Goal: Task Accomplishment & Management: Use online tool/utility

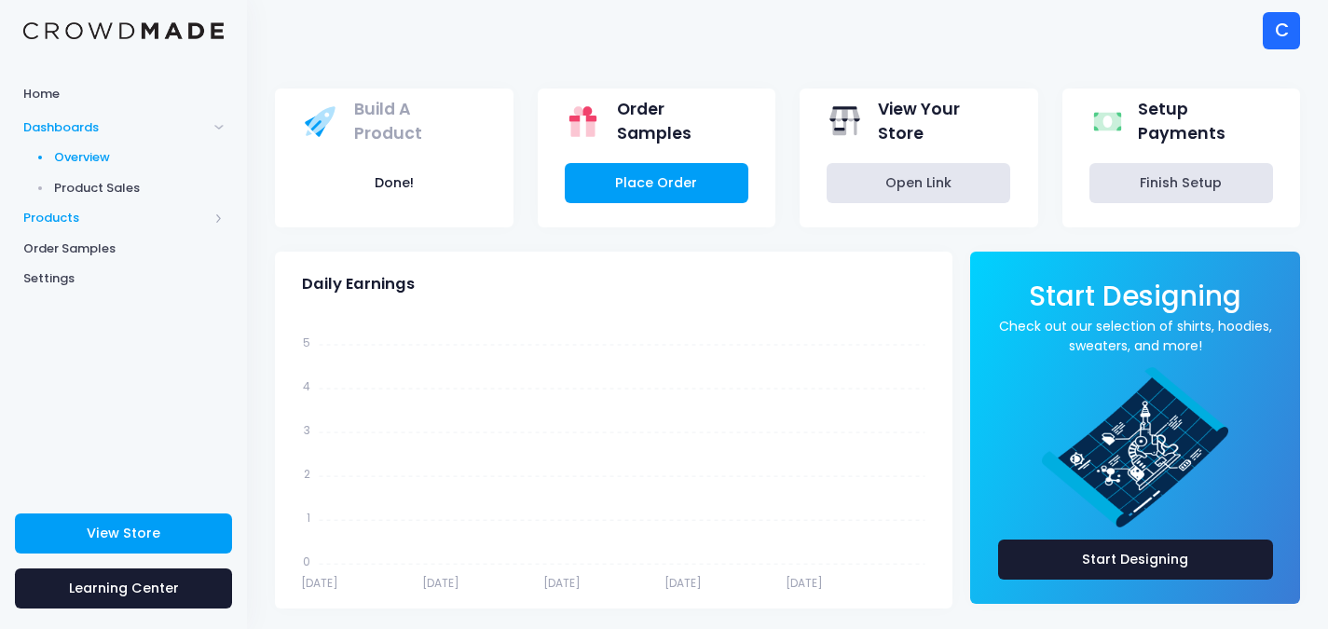
click at [224, 217] on span "Products" at bounding box center [123, 218] width 247 height 31
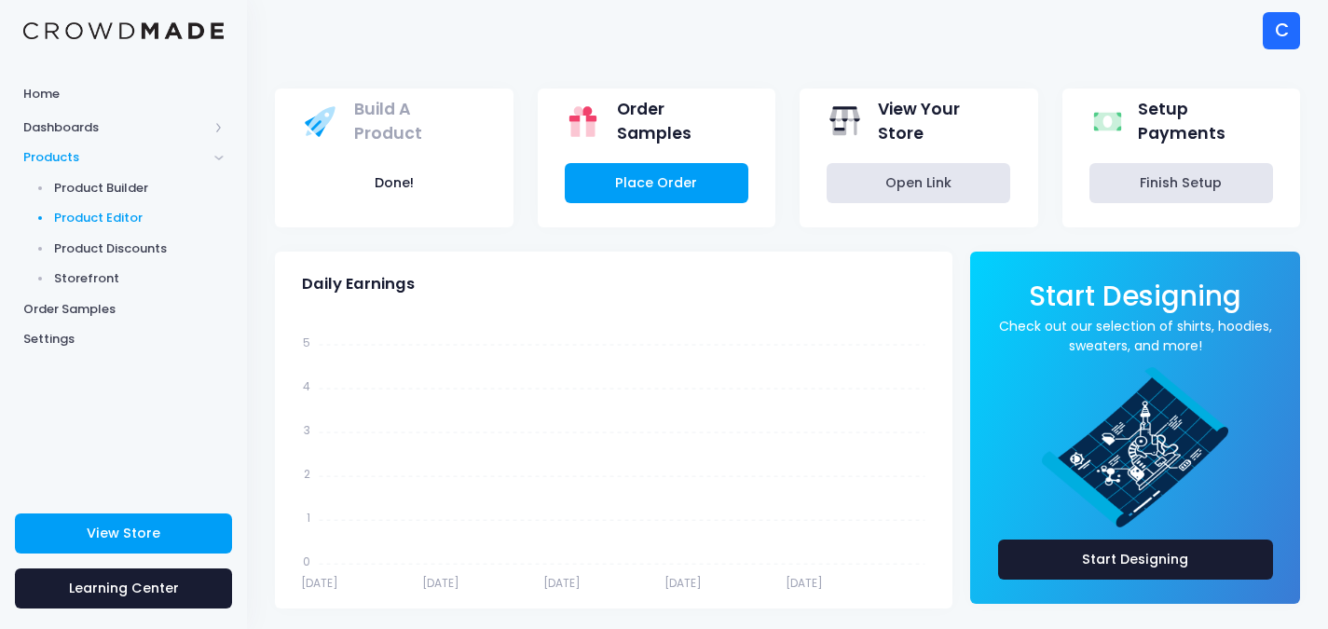
click at [154, 218] on span "Product Editor" at bounding box center [139, 218] width 171 height 19
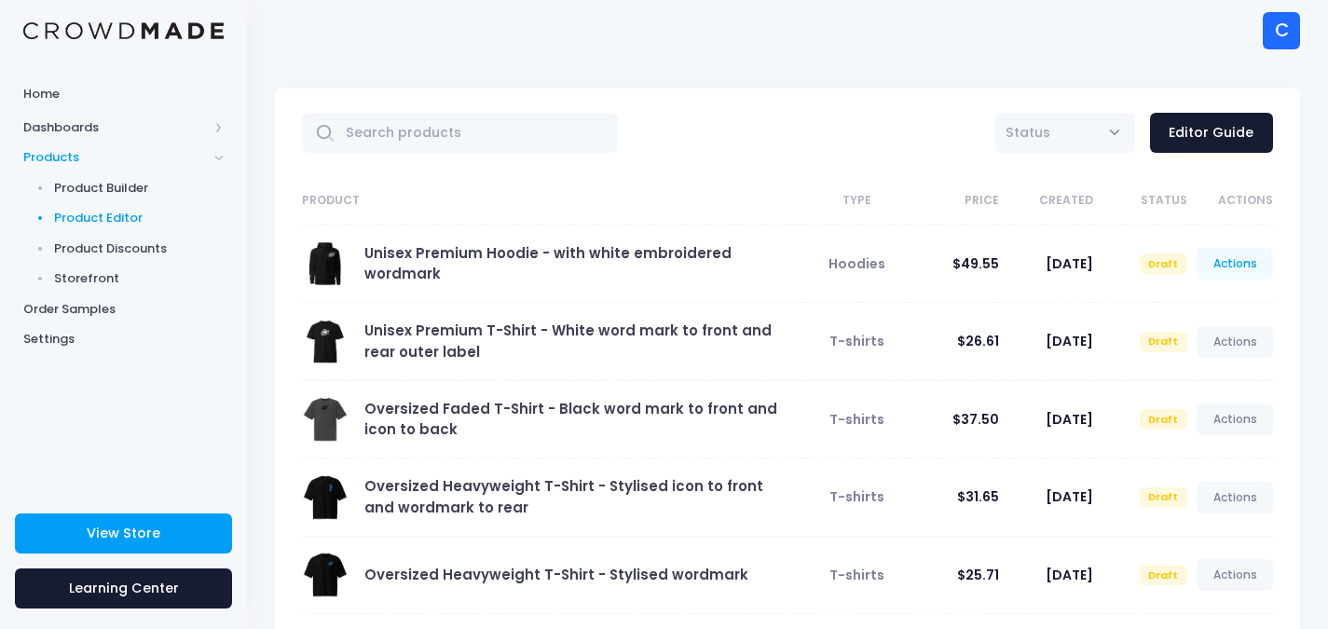
click at [1238, 258] on link "Actions" at bounding box center [1235, 264] width 76 height 32
click at [1191, 309] on link "Edit" at bounding box center [1215, 308] width 99 height 33
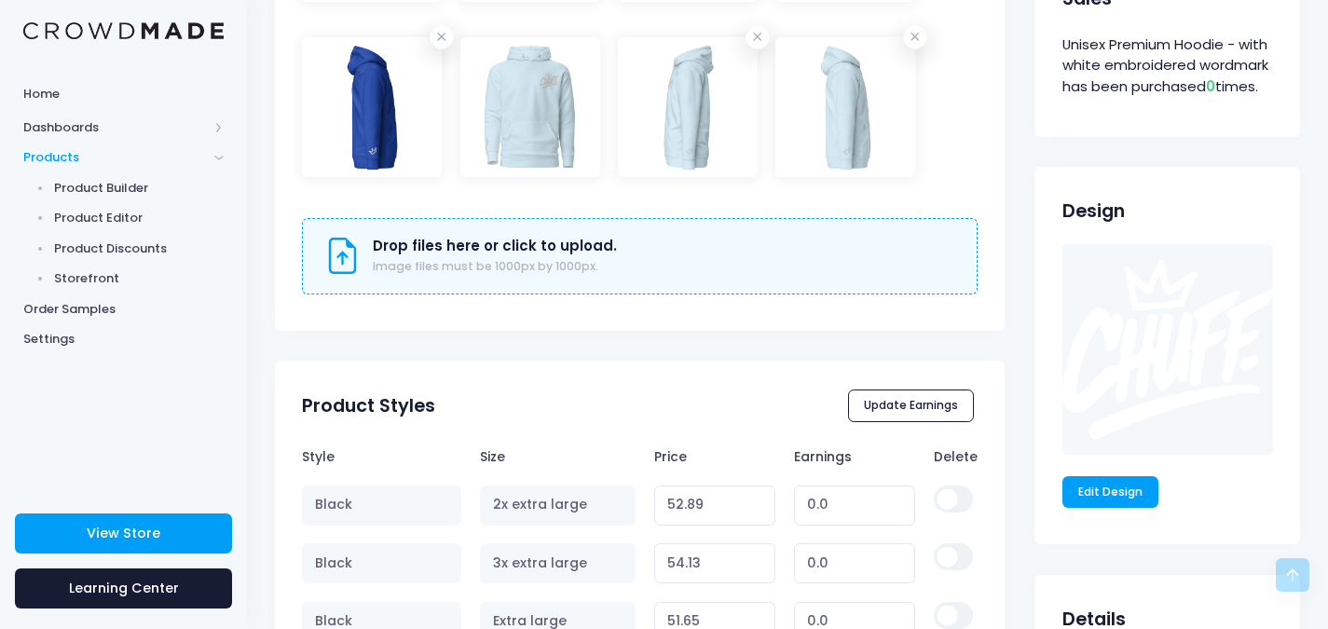
scroll to position [1025, 0]
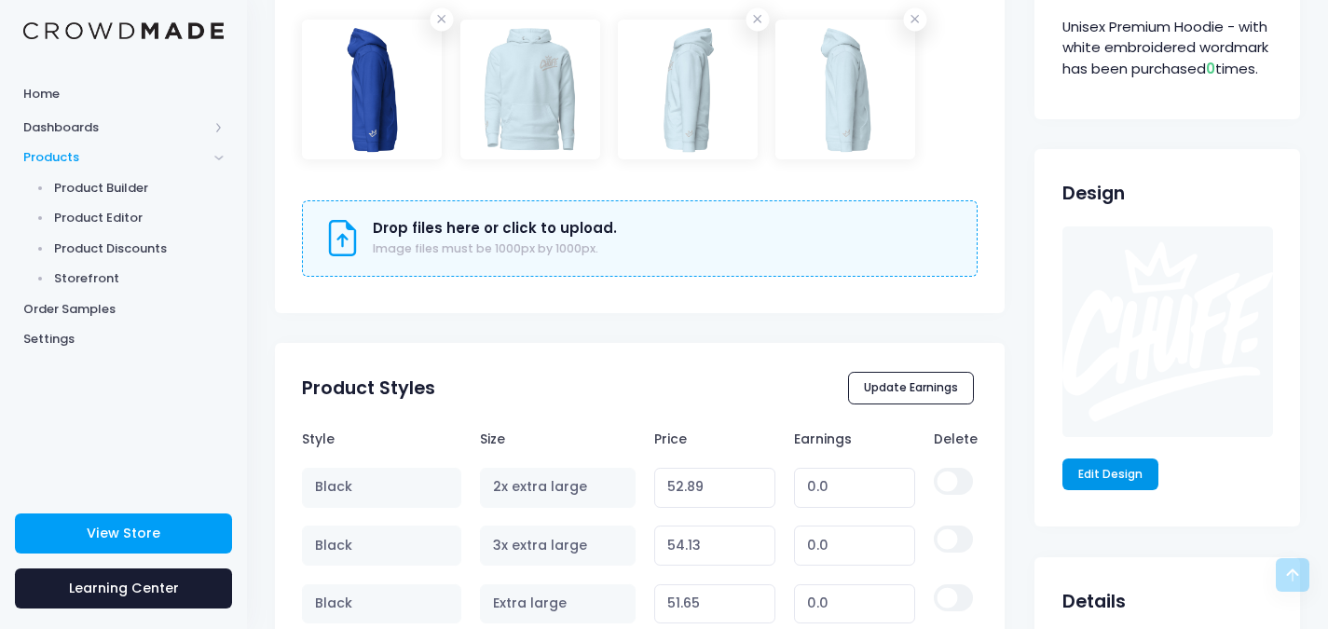
click at [1140, 477] on link "Edit Design" at bounding box center [1111, 475] width 97 height 32
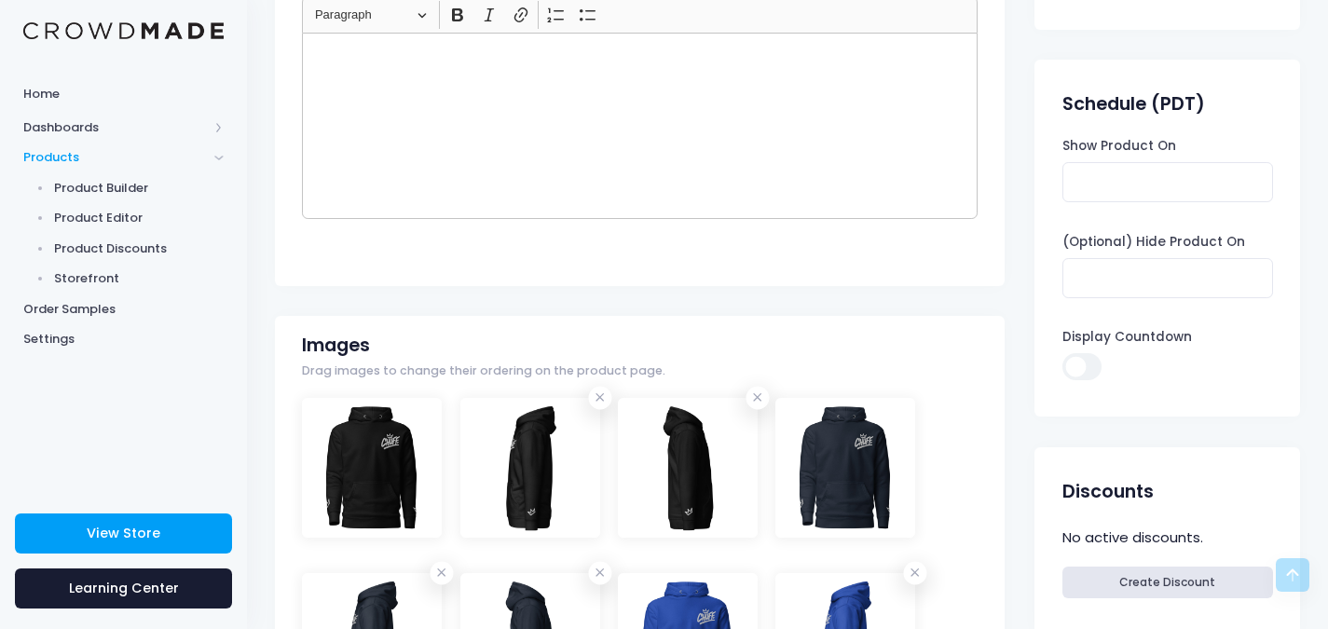
scroll to position [186, 0]
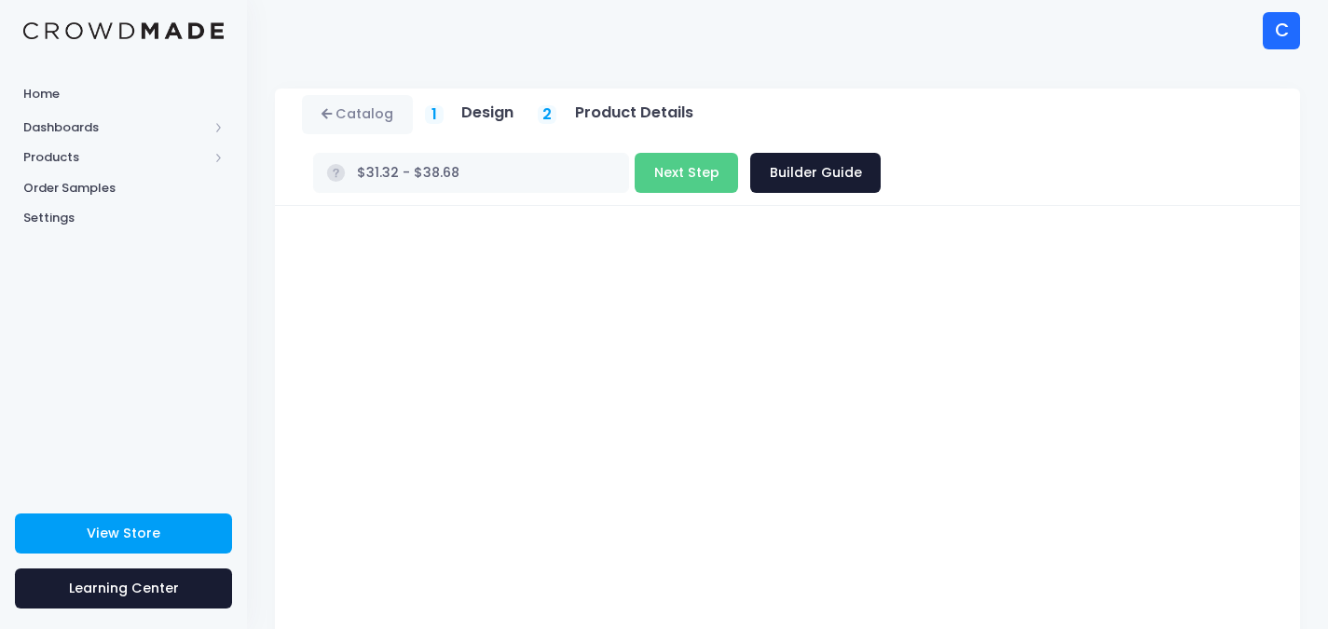
type input "$Infinity - $-Infinity"
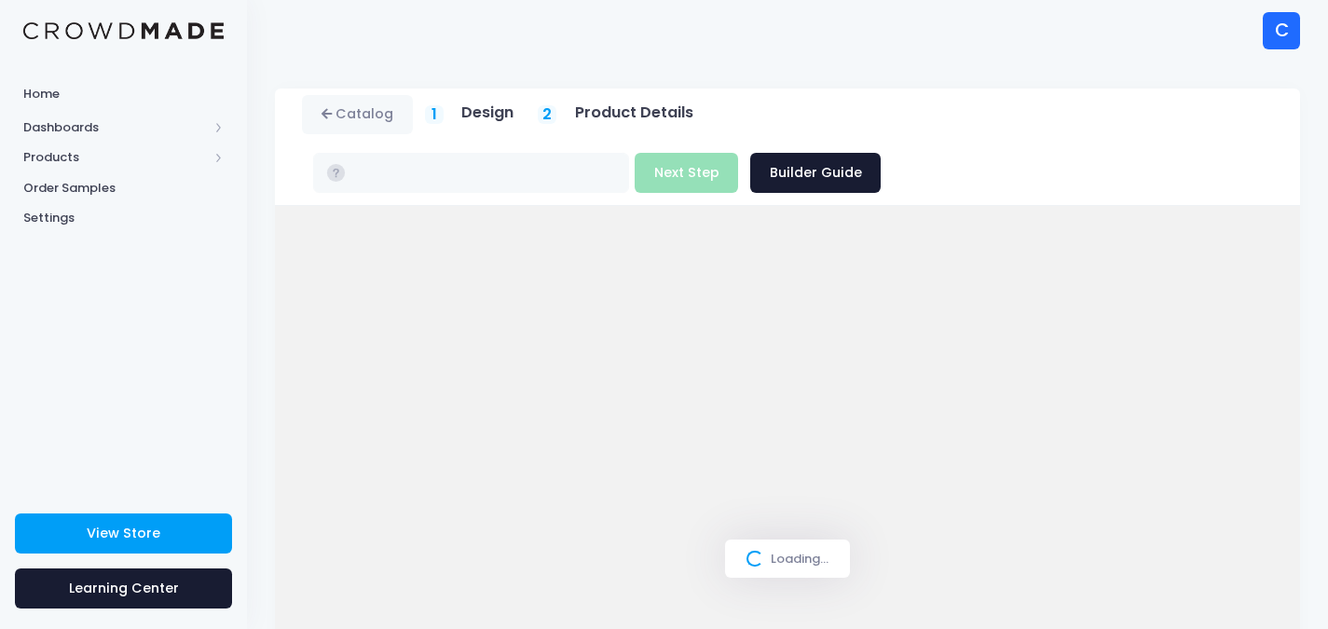
type input "$31.32 - $38.68"
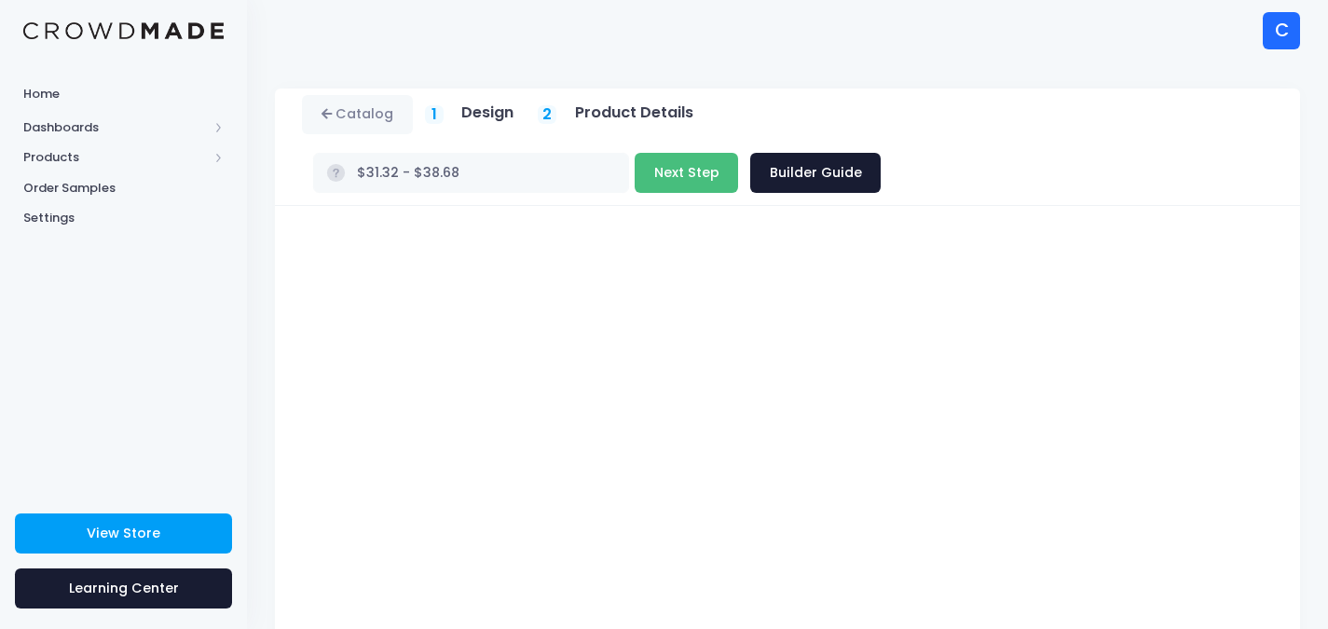
click at [738, 153] on button "Next Step" at bounding box center [686, 173] width 103 height 40
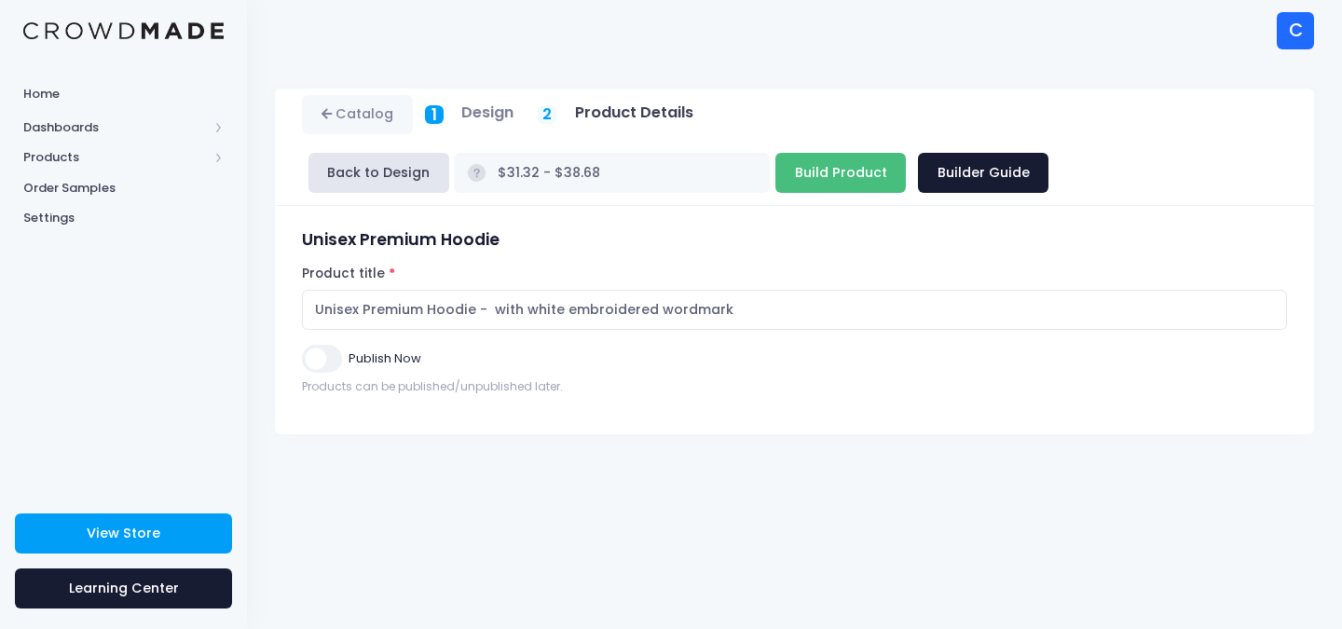
click at [776, 159] on input "Build Product" at bounding box center [841, 173] width 130 height 40
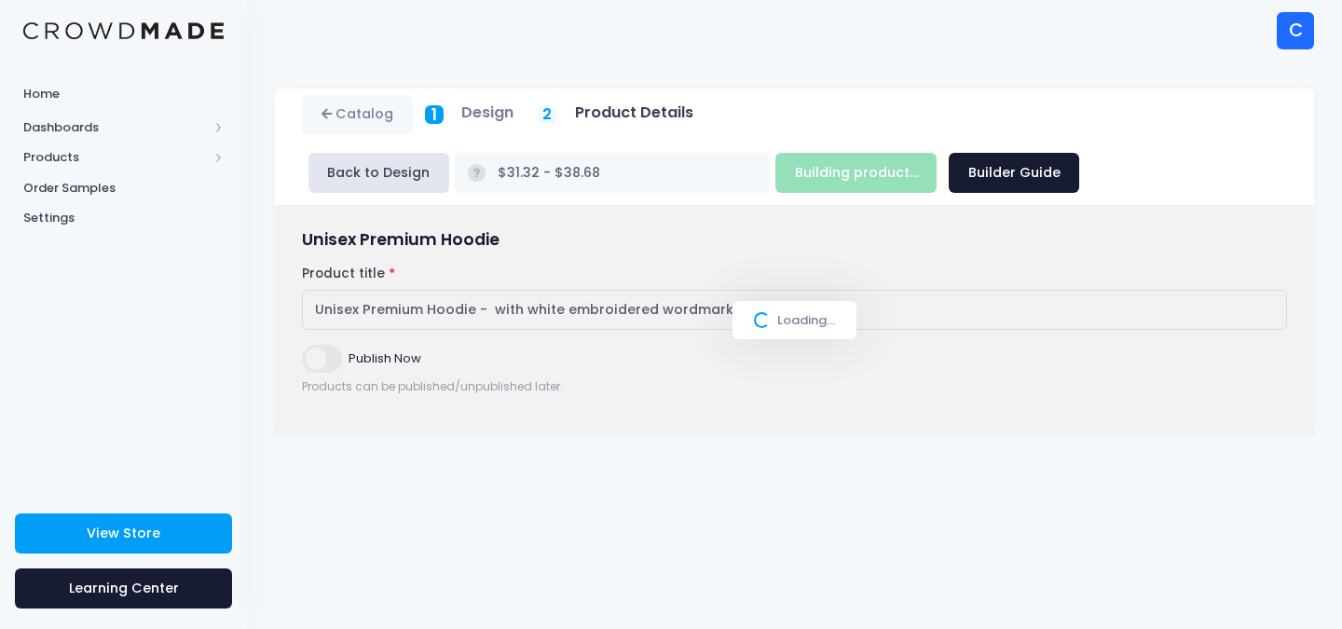
type input "Build Product"
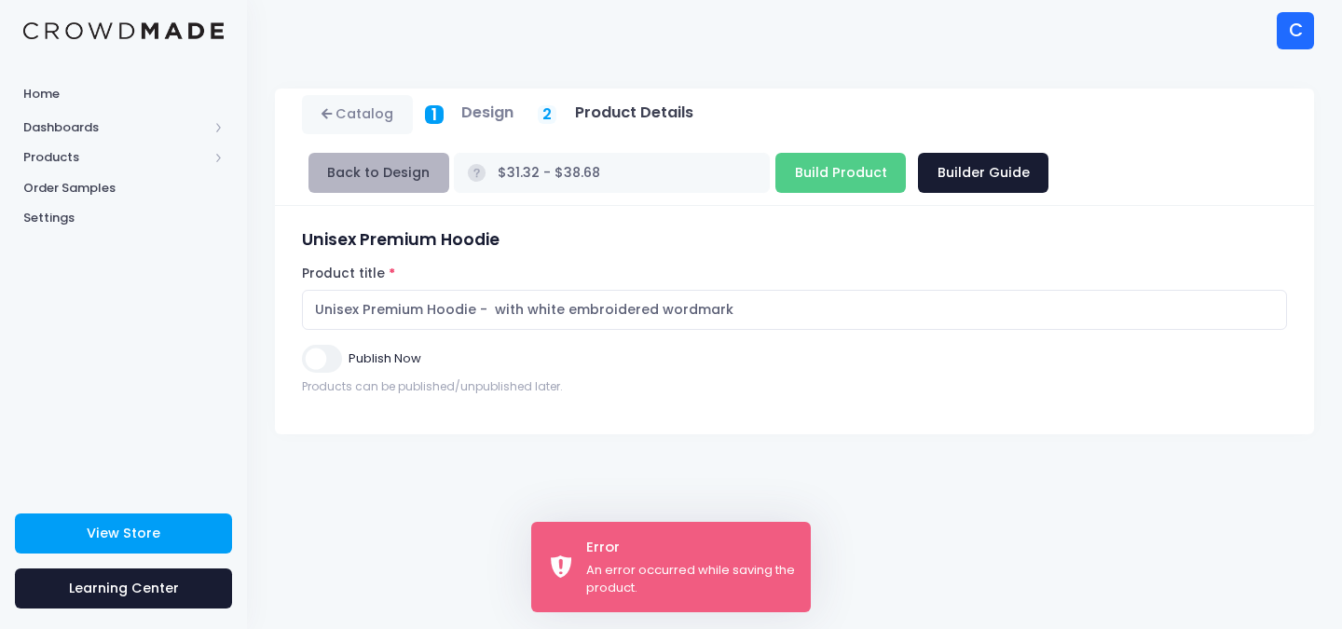
click at [369, 167] on button "Back to Design" at bounding box center [379, 173] width 141 height 40
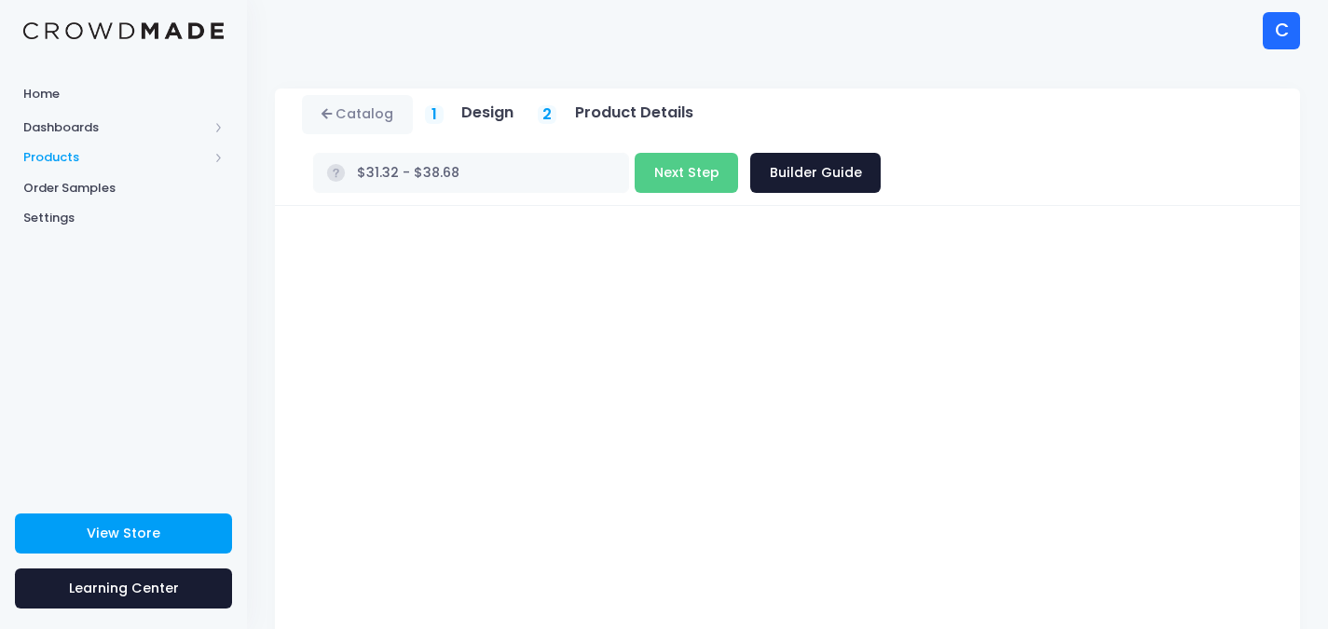
click at [215, 162] on span at bounding box center [218, 157] width 9 height 9
click at [156, 213] on span "Product Editor" at bounding box center [139, 218] width 171 height 19
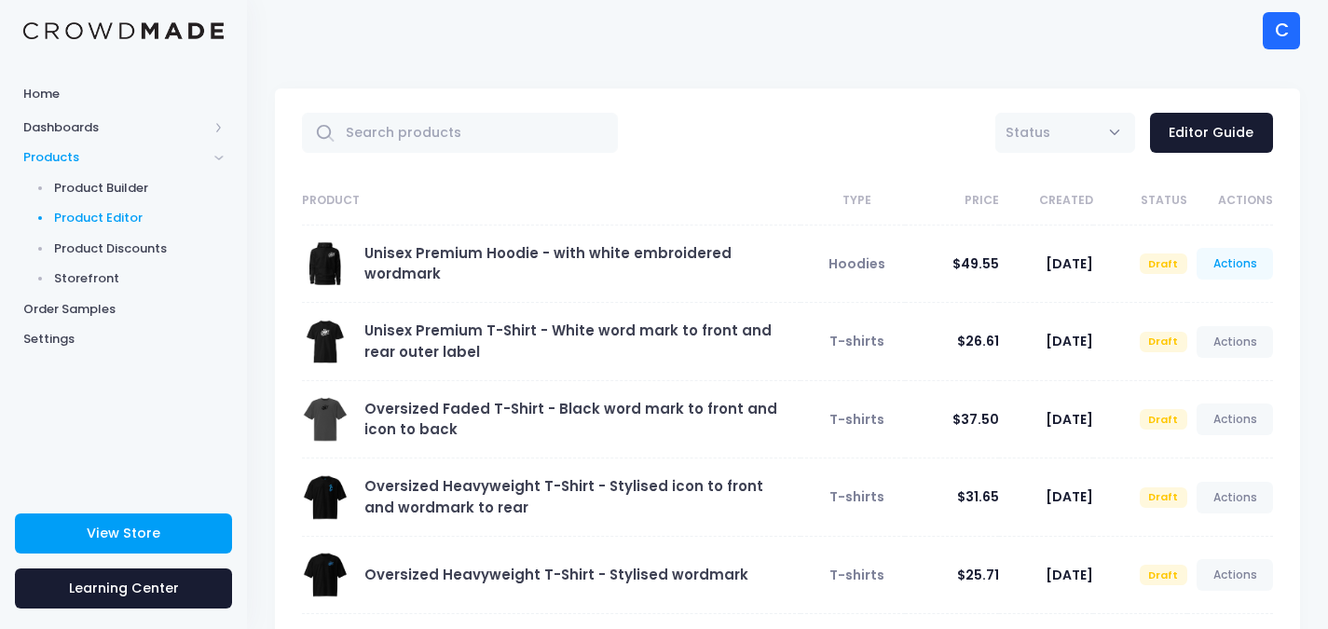
click at [1240, 267] on link "Actions" at bounding box center [1235, 264] width 76 height 32
click at [1207, 345] on link "Preview" at bounding box center [1215, 340] width 99 height 33
click at [1230, 263] on link "Actions" at bounding box center [1235, 264] width 76 height 32
click at [1183, 315] on link "Edit" at bounding box center [1215, 308] width 99 height 33
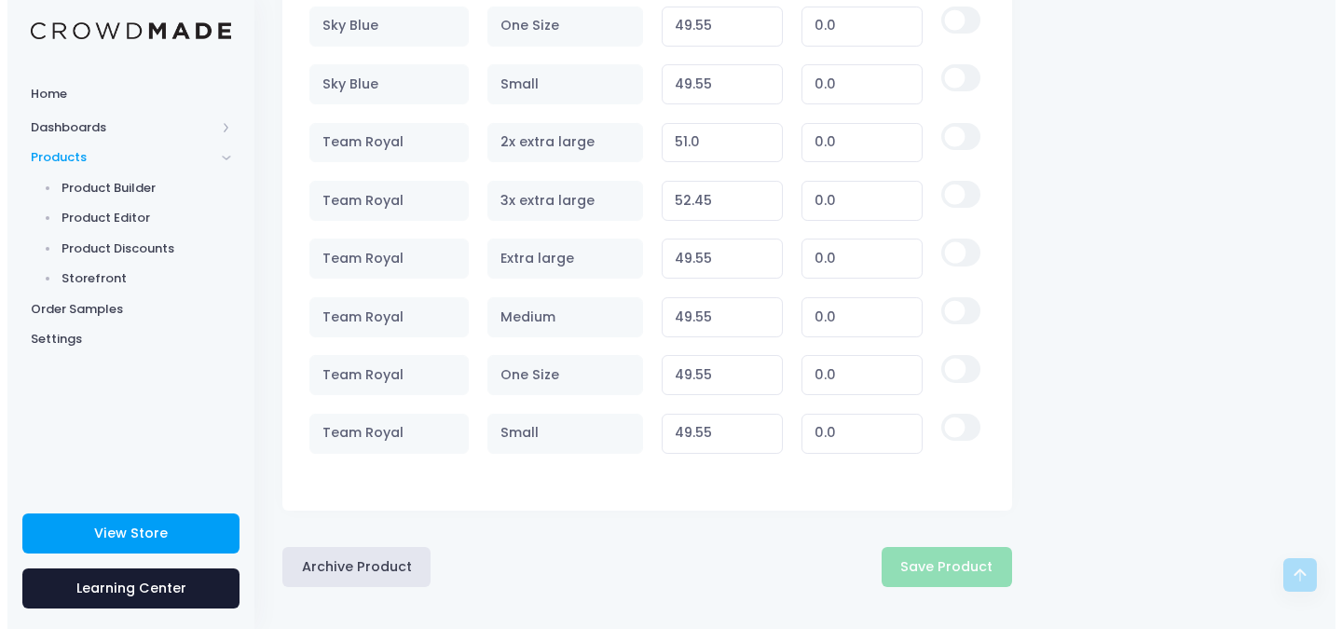
scroll to position [2425, 0]
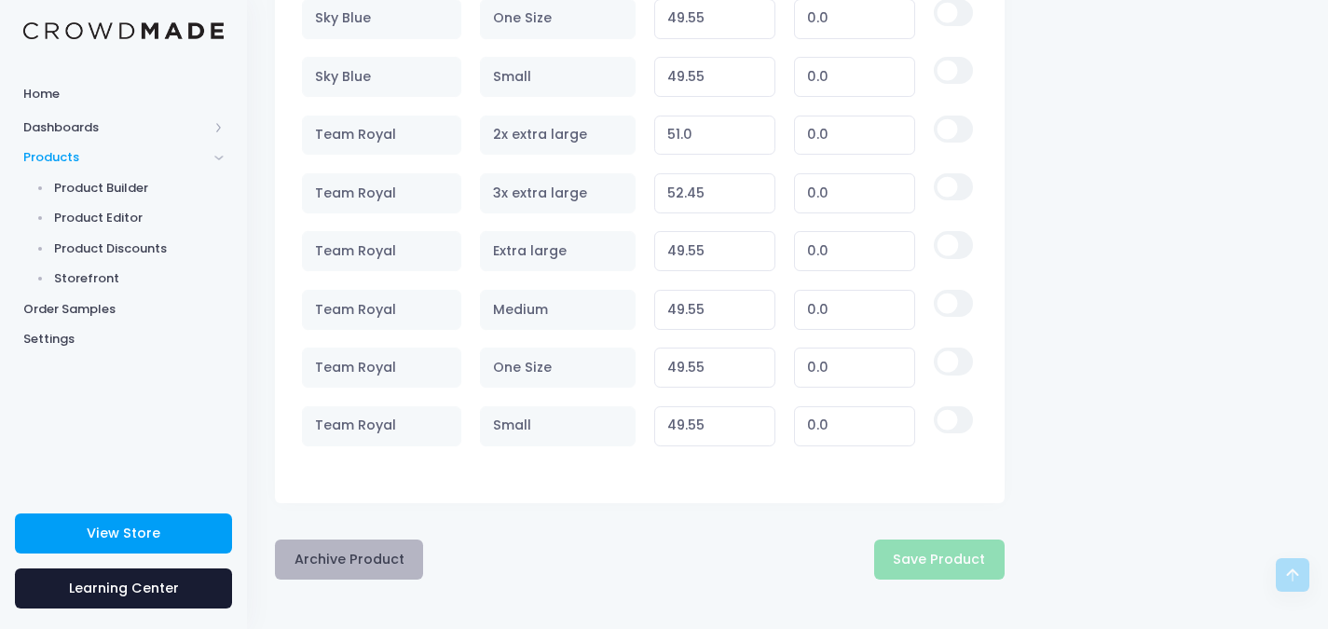
click at [374, 562] on button "Archive Product" at bounding box center [349, 560] width 148 height 40
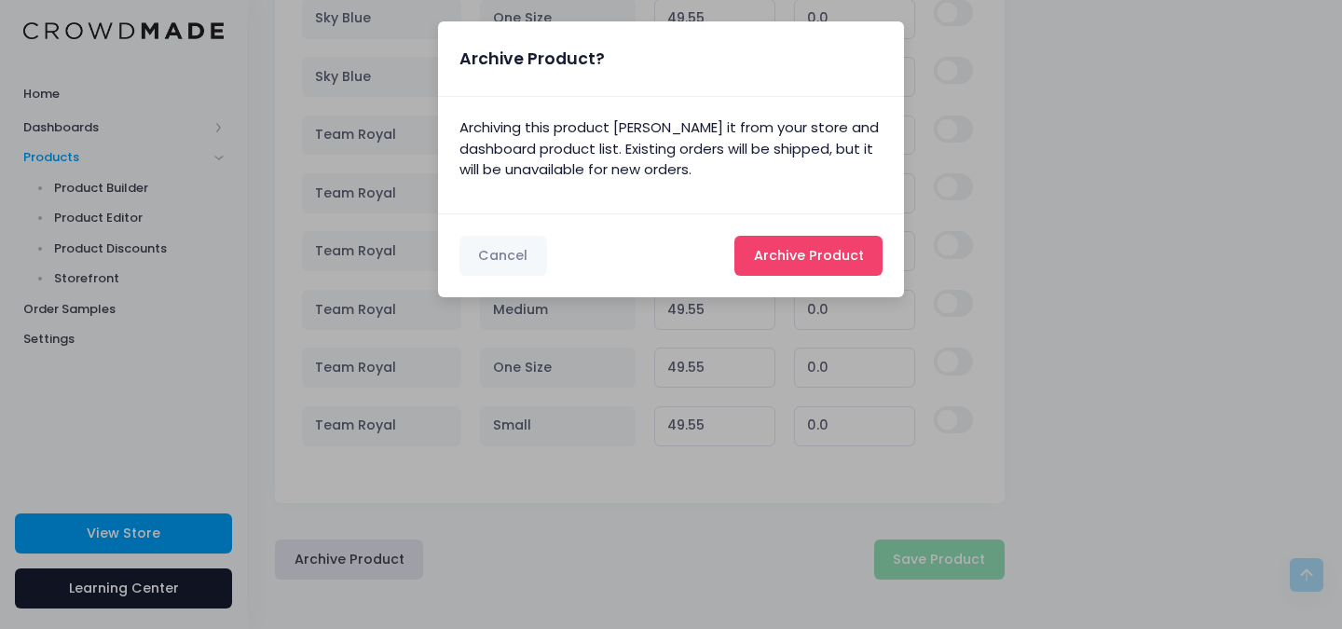
click at [820, 266] on button "Archive Product Archiving..." at bounding box center [809, 256] width 148 height 40
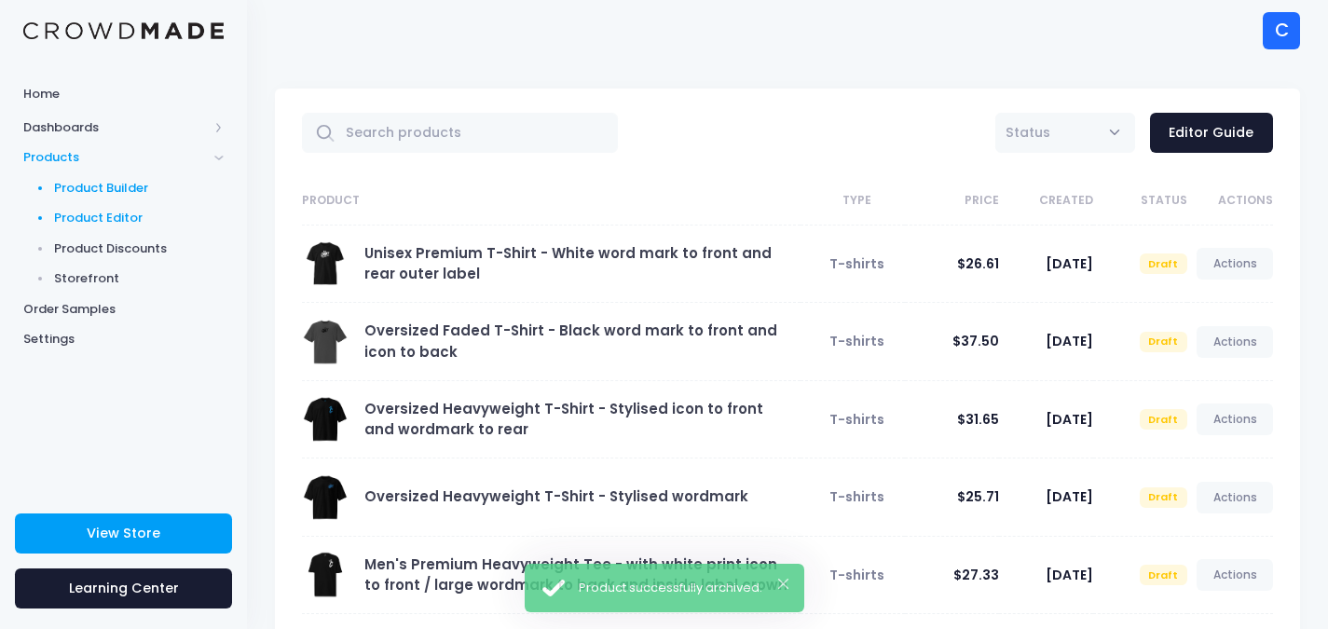
click at [119, 183] on span "Product Builder" at bounding box center [139, 188] width 171 height 19
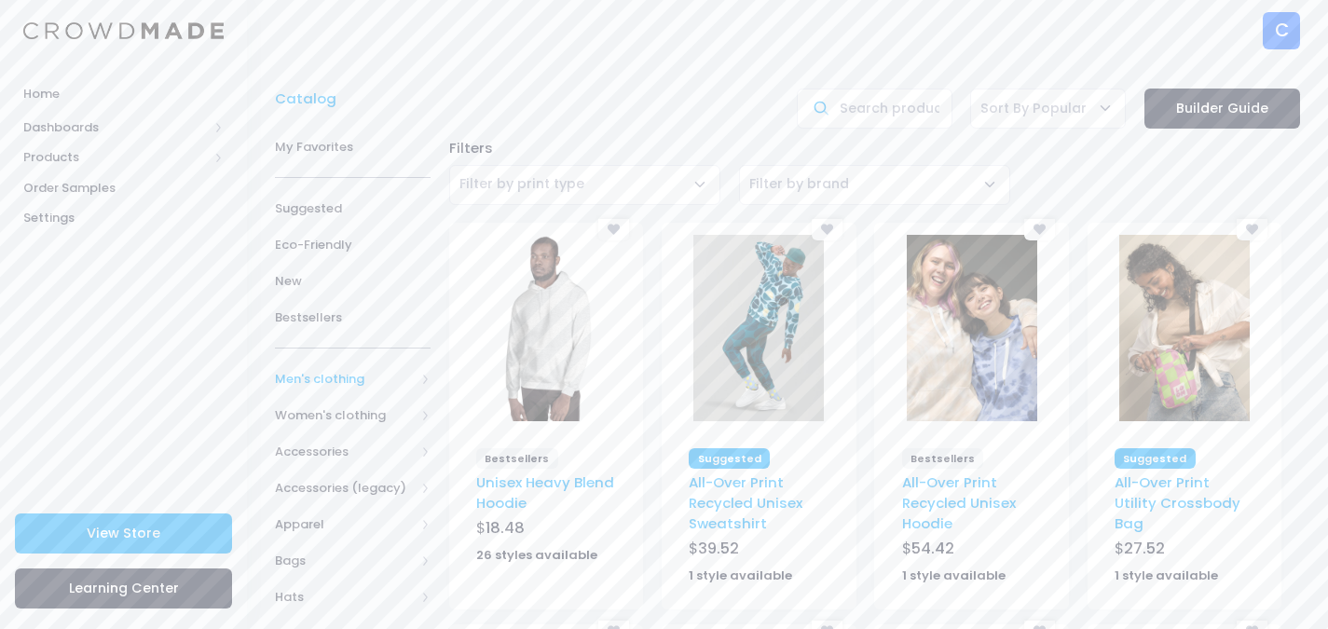
click at [419, 379] on span "Men's clothing" at bounding box center [353, 379] width 156 height 36
click at [386, 515] on span "All hoodies & sweatshirts" at bounding box center [349, 515] width 88 height 36
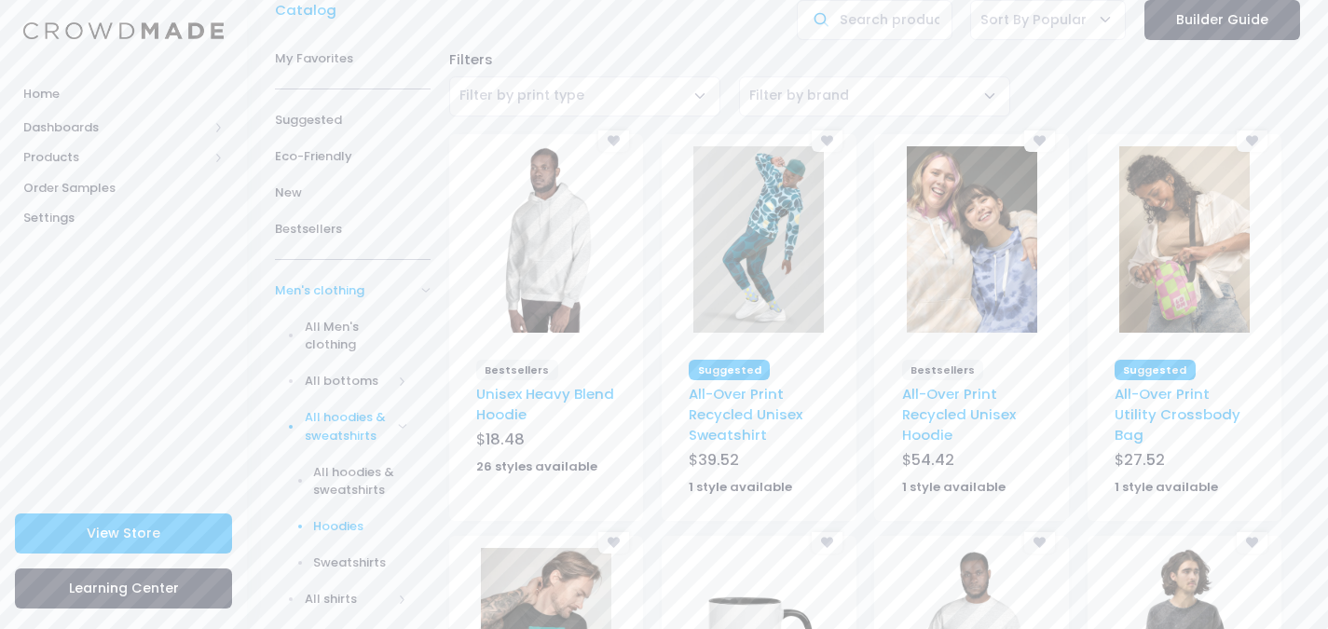
scroll to position [93, 0]
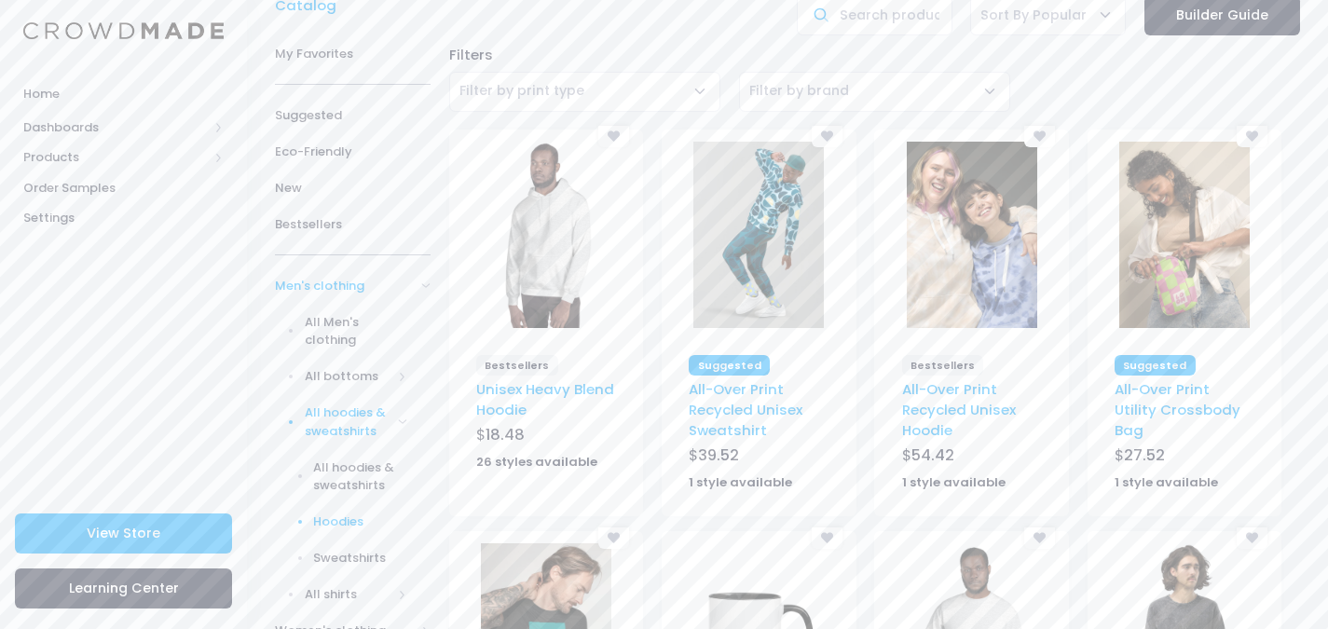
click at [367, 521] on span "Hoodies" at bounding box center [360, 522] width 94 height 19
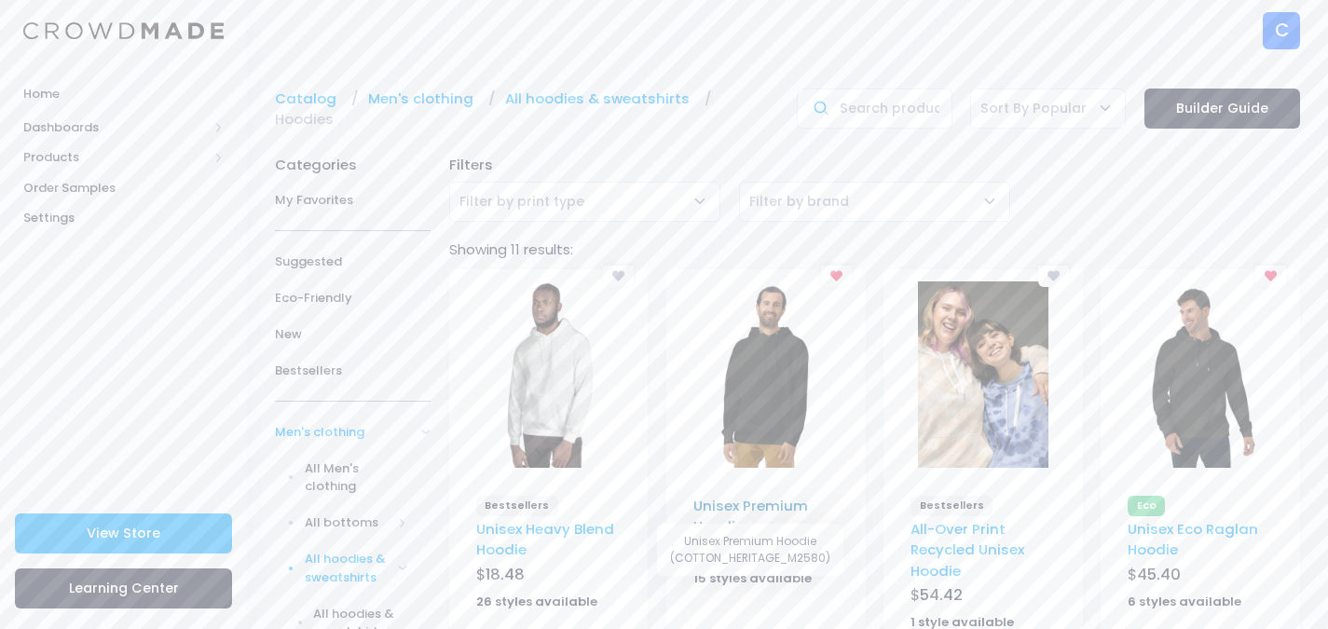
click at [720, 496] on link "Unisex Premium Hoodie" at bounding box center [750, 516] width 115 height 40
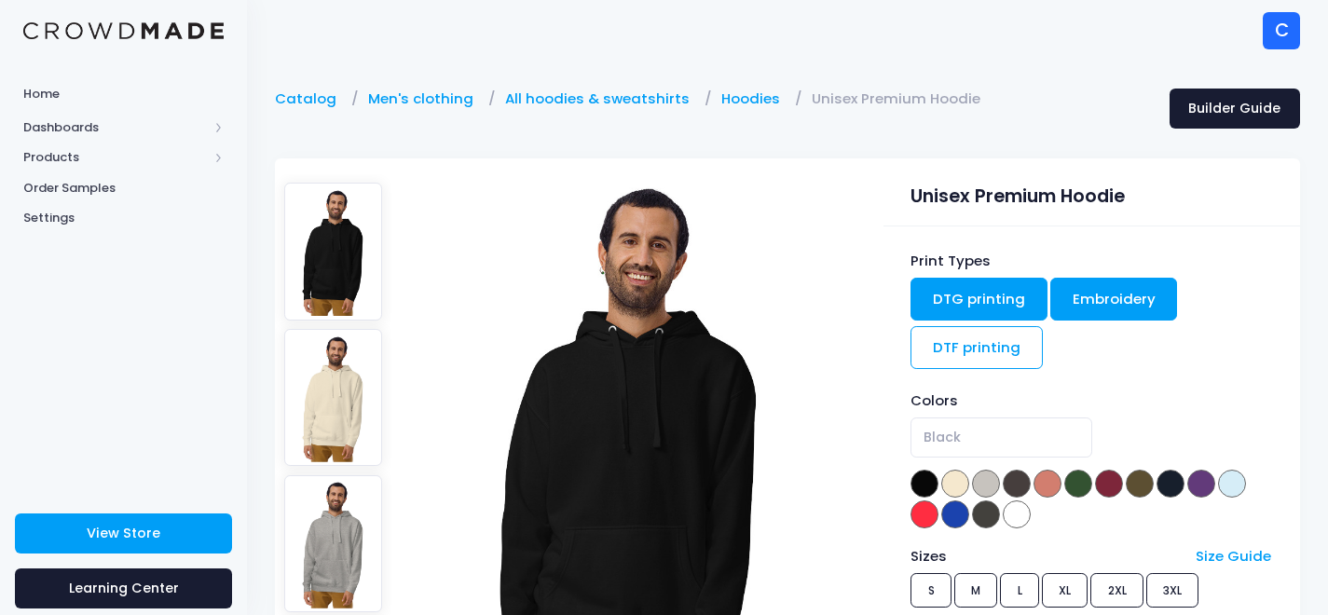
click at [1097, 295] on link "Embroidery" at bounding box center [1114, 299] width 128 height 43
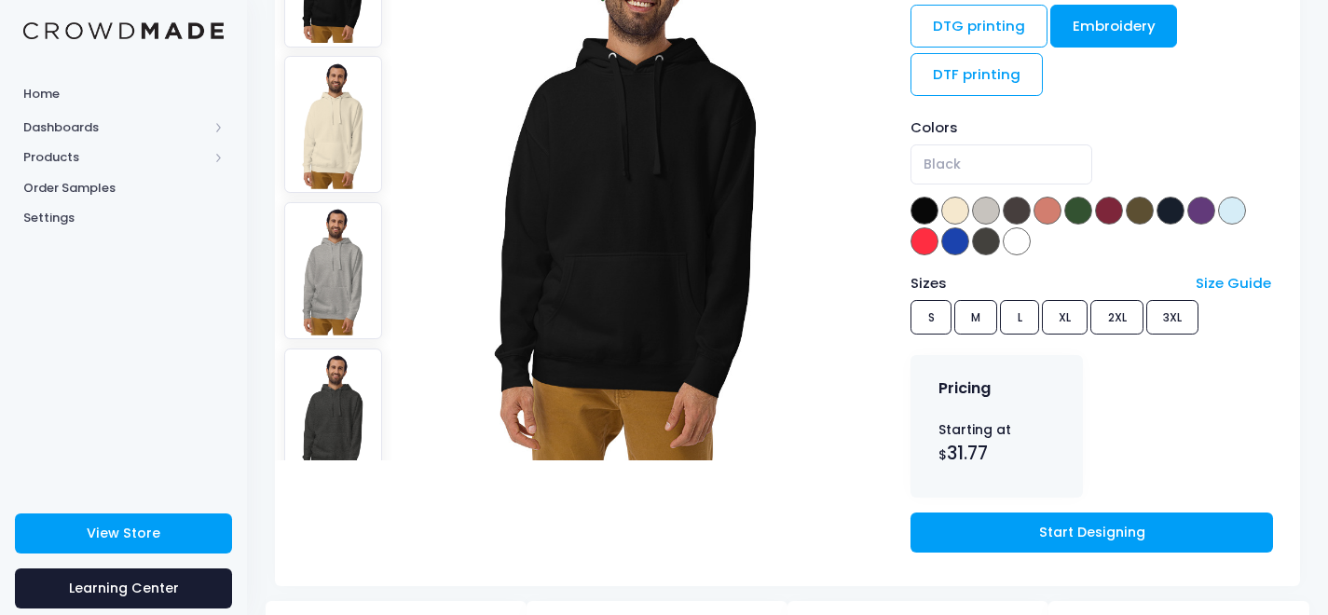
scroll to position [280, 0]
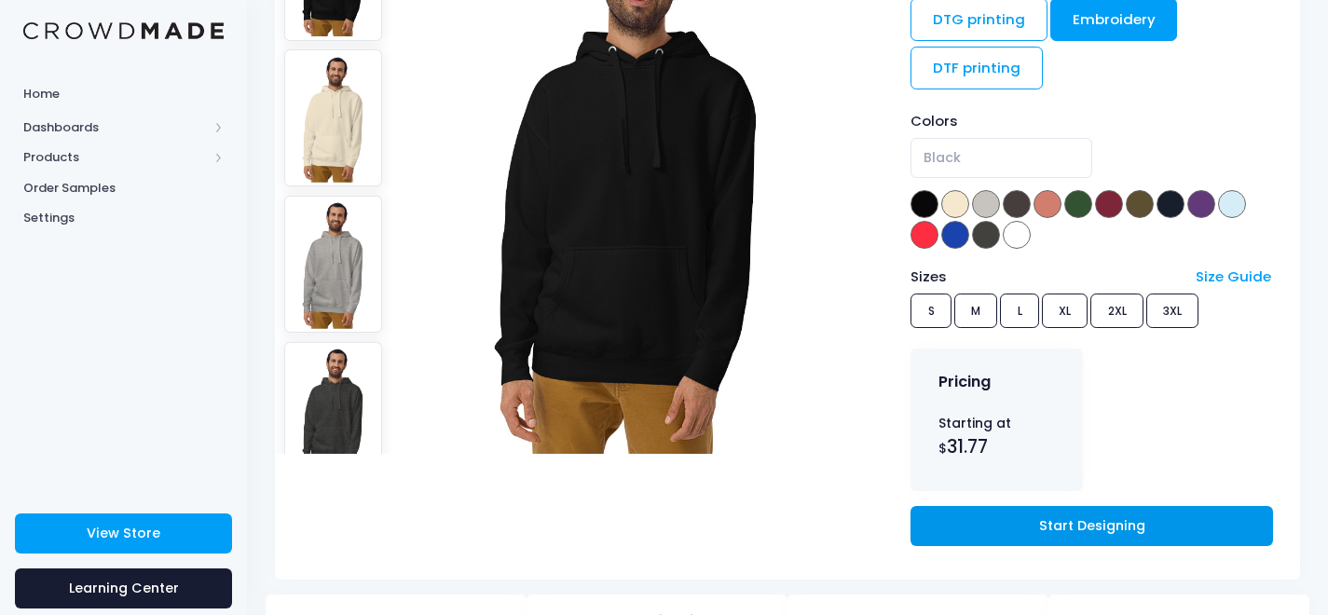
click at [1096, 524] on link "Start Designing" at bounding box center [1092, 526] width 362 height 40
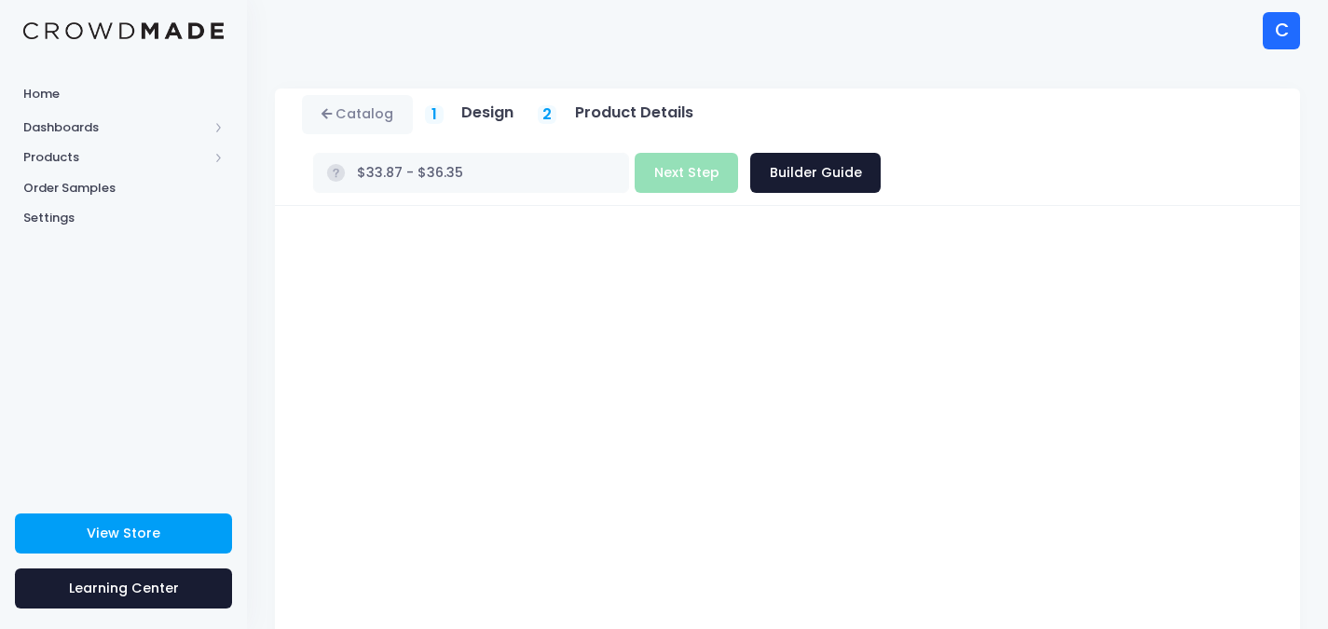
type input "$31.77 - $36.35"
click at [738, 153] on button "Next Step" at bounding box center [686, 173] width 103 height 40
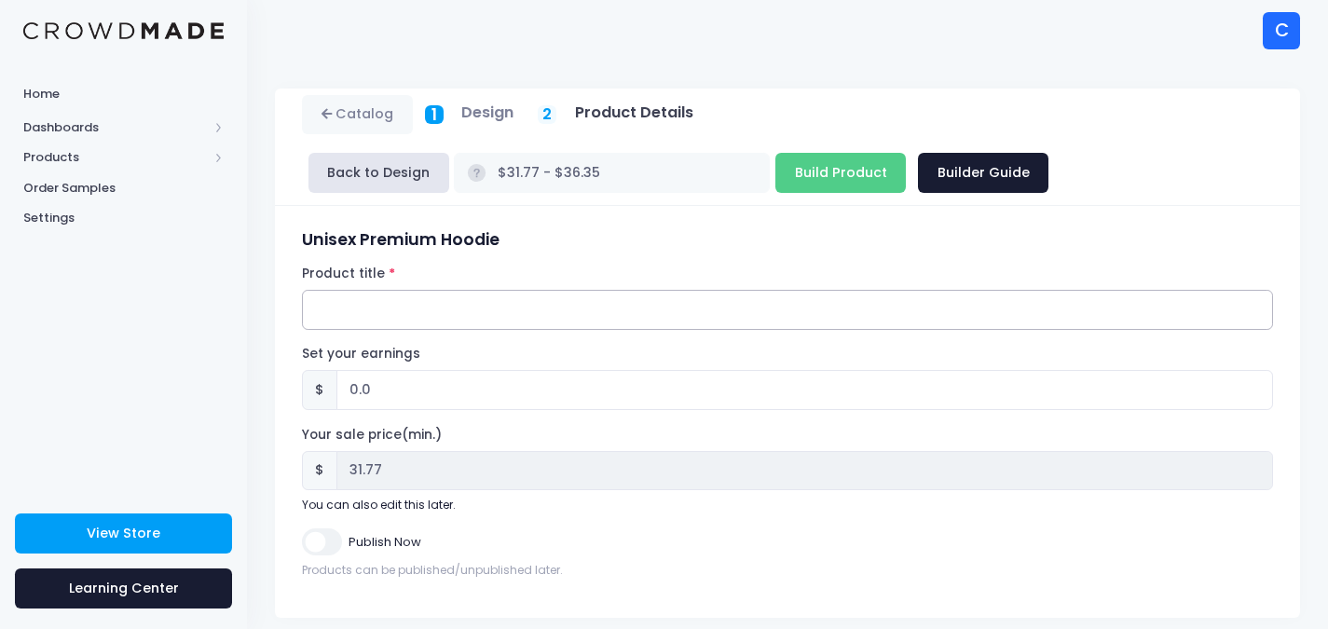
click at [398, 305] on input "Product title" at bounding box center [787, 310] width 971 height 40
paste input "Chuff - Unisex Premium Hoodie - White Flat wordmark to chest and Icon to wrists"
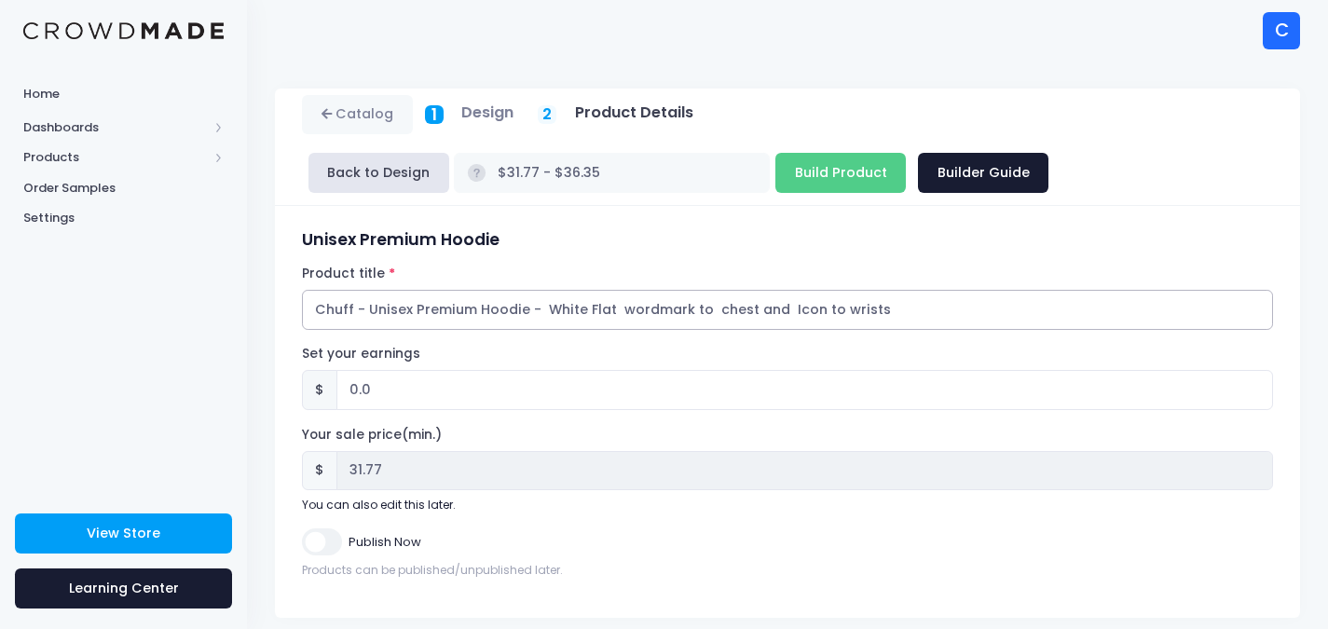
drag, startPoint x: 886, startPoint y: 310, endPoint x: 754, endPoint y: 304, distance: 132.5
click at [754, 304] on input "Chuff - Unisex Premium Hoodie - White Flat wordmark to chest and Icon to wrists" at bounding box center [787, 310] width 971 height 40
type input "Chuff - Unisex Premium Hoodie - White Flat wordmark to chest"
click at [776, 169] on input "Build Product" at bounding box center [841, 173] width 130 height 40
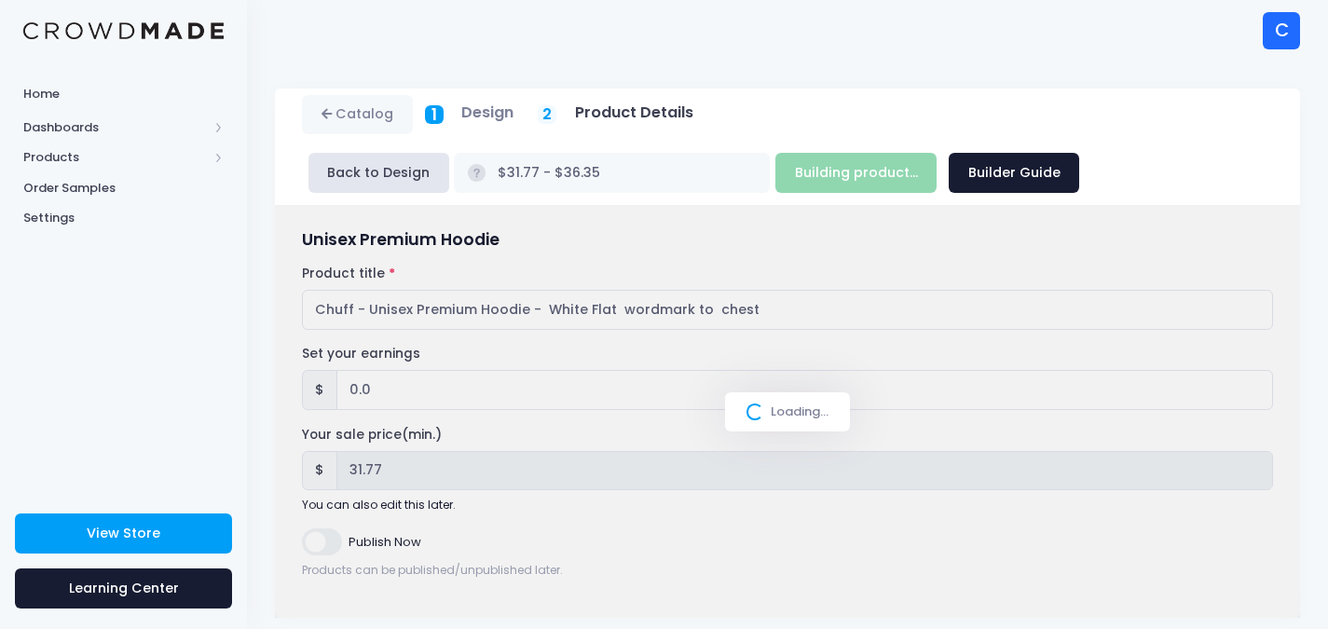
type input "Building product..."
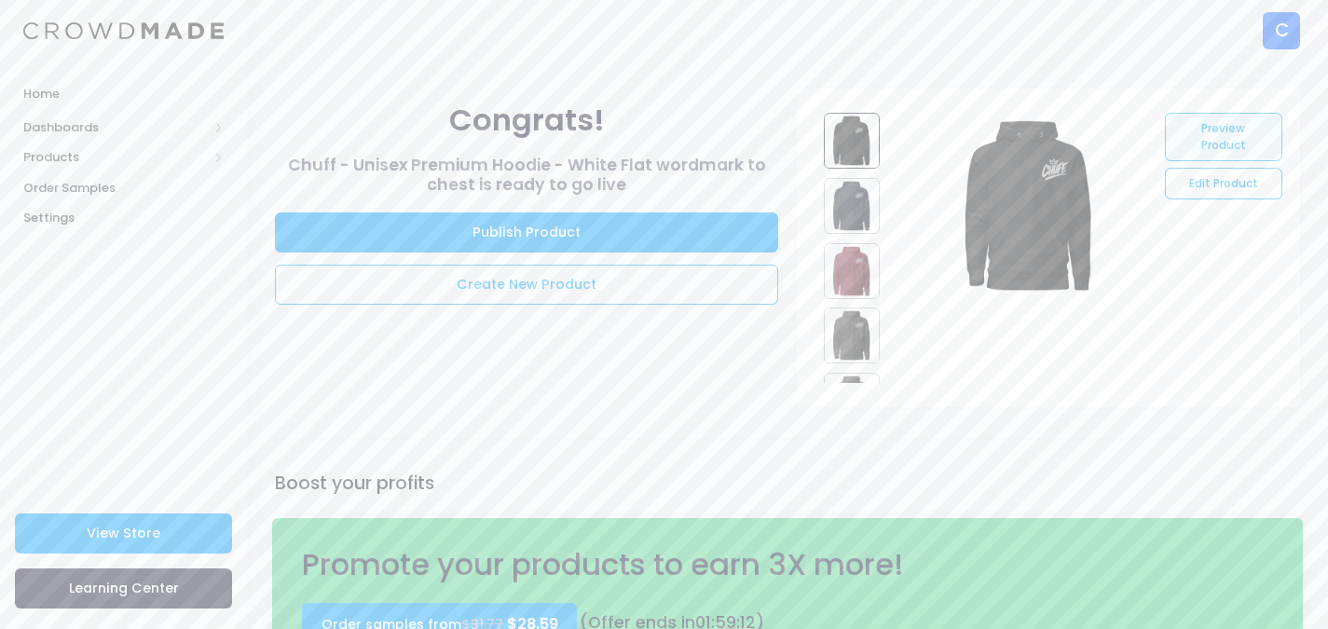
click at [1224, 135] on link "Preview Product" at bounding box center [1223, 137] width 117 height 48
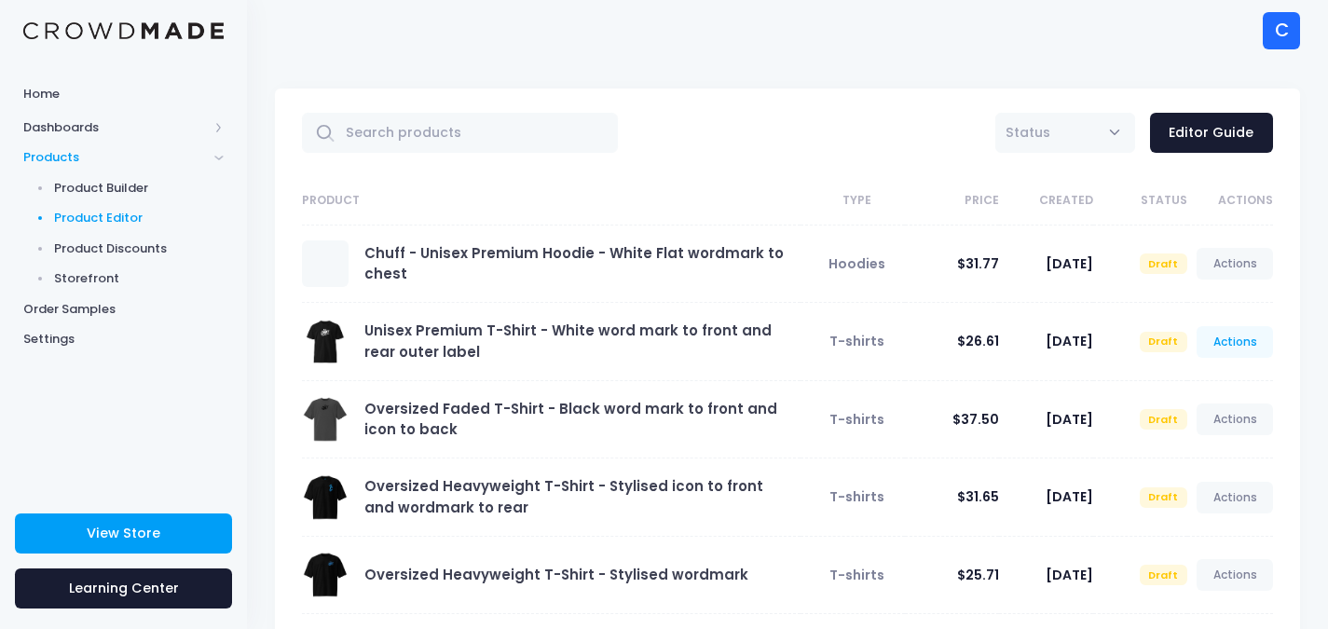
click at [1249, 344] on link "Actions" at bounding box center [1235, 342] width 76 height 32
click at [1217, 422] on link "Preview" at bounding box center [1215, 419] width 99 height 33
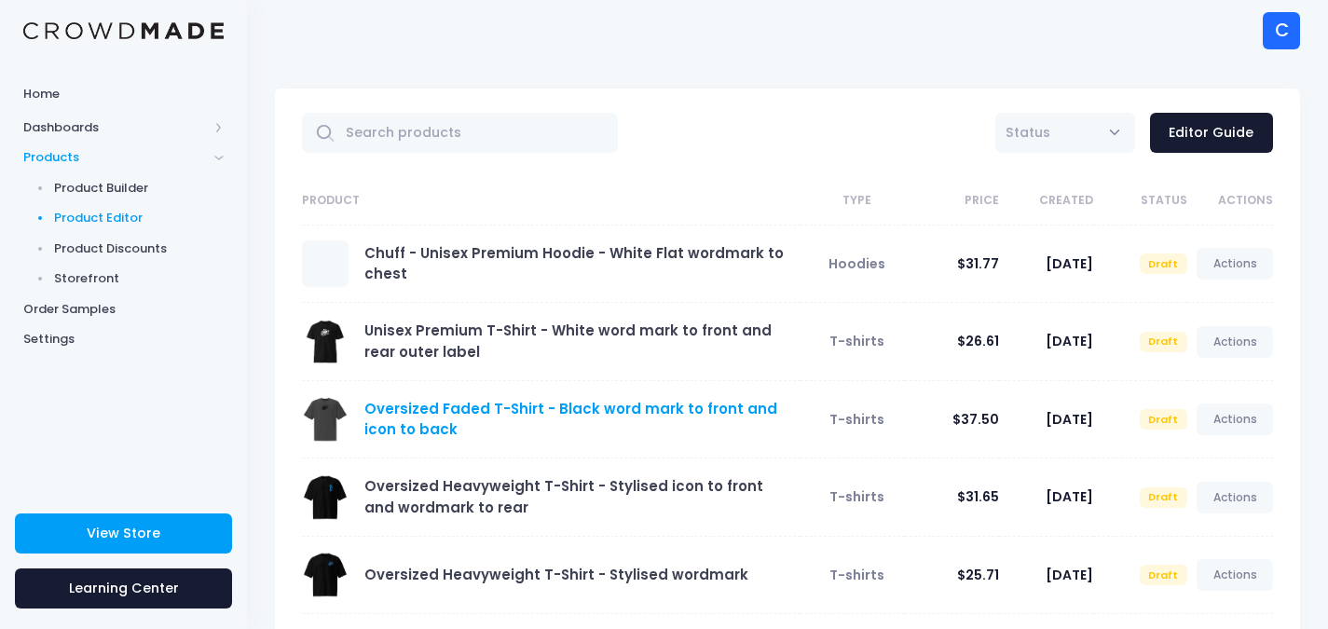
click at [501, 405] on link "Oversized Faded T-Shirt - Black word mark to front and icon to back" at bounding box center [570, 419] width 413 height 40
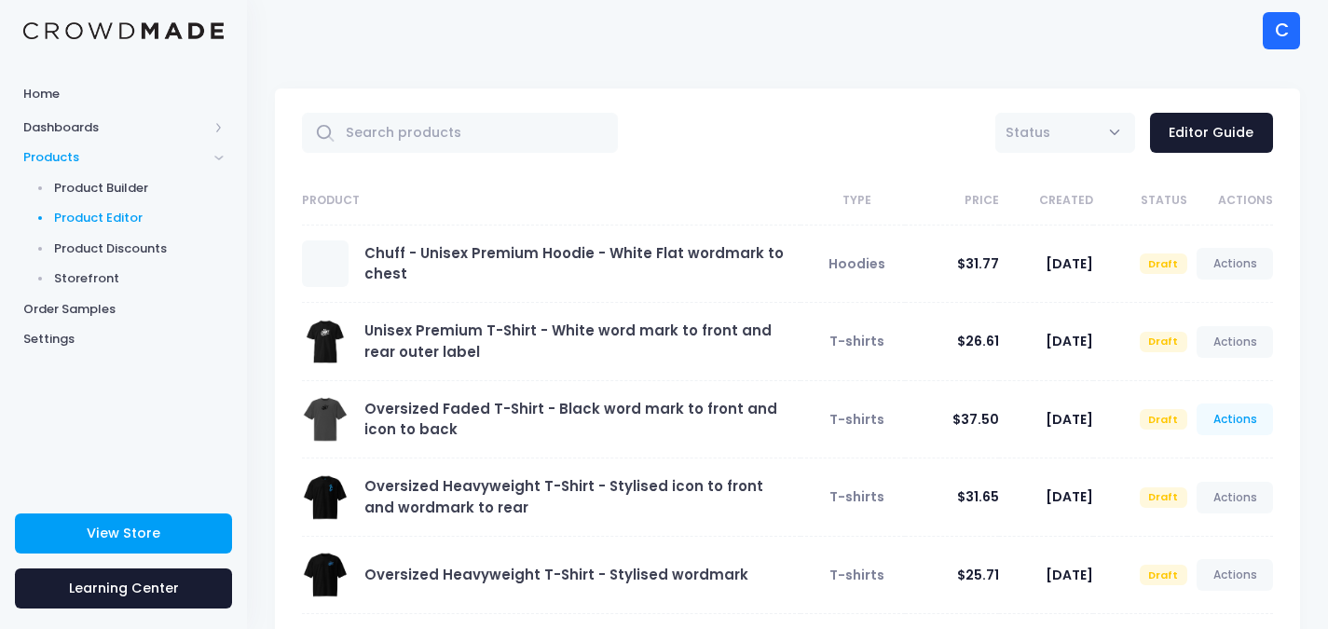
click at [1240, 419] on link "Actions" at bounding box center [1235, 420] width 76 height 32
click at [1211, 497] on link "Preview" at bounding box center [1215, 496] width 99 height 33
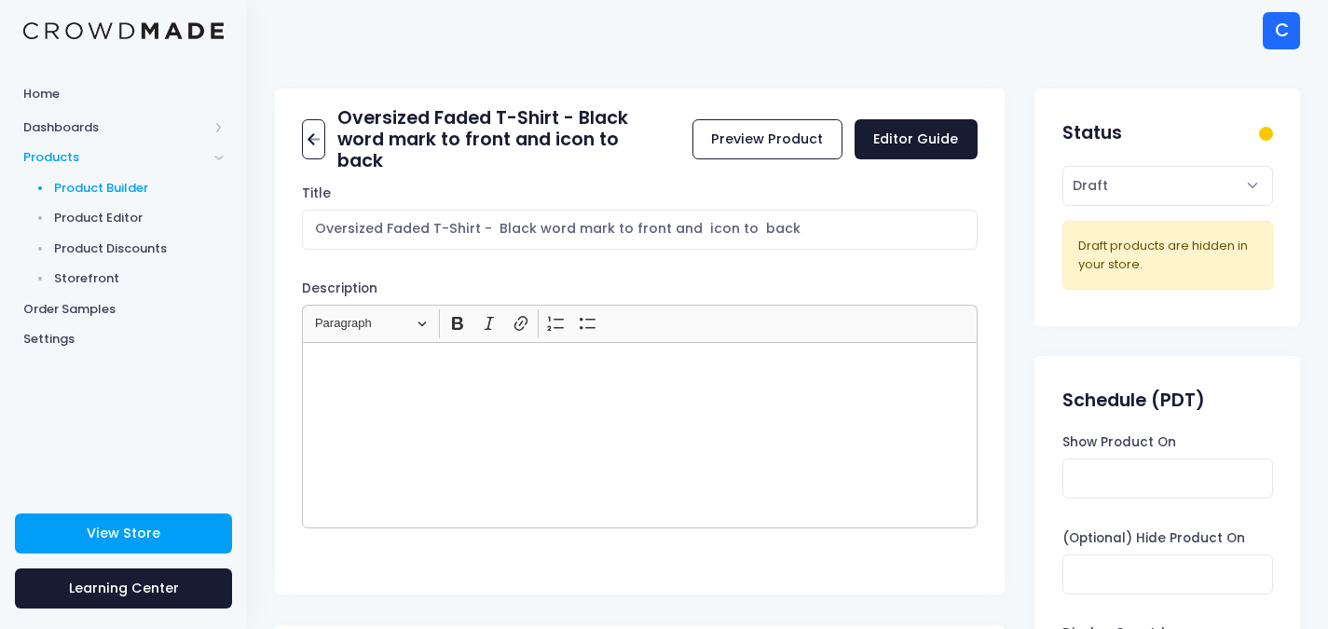
click at [116, 185] on span "Product Builder" at bounding box center [139, 188] width 171 height 19
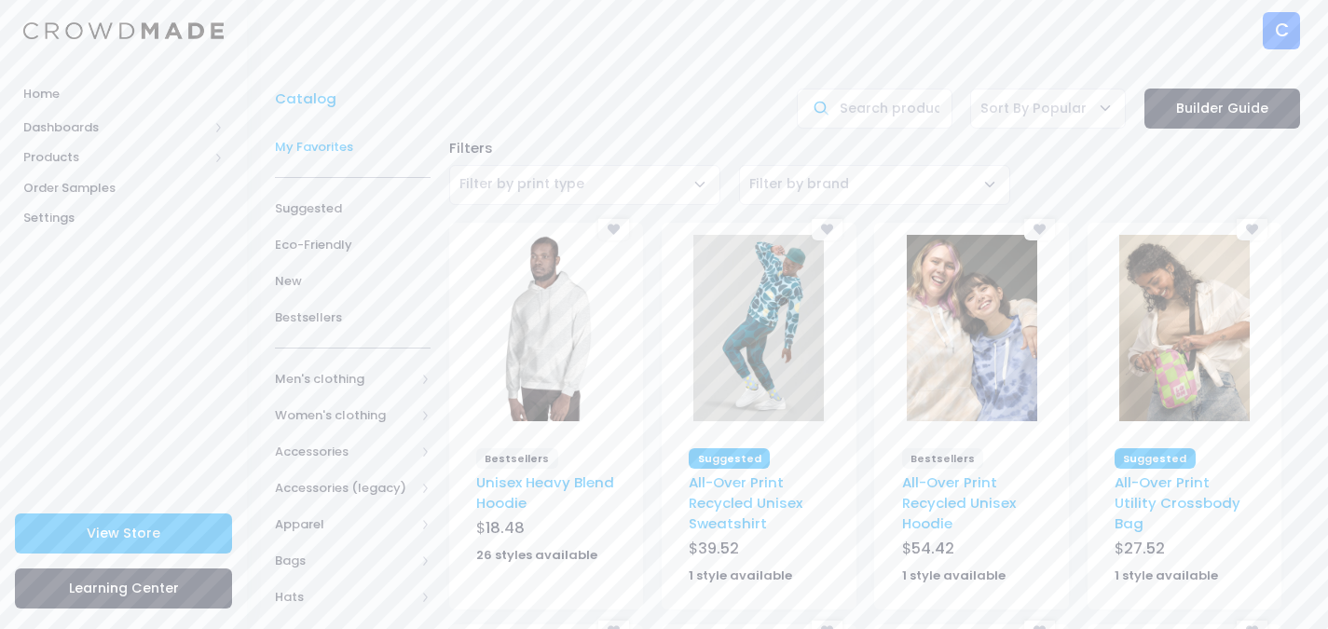
click at [314, 142] on span "My Favorites" at bounding box center [353, 147] width 156 height 19
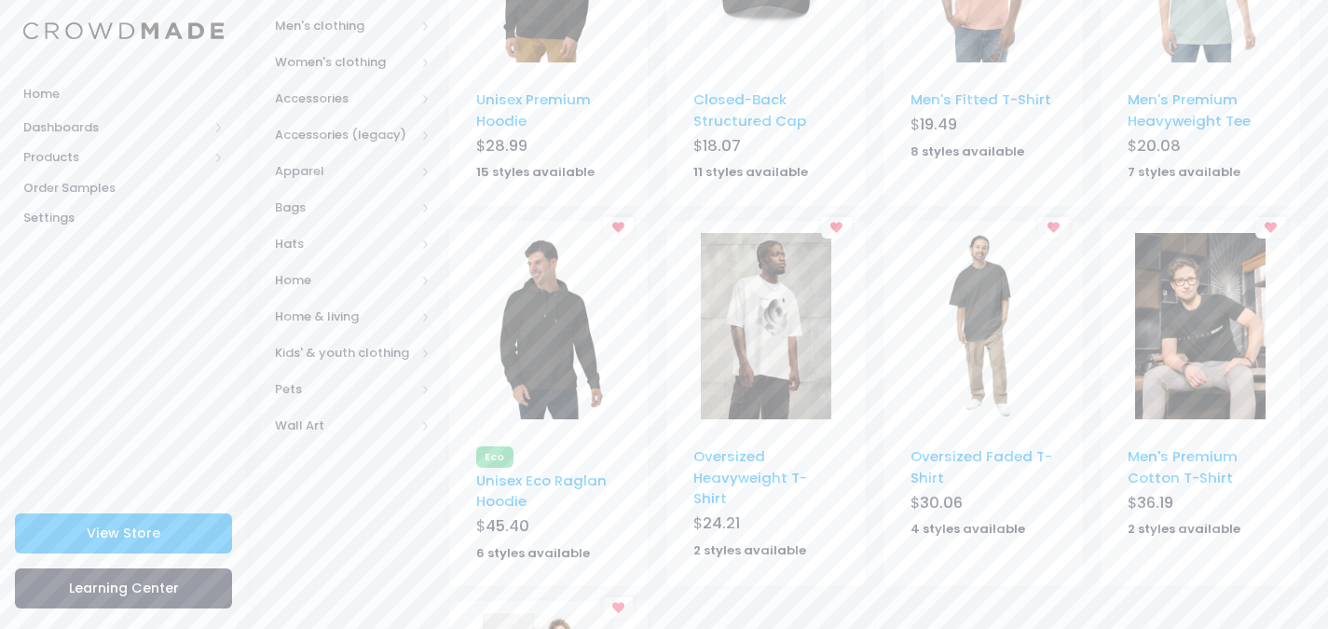
scroll to position [466, 0]
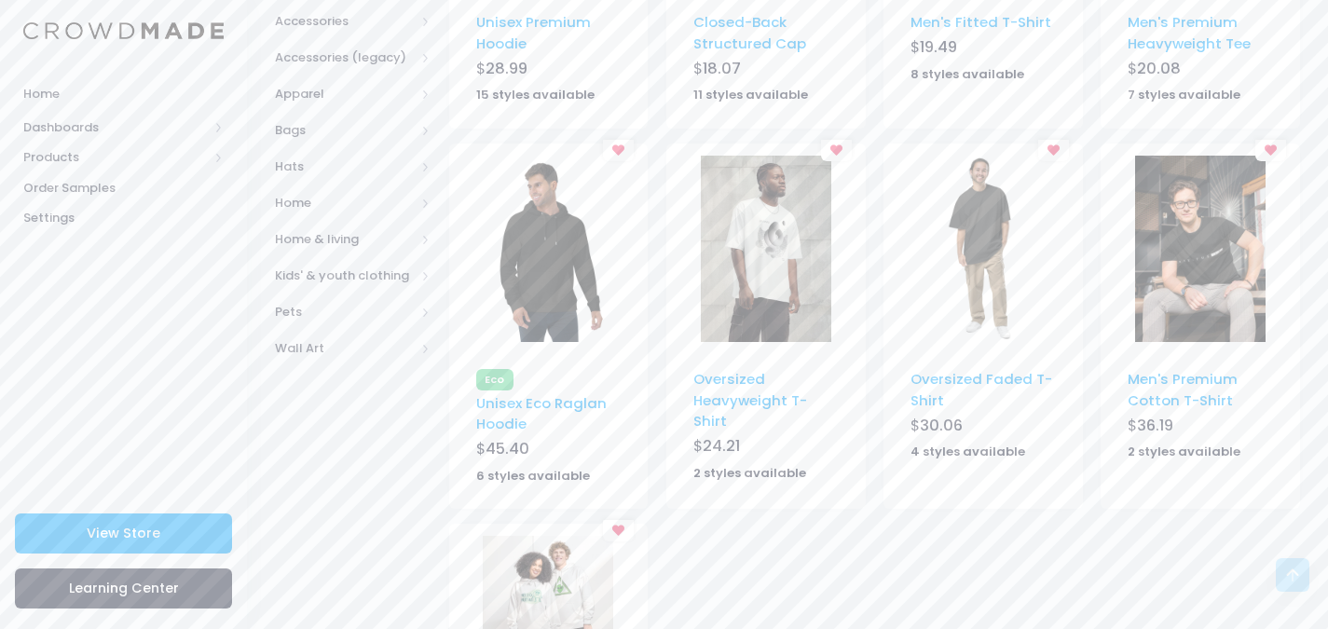
click at [972, 316] on img at bounding box center [983, 249] width 130 height 186
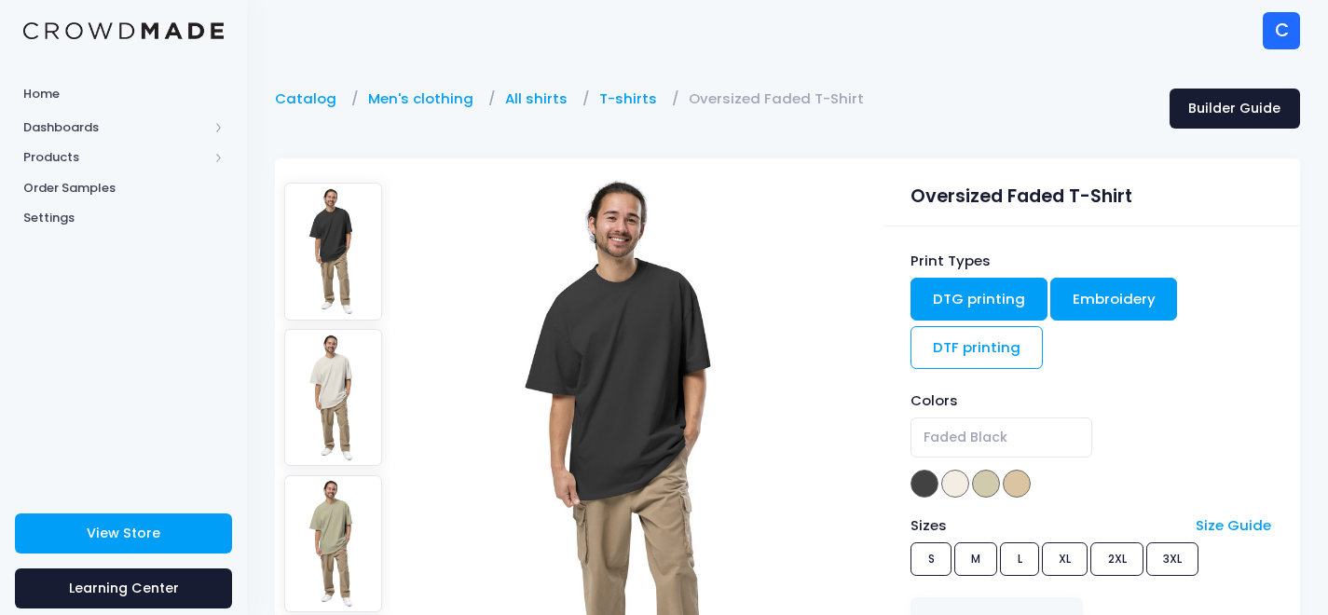
click at [1086, 307] on link "Embroidery" at bounding box center [1114, 299] width 128 height 43
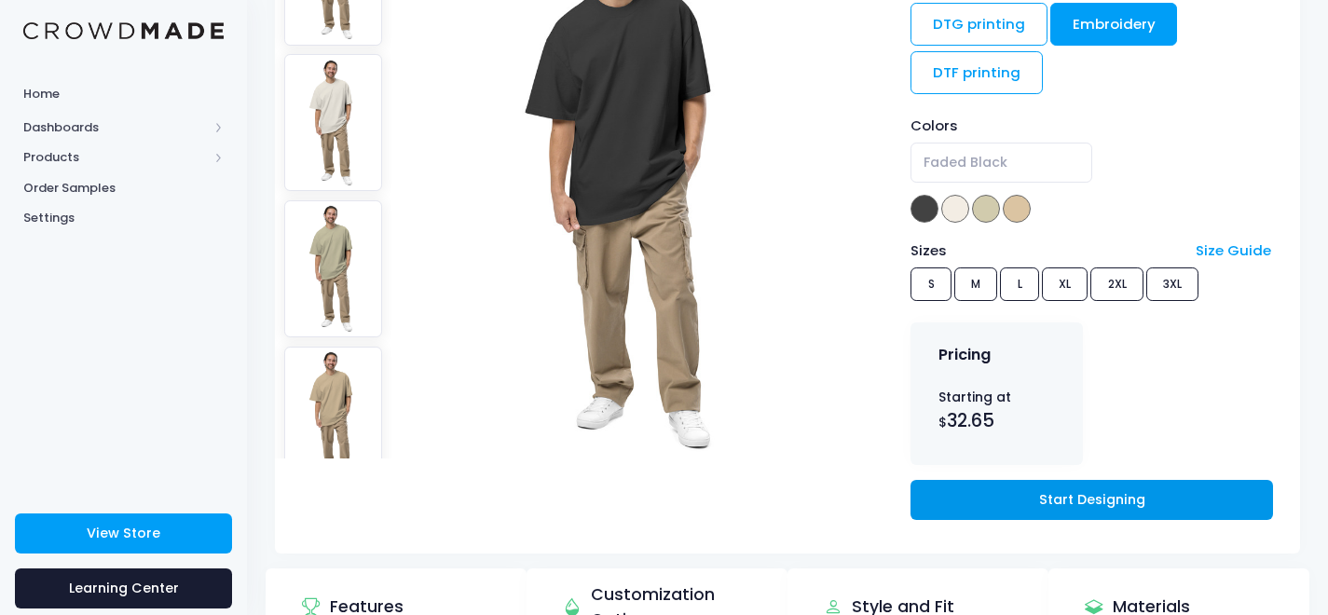
scroll to position [280, 0]
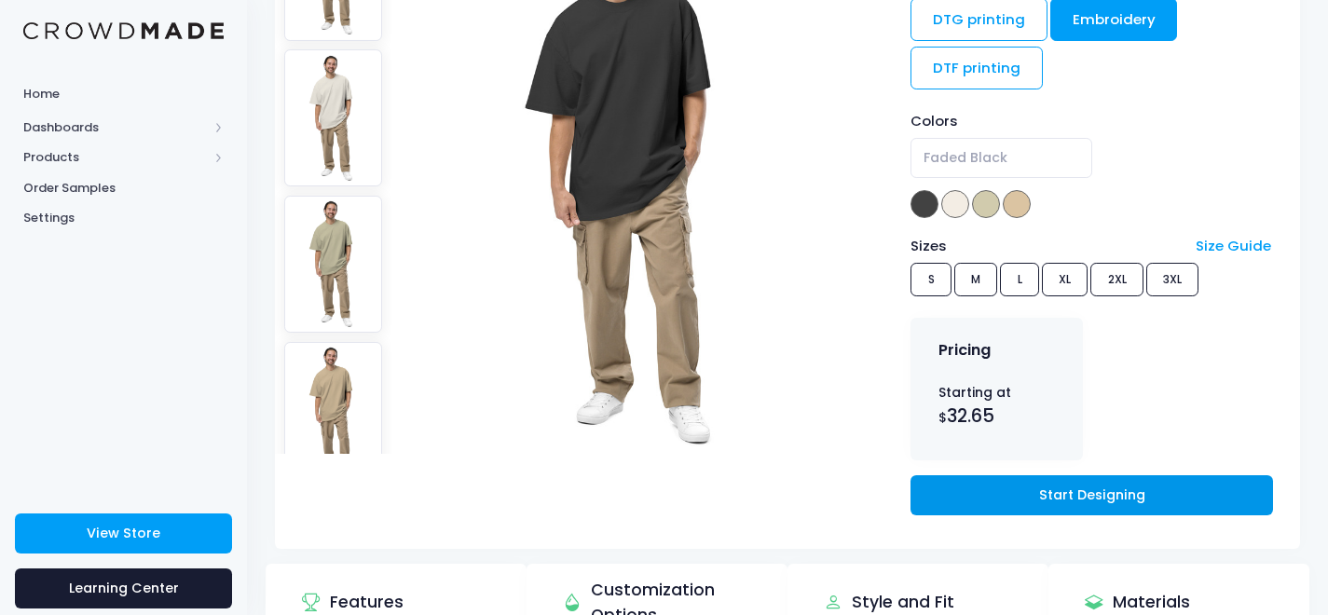
click at [1006, 496] on link "Start Designing" at bounding box center [1092, 495] width 362 height 40
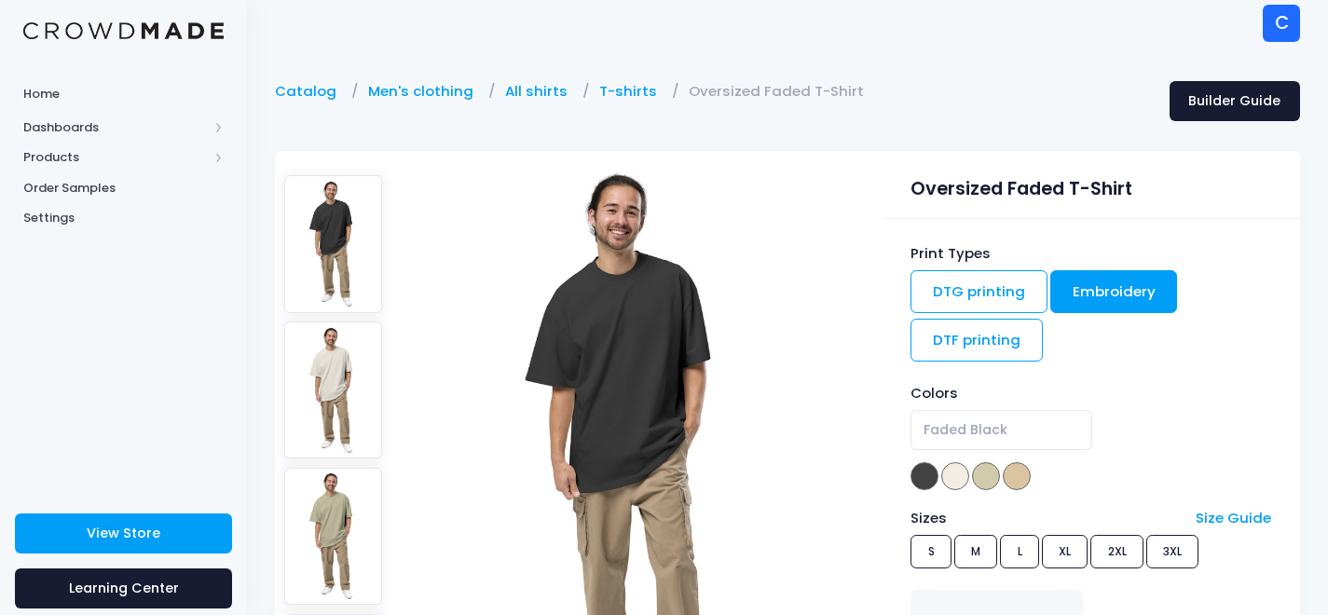
scroll to position [0, 0]
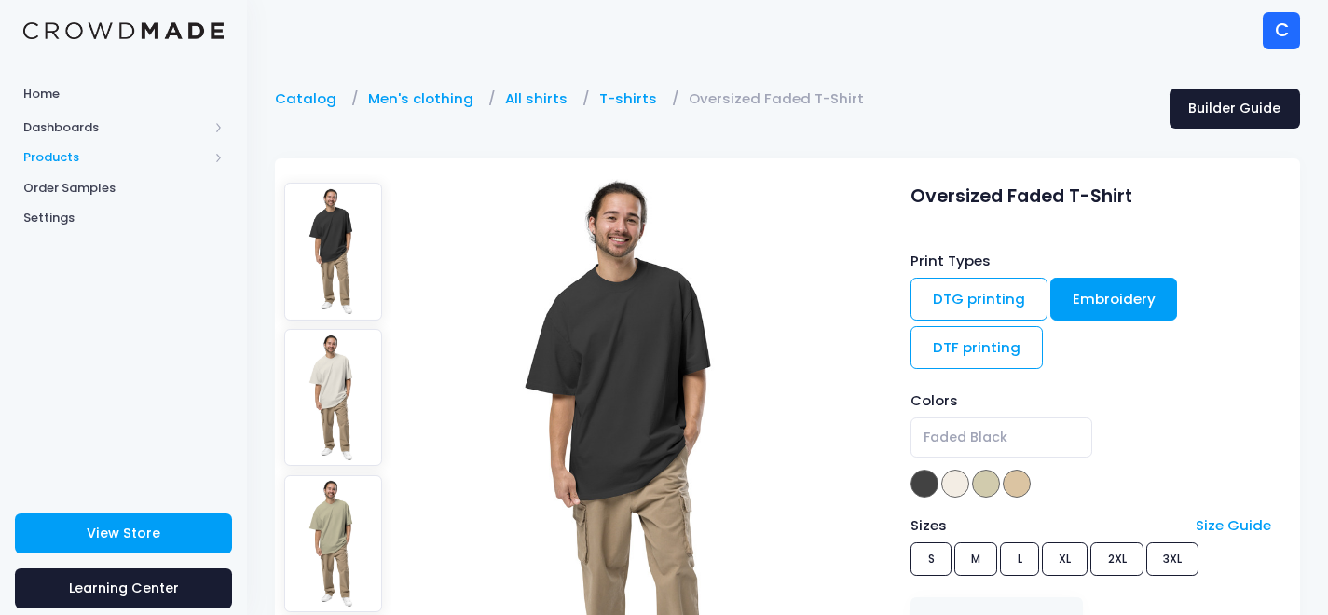
click at [222, 161] on span at bounding box center [218, 157] width 9 height 9
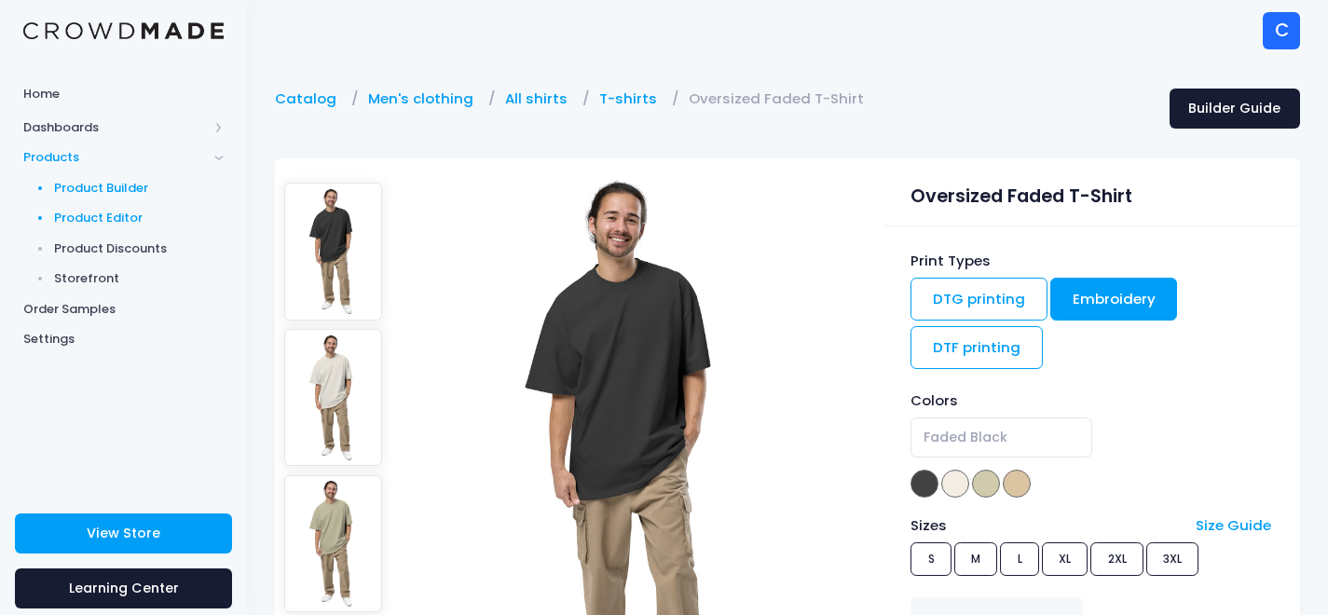
click at [144, 215] on span "Product Editor" at bounding box center [139, 218] width 171 height 19
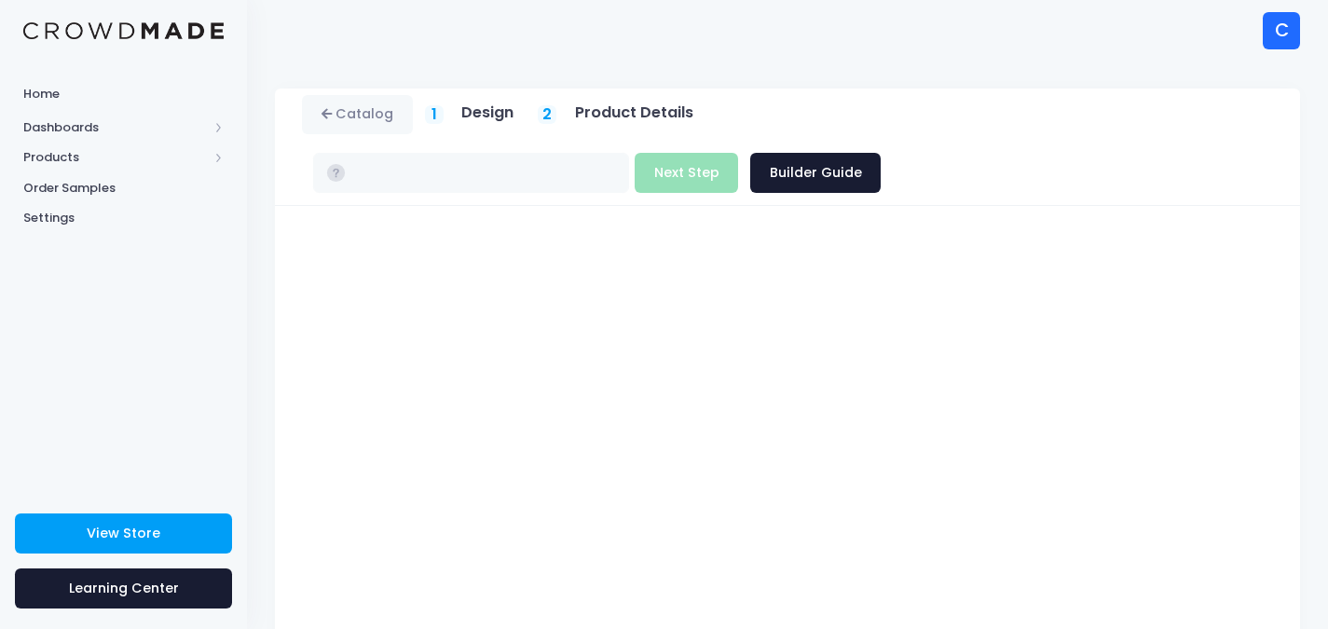
type input "$32.65 - $35.22"
click at [738, 153] on button "Next Step" at bounding box center [686, 173] width 103 height 40
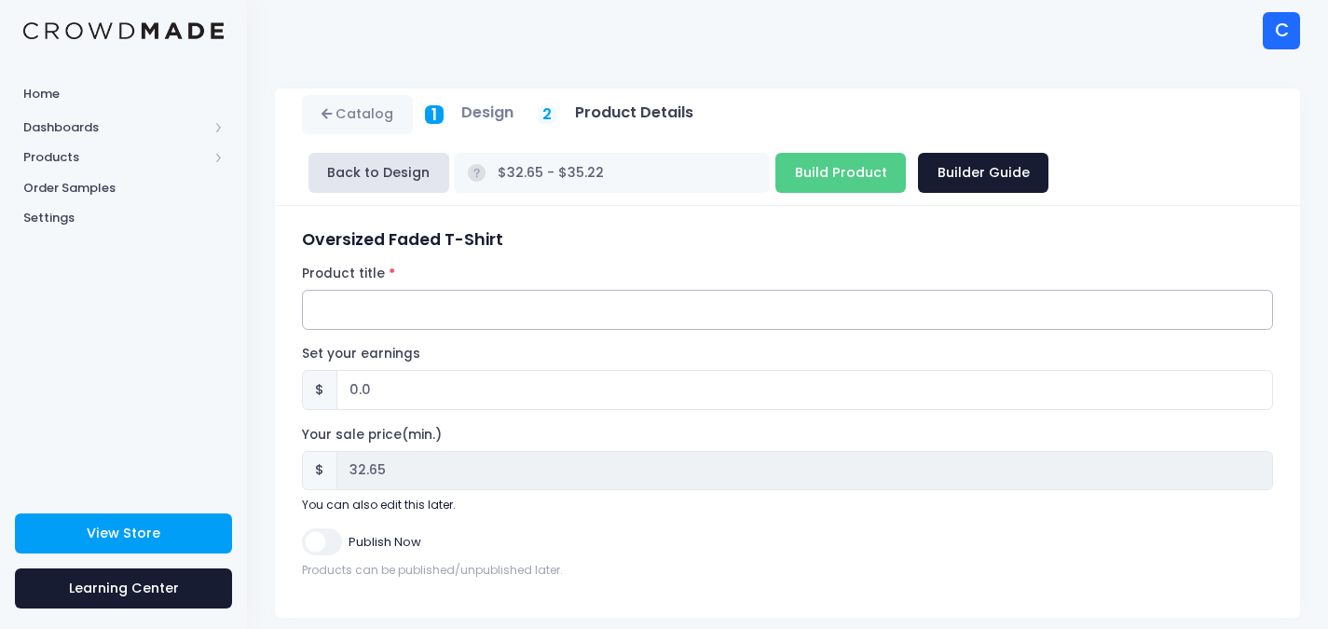
click at [358, 306] on input "Product title" at bounding box center [787, 310] width 971 height 40
paste input "Oversized Faded T-Shirt - Black word mark to front"
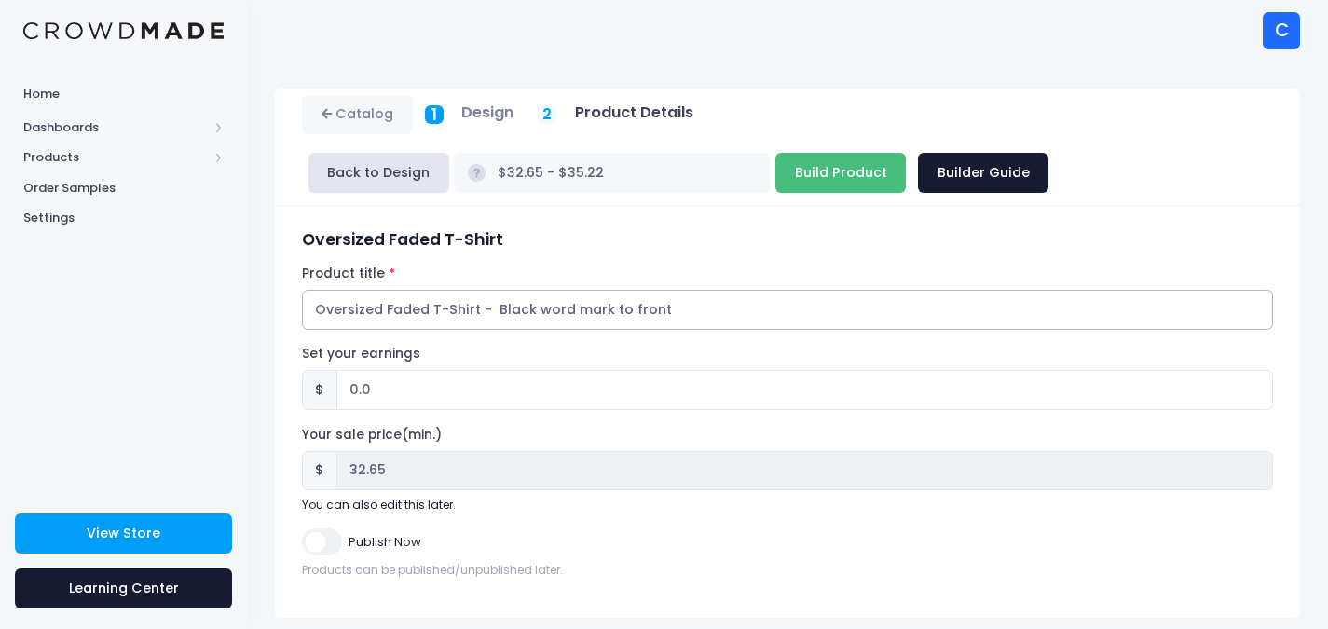
type input "Oversized Faded T-Shirt - Black word mark to front"
click at [776, 170] on input "Build Product" at bounding box center [841, 173] width 130 height 40
type input "Building product..."
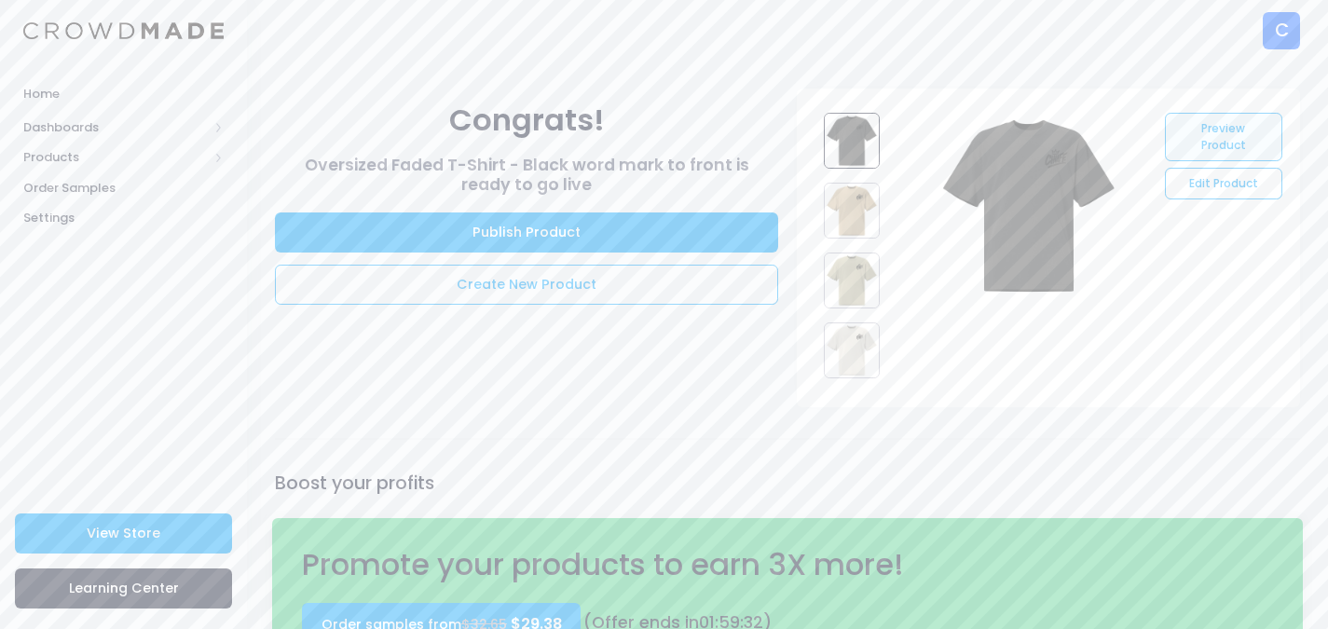
click at [1227, 146] on link "Preview Product" at bounding box center [1223, 137] width 117 height 48
click at [1234, 133] on link "Preview Product" at bounding box center [1223, 137] width 117 height 48
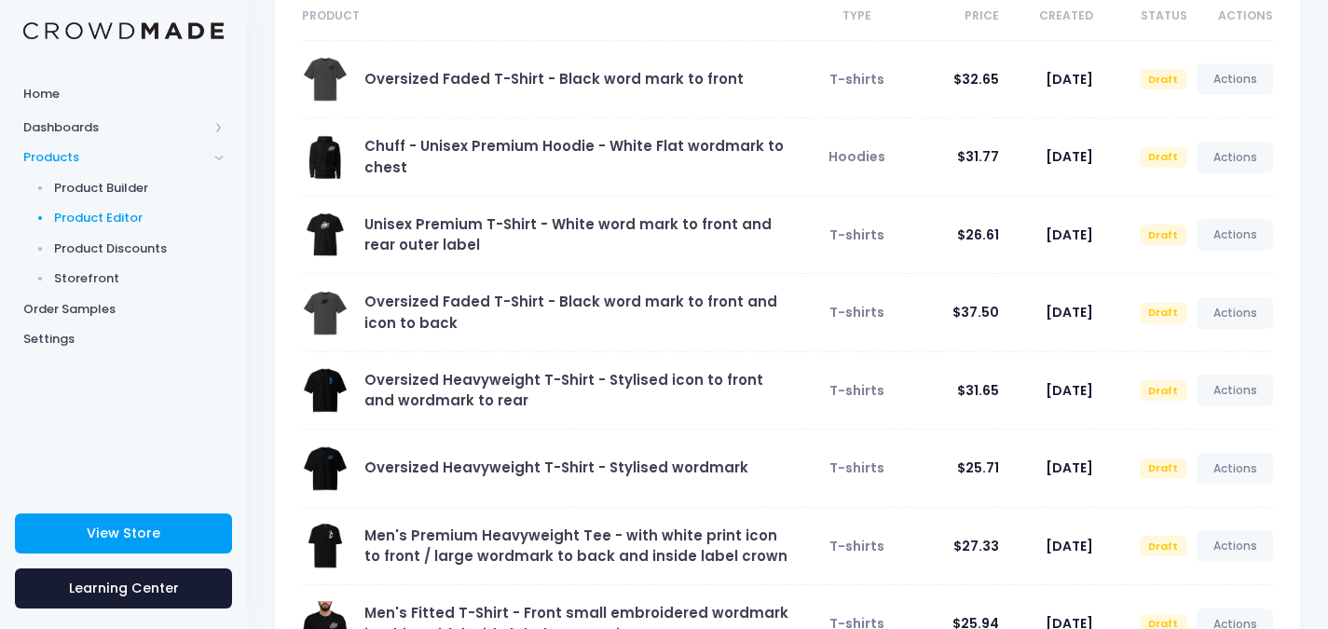
scroll to position [186, 0]
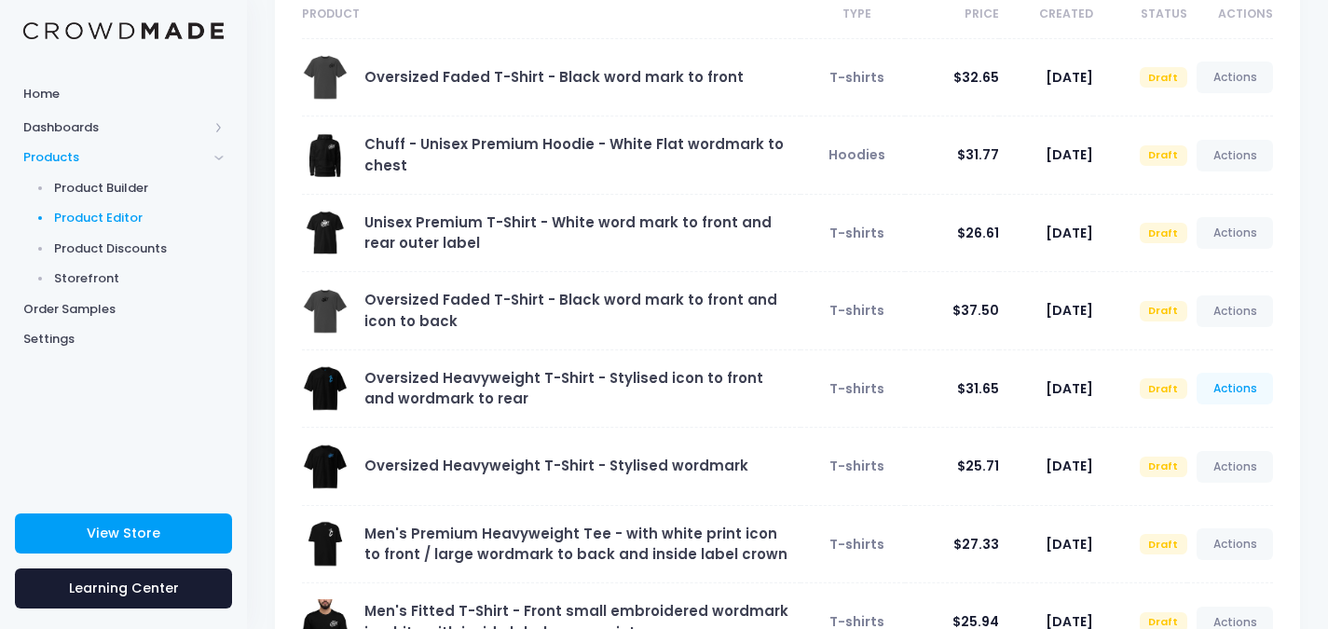
click at [1241, 385] on link "Actions" at bounding box center [1235, 389] width 76 height 32
click at [1214, 466] on link "Preview" at bounding box center [1215, 465] width 99 height 33
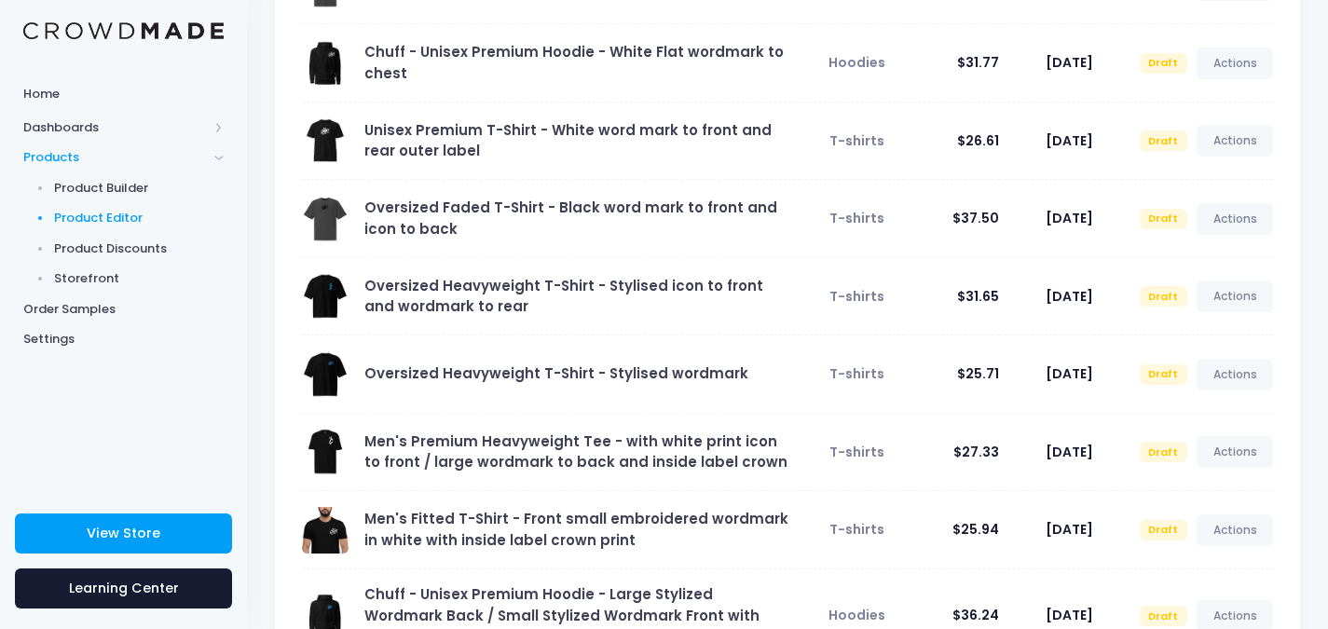
scroll to position [280, 0]
click at [1219, 458] on link "Actions" at bounding box center [1235, 451] width 76 height 32
click at [1216, 528] on link "Preview" at bounding box center [1215, 528] width 99 height 33
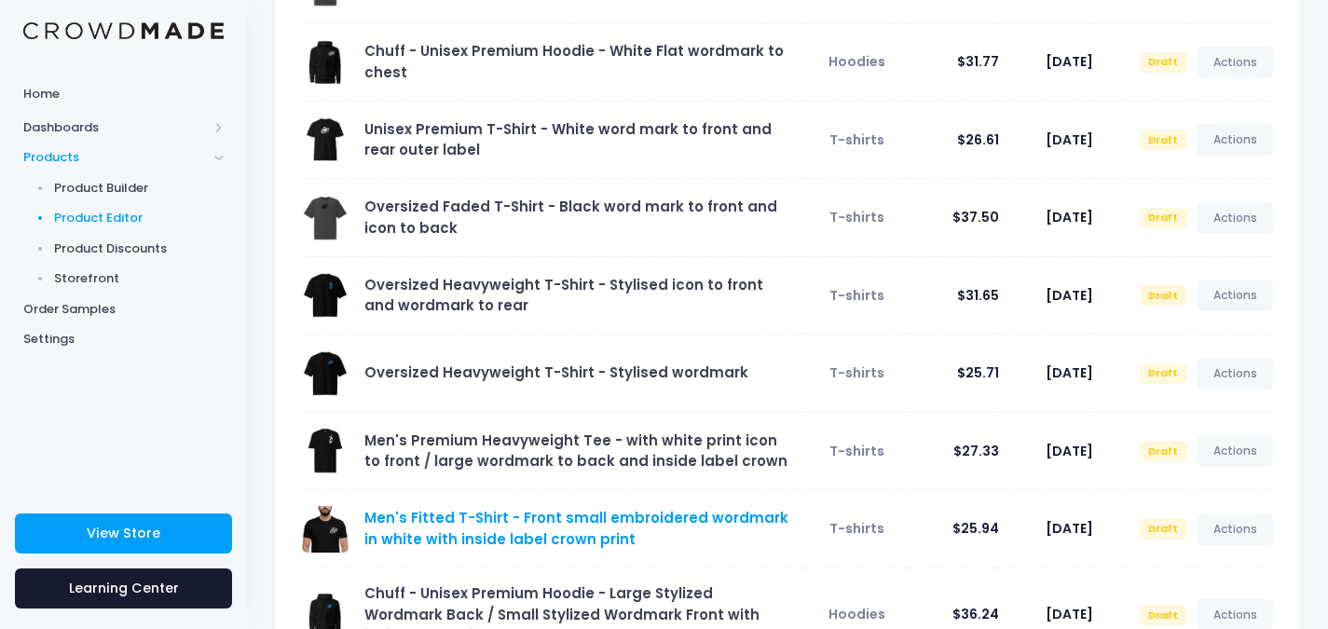
click at [499, 518] on link "Men's Fitted T-Shirt - Front small embroidered wordmark in white with inside la…" at bounding box center [576, 528] width 424 height 40
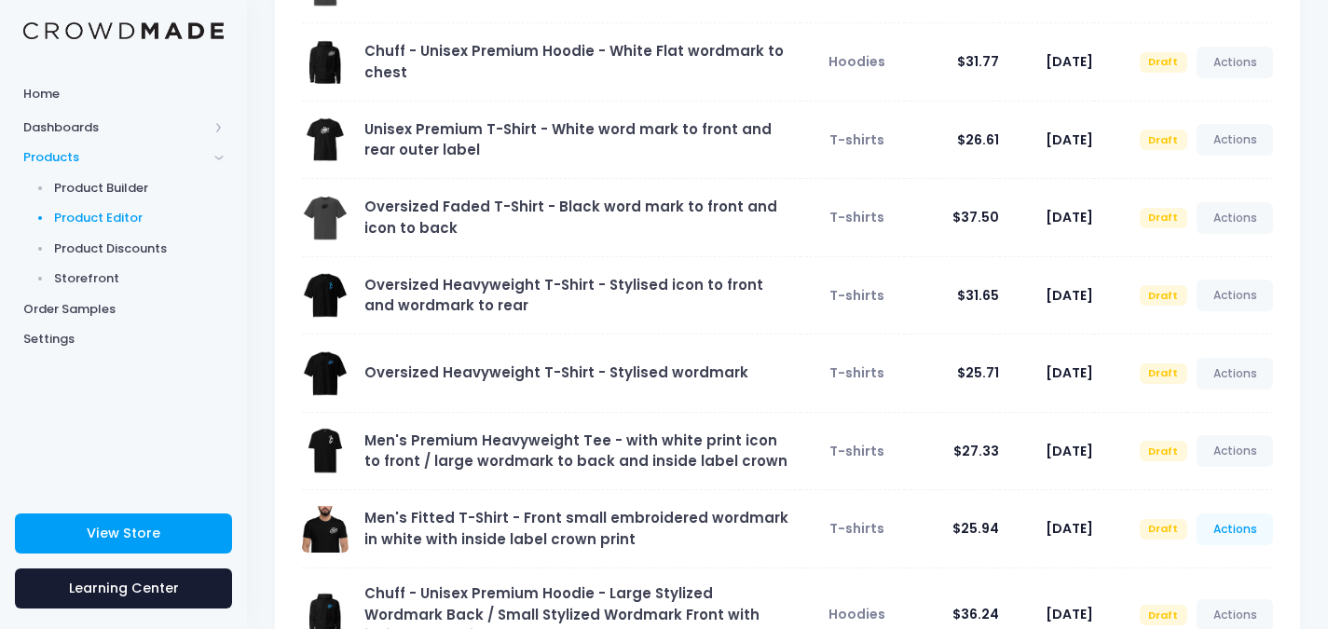
click at [1234, 539] on link "Actions" at bounding box center [1235, 530] width 76 height 32
click at [1206, 450] on link "Preview" at bounding box center [1215, 451] width 99 height 33
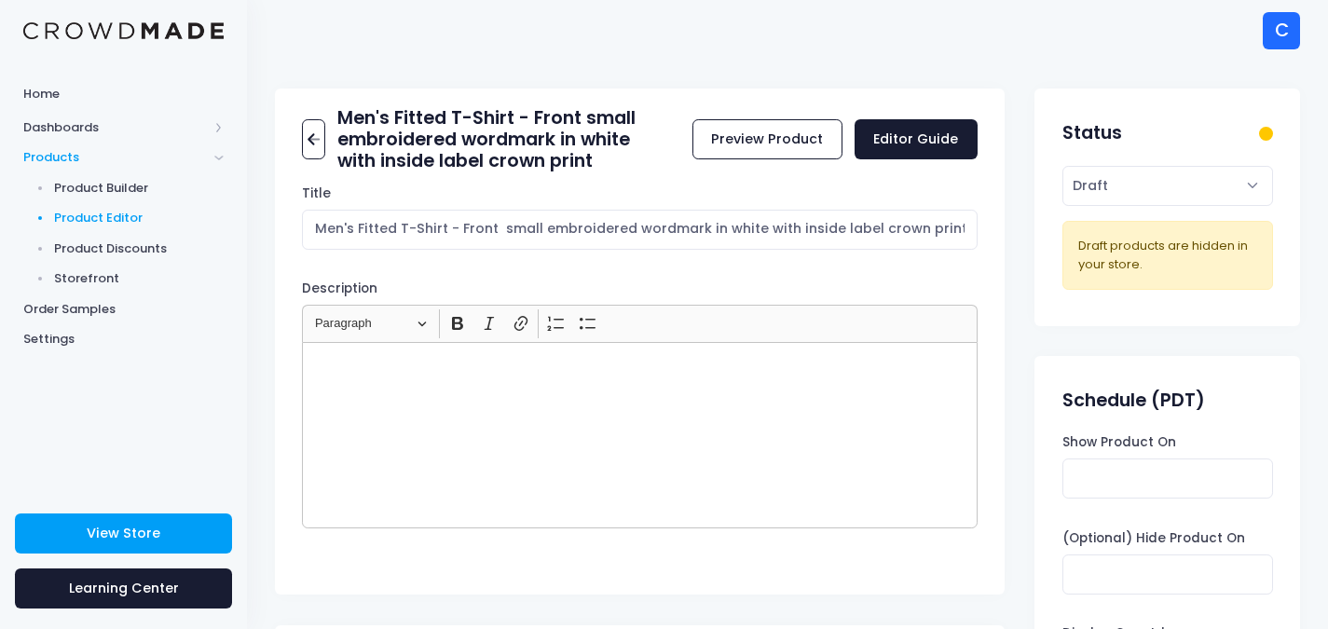
click at [135, 214] on span "Product Editor" at bounding box center [139, 218] width 171 height 19
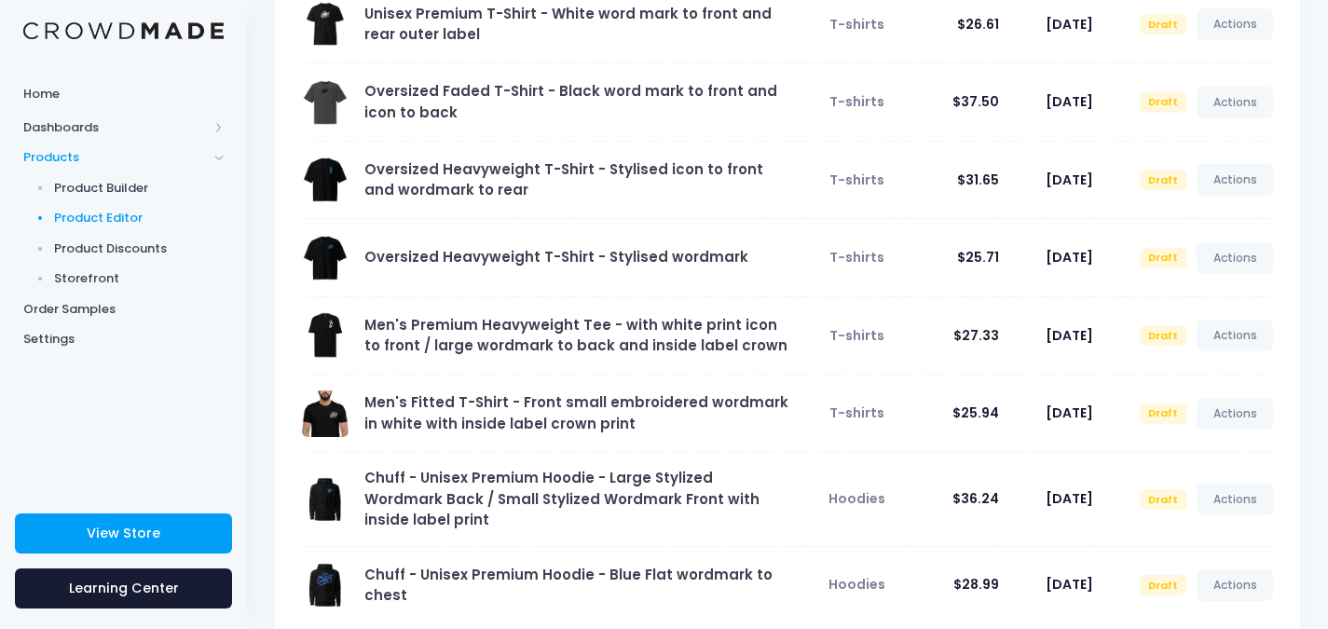
scroll to position [466, 0]
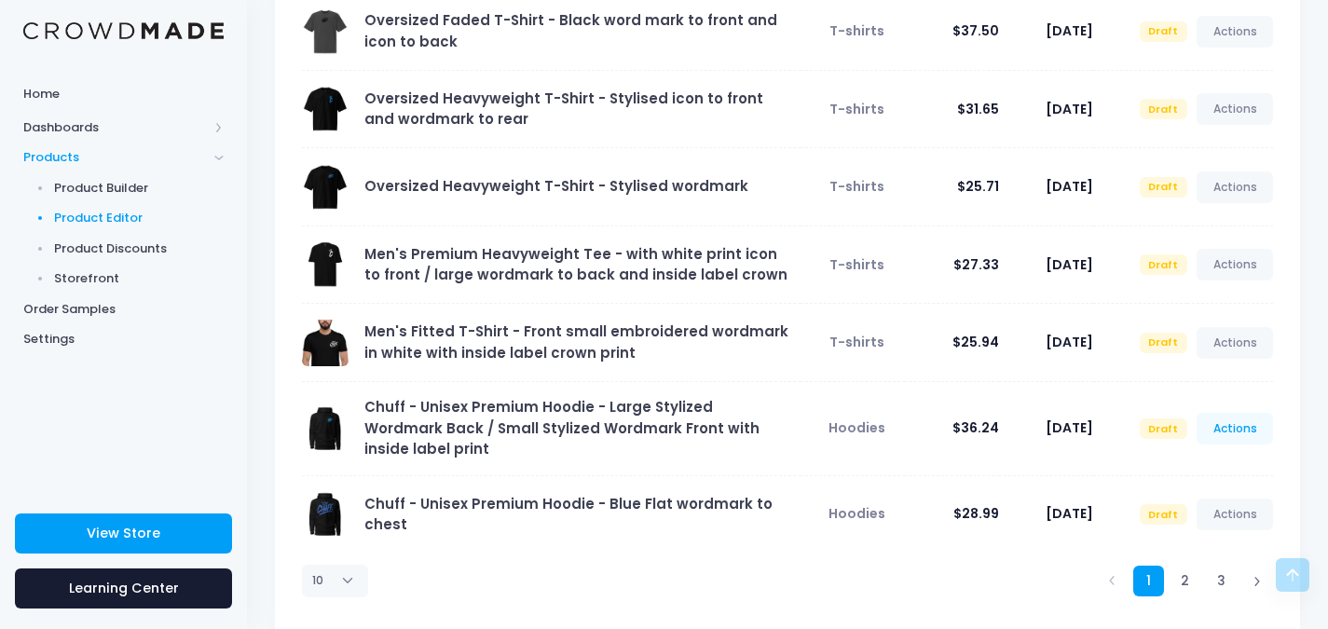
click at [1226, 423] on link "Actions" at bounding box center [1235, 429] width 76 height 32
click at [1200, 494] on link "Preview" at bounding box center [1215, 497] width 99 height 33
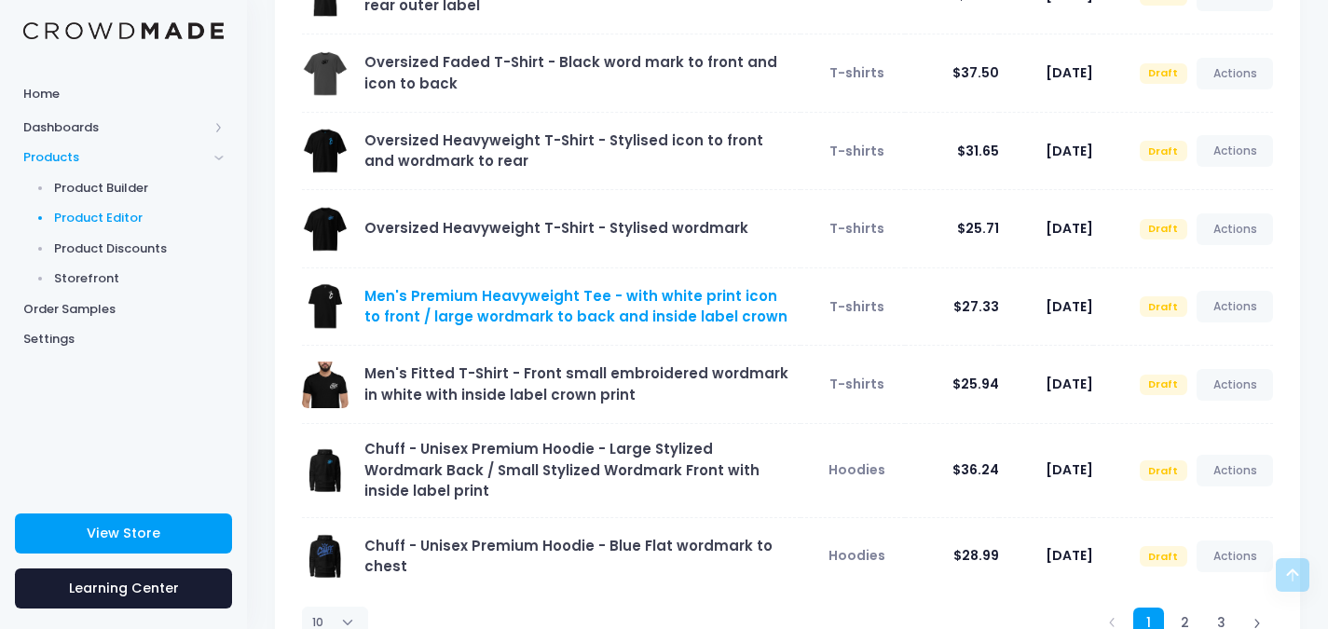
scroll to position [373, 0]
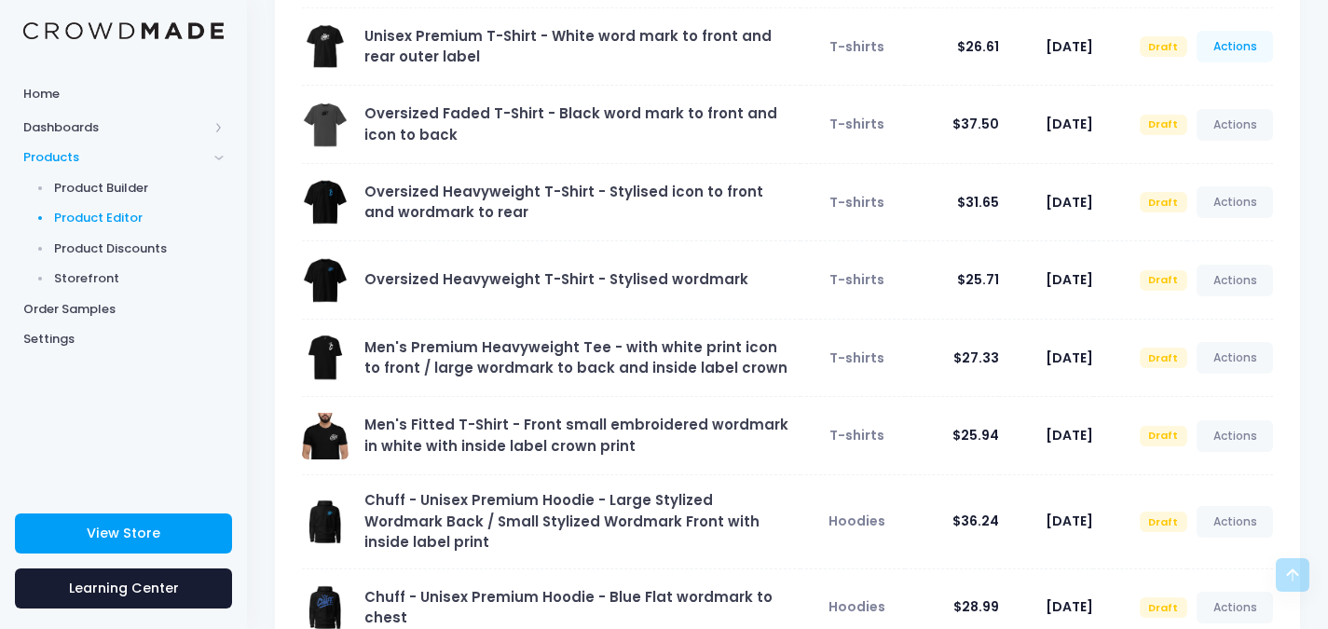
click at [1243, 50] on link "Actions" at bounding box center [1235, 47] width 76 height 32
click at [1189, 128] on link "Preview" at bounding box center [1215, 123] width 99 height 33
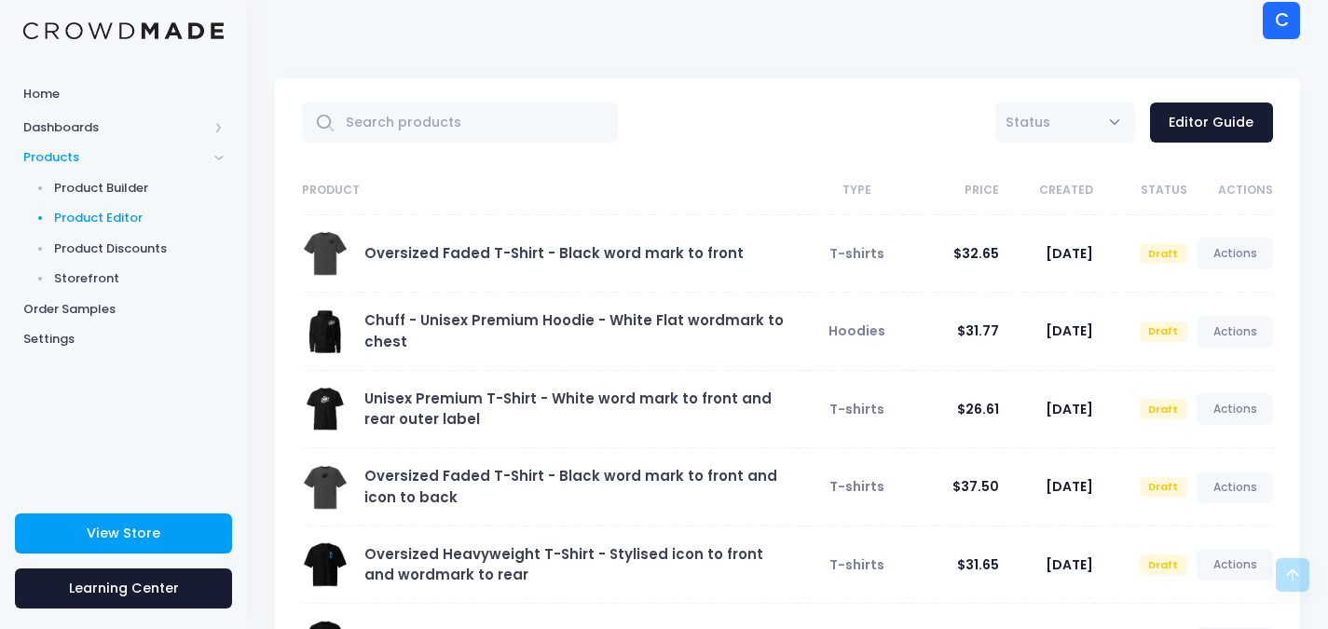
scroll to position [0, 0]
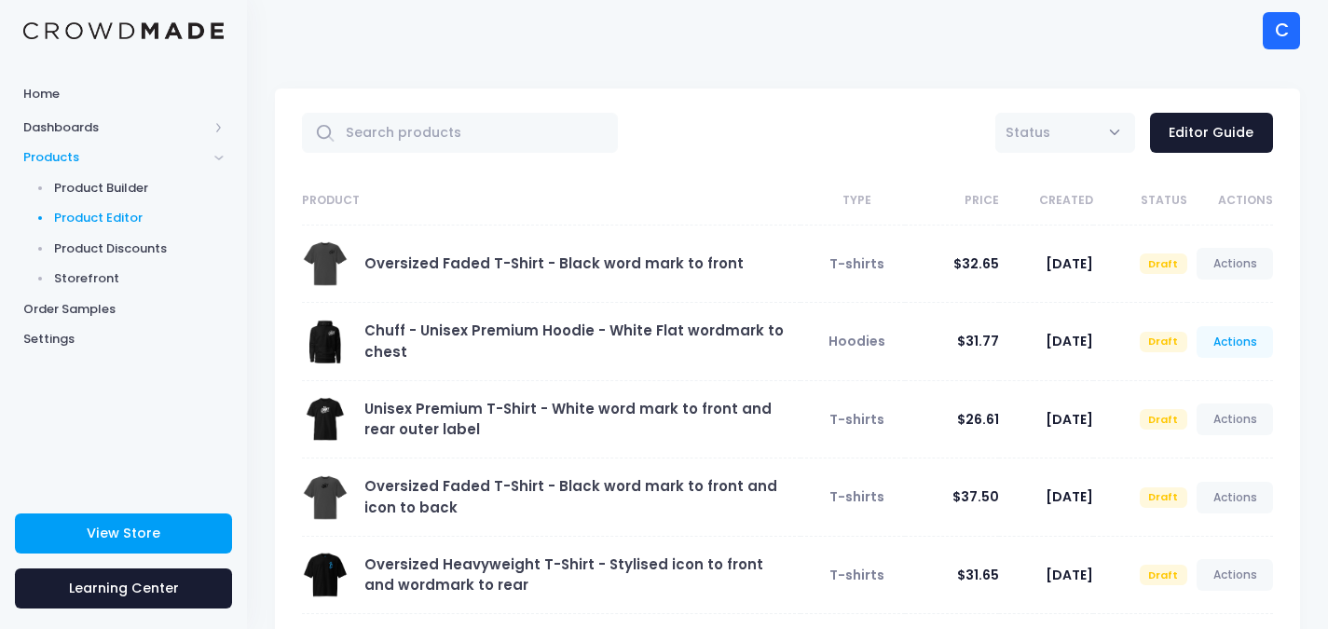
click at [1243, 343] on link "Actions" at bounding box center [1235, 342] width 76 height 32
click at [1215, 419] on link "Preview" at bounding box center [1215, 419] width 99 height 33
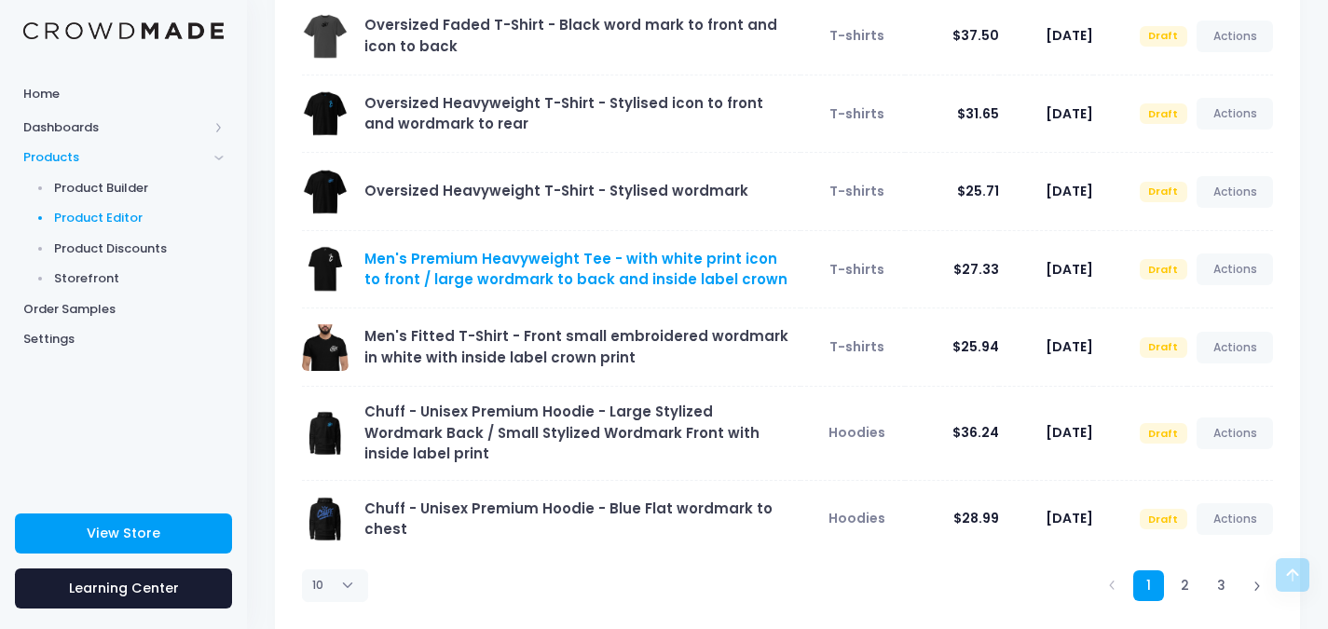
scroll to position [466, 0]
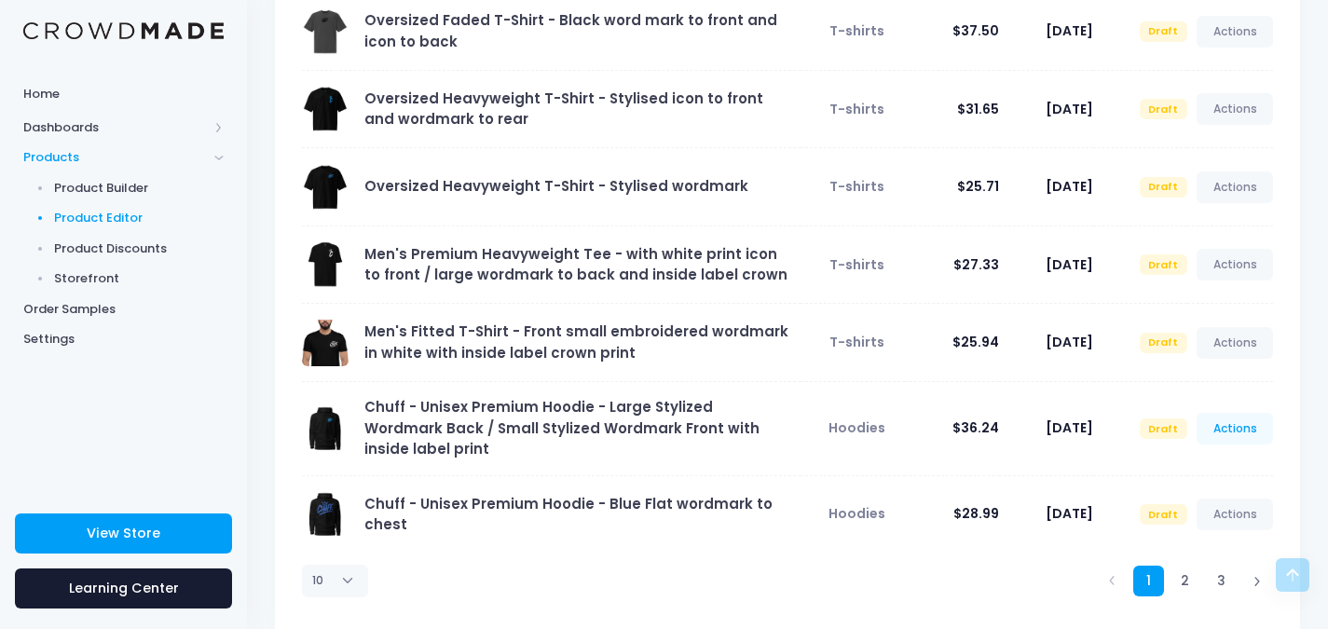
click at [1246, 420] on link "Actions" at bounding box center [1235, 429] width 76 height 32
click at [1212, 494] on link "Preview" at bounding box center [1215, 497] width 99 height 33
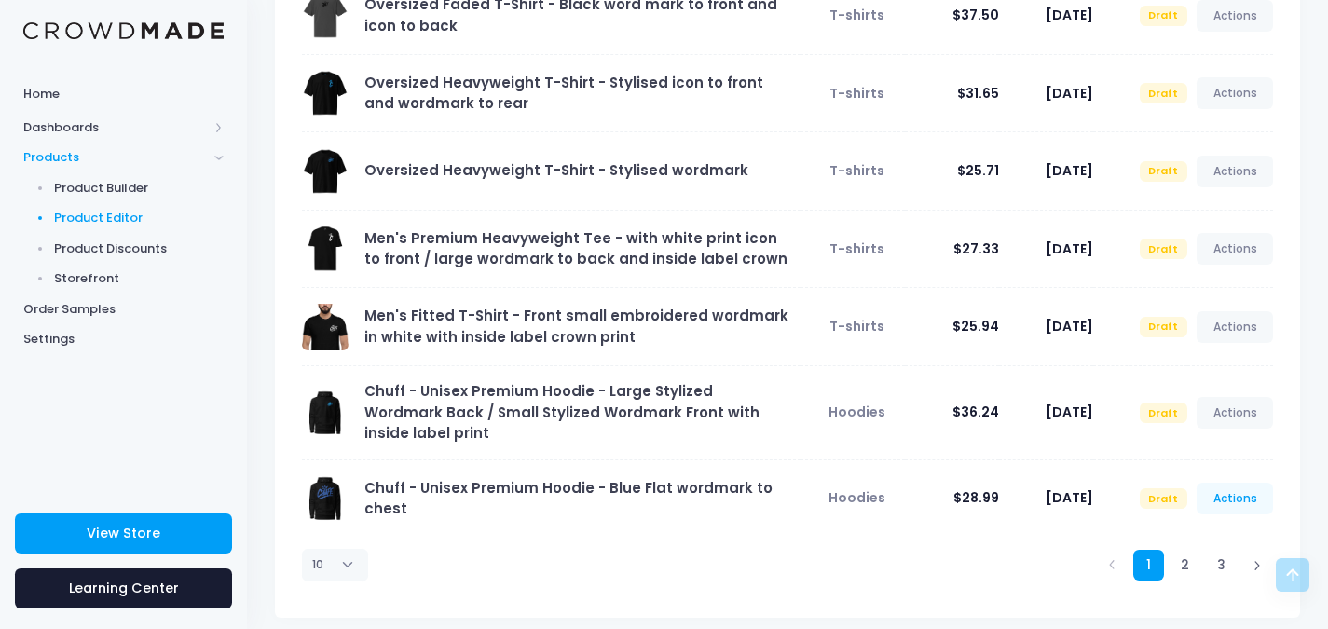
click at [1250, 485] on link "Actions" at bounding box center [1235, 499] width 76 height 32
click at [1208, 560] on link "Preview" at bounding box center [1215, 558] width 99 height 33
click at [1250, 483] on link "Actions" at bounding box center [1235, 499] width 76 height 32
click at [1214, 560] on link "Preview" at bounding box center [1215, 558] width 99 height 33
click at [1194, 550] on link "2" at bounding box center [1185, 565] width 31 height 31
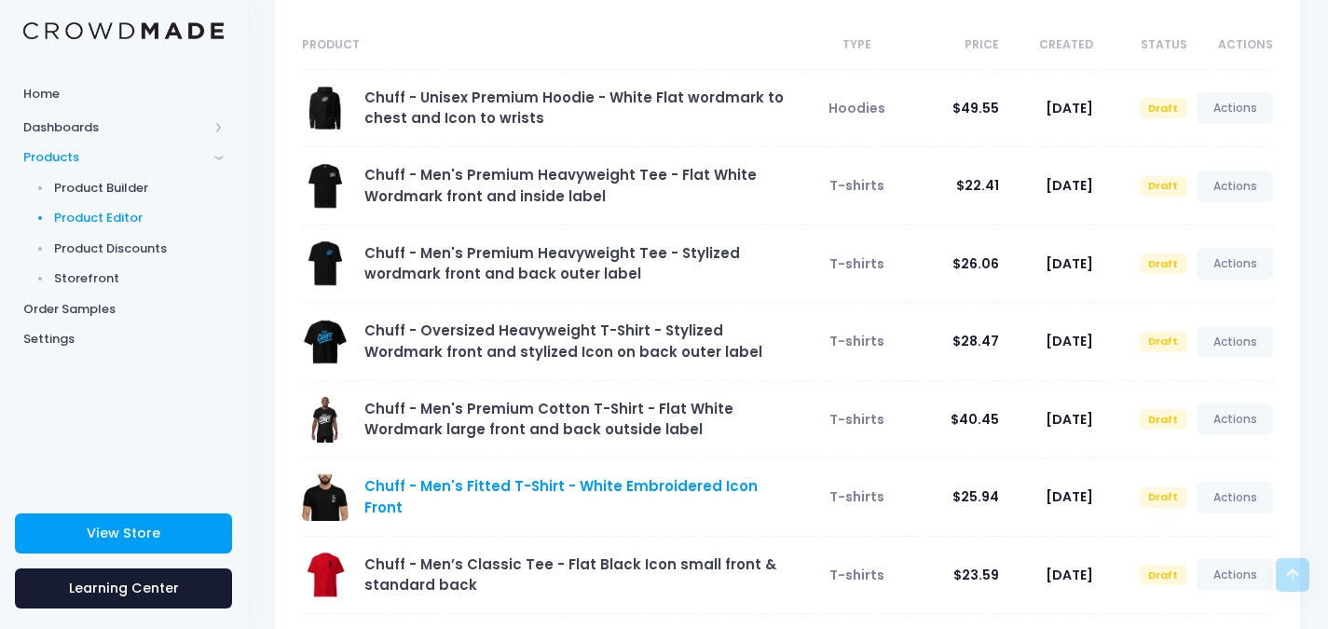
scroll to position [16, 0]
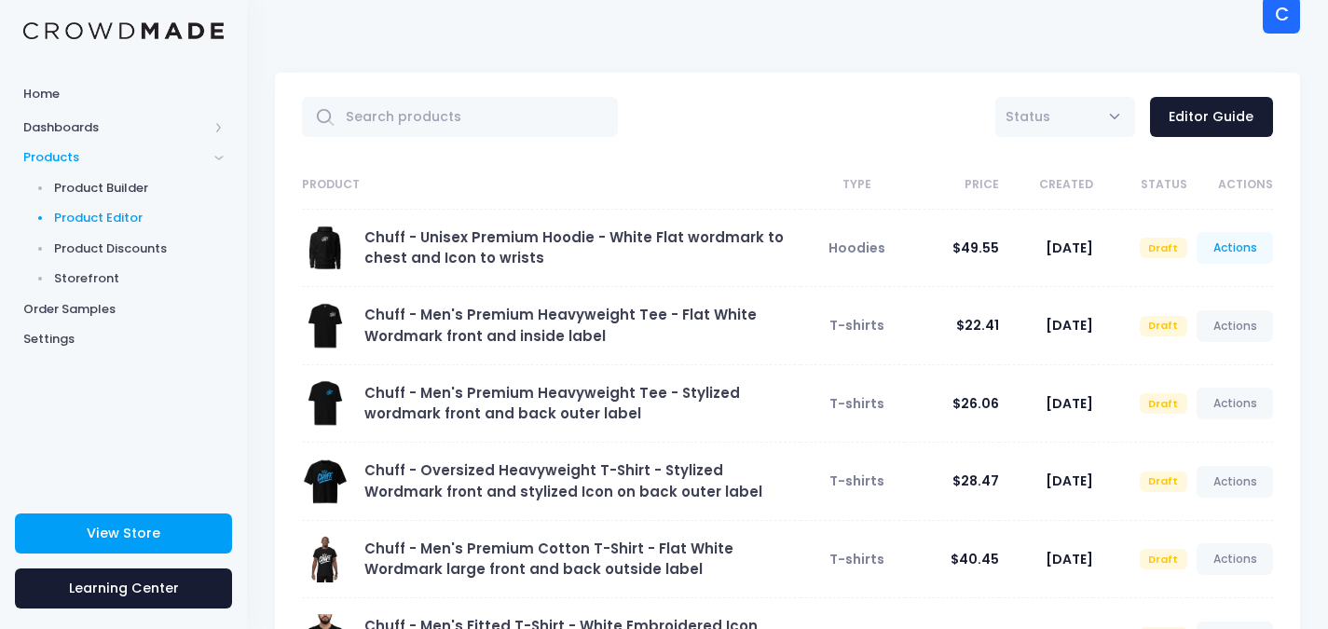
click at [1238, 249] on link "Actions" at bounding box center [1235, 248] width 76 height 32
click at [1213, 323] on link "Preview" at bounding box center [1215, 325] width 99 height 33
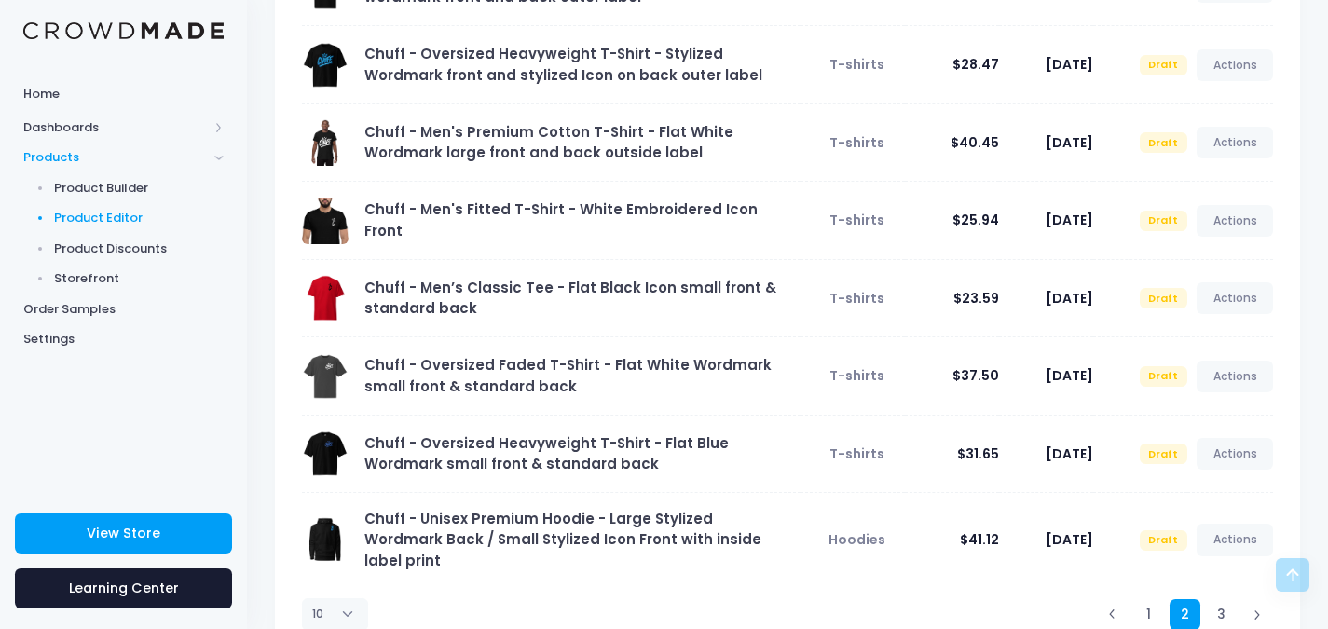
scroll to position [482, 0]
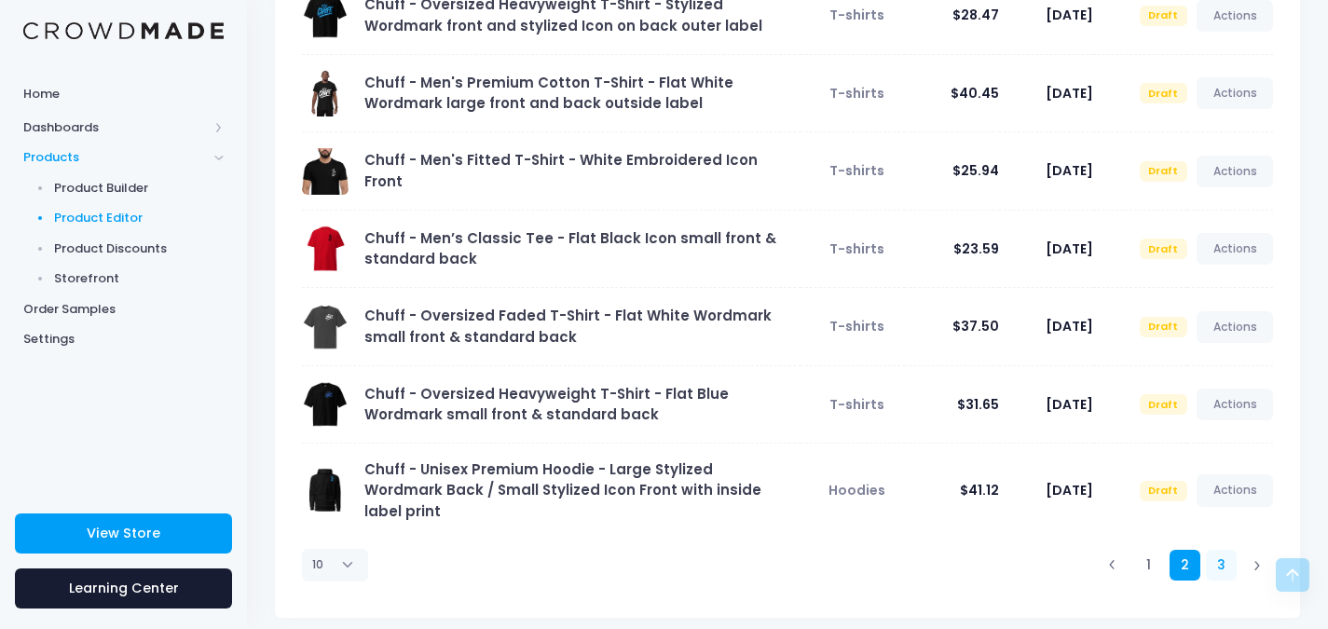
click at [1224, 552] on link "3" at bounding box center [1221, 565] width 31 height 31
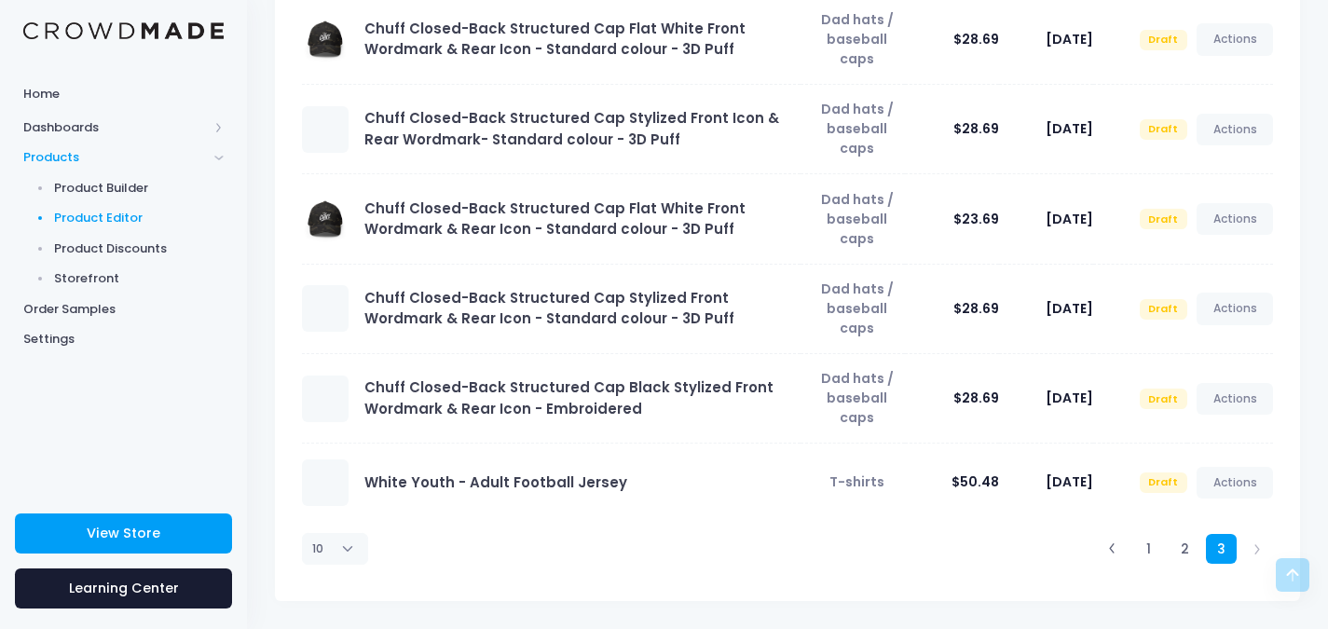
scroll to position [326, 0]
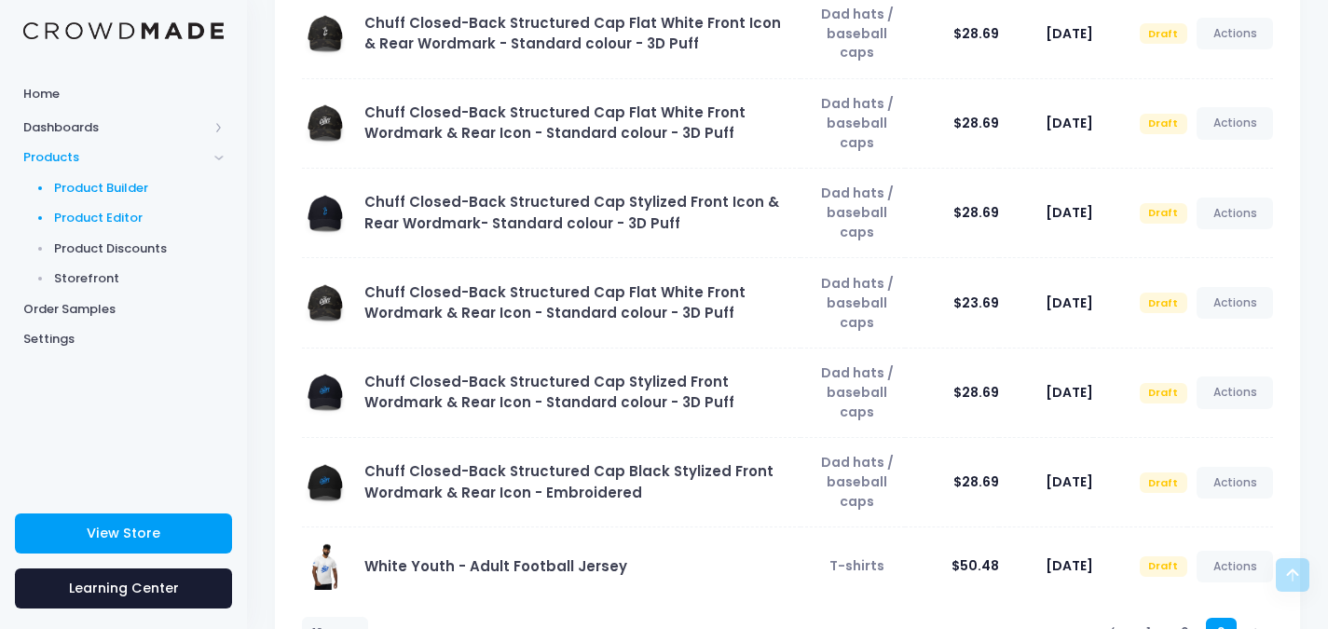
click at [117, 182] on span "Product Builder" at bounding box center [139, 188] width 171 height 19
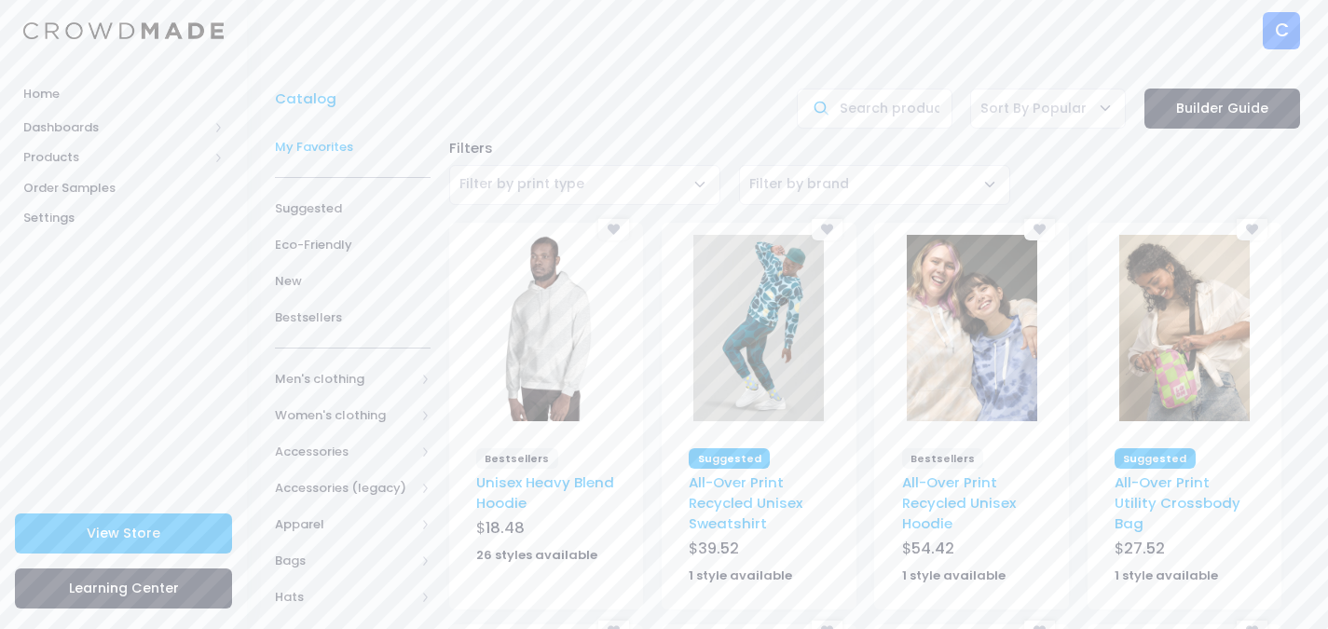
click at [336, 146] on span "My Favorites" at bounding box center [353, 147] width 156 height 19
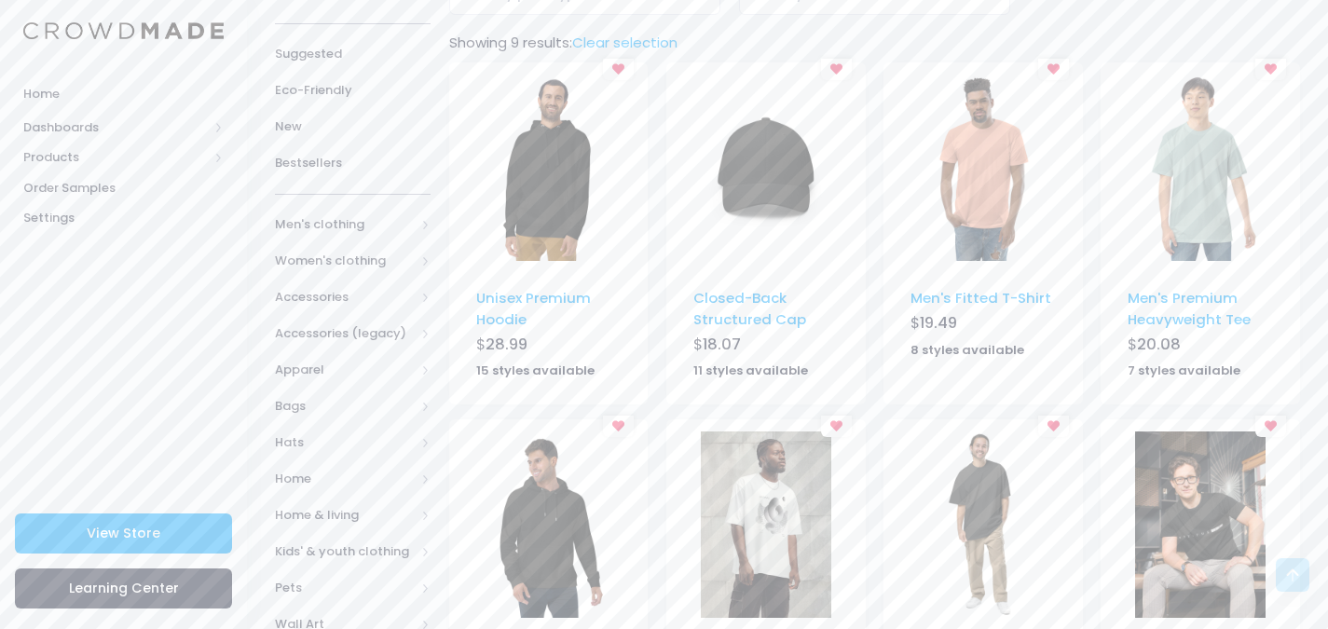
scroll to position [186, 0]
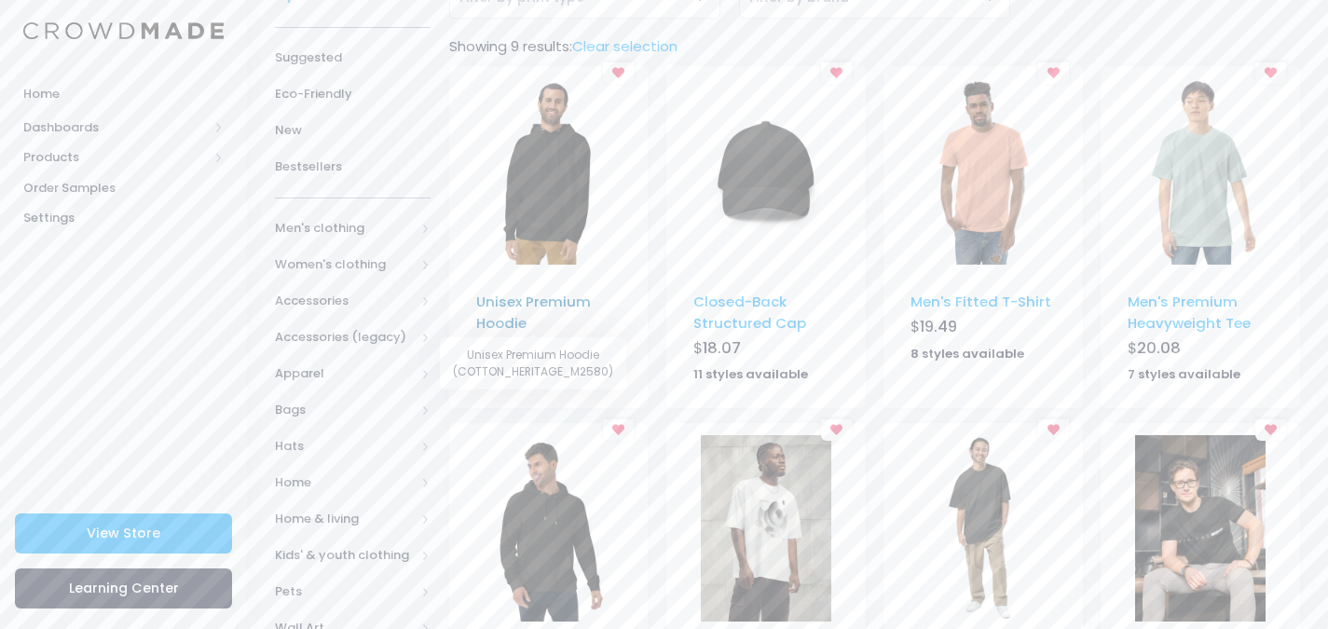
click at [520, 295] on link "Unisex Premium Hoodie" at bounding box center [533, 312] width 115 height 40
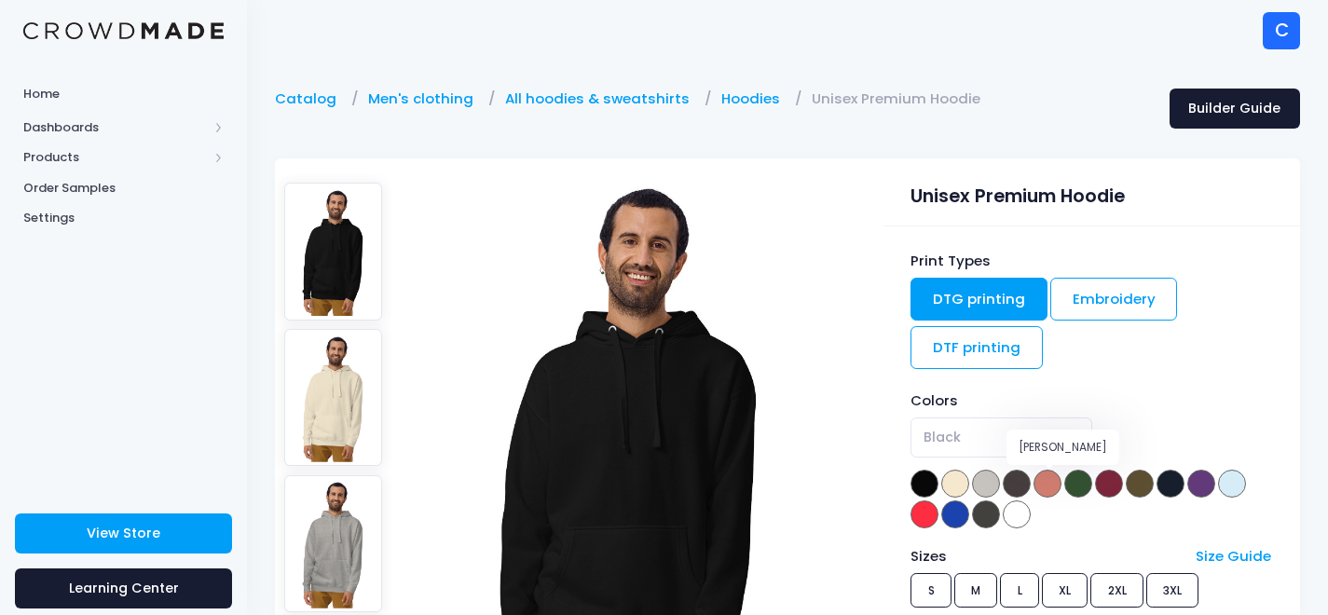
click at [1052, 485] on span at bounding box center [1048, 484] width 28 height 28
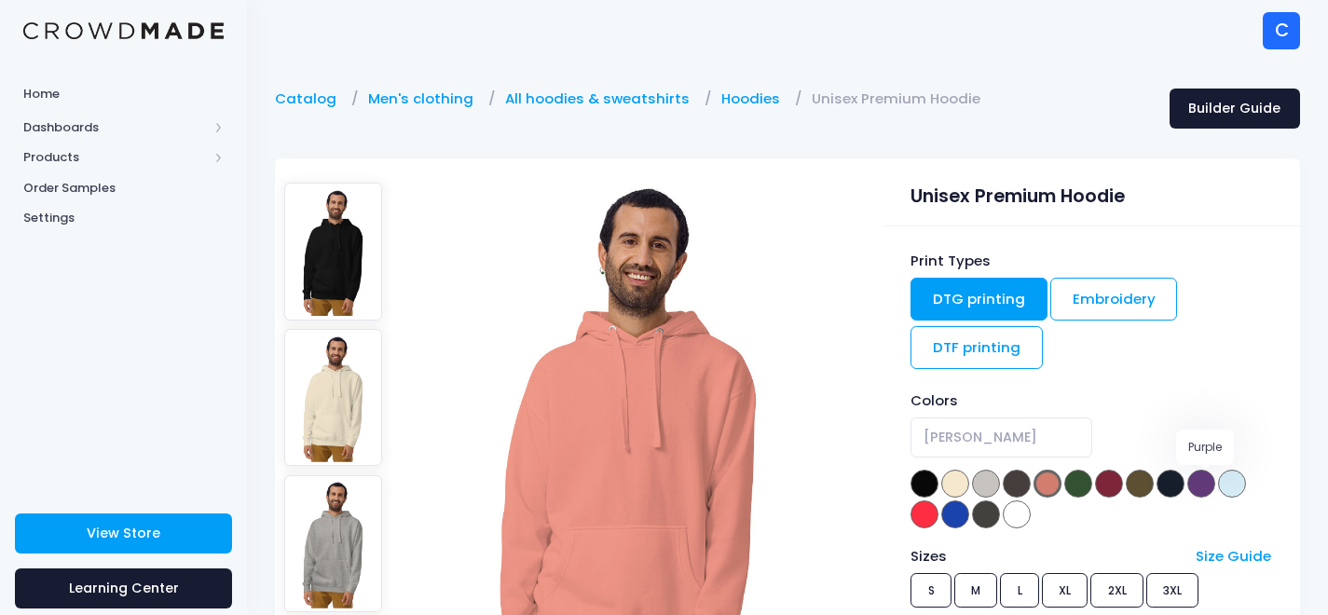
click at [1200, 488] on span at bounding box center [1202, 484] width 28 height 28
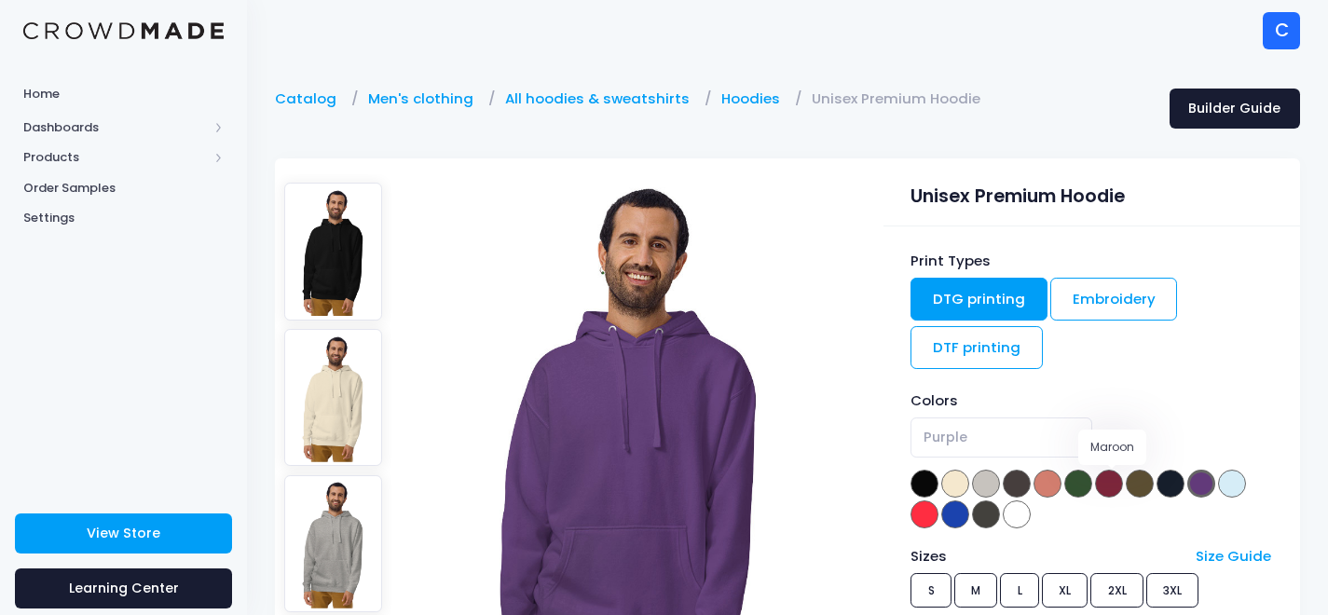
scroll to position [93, 0]
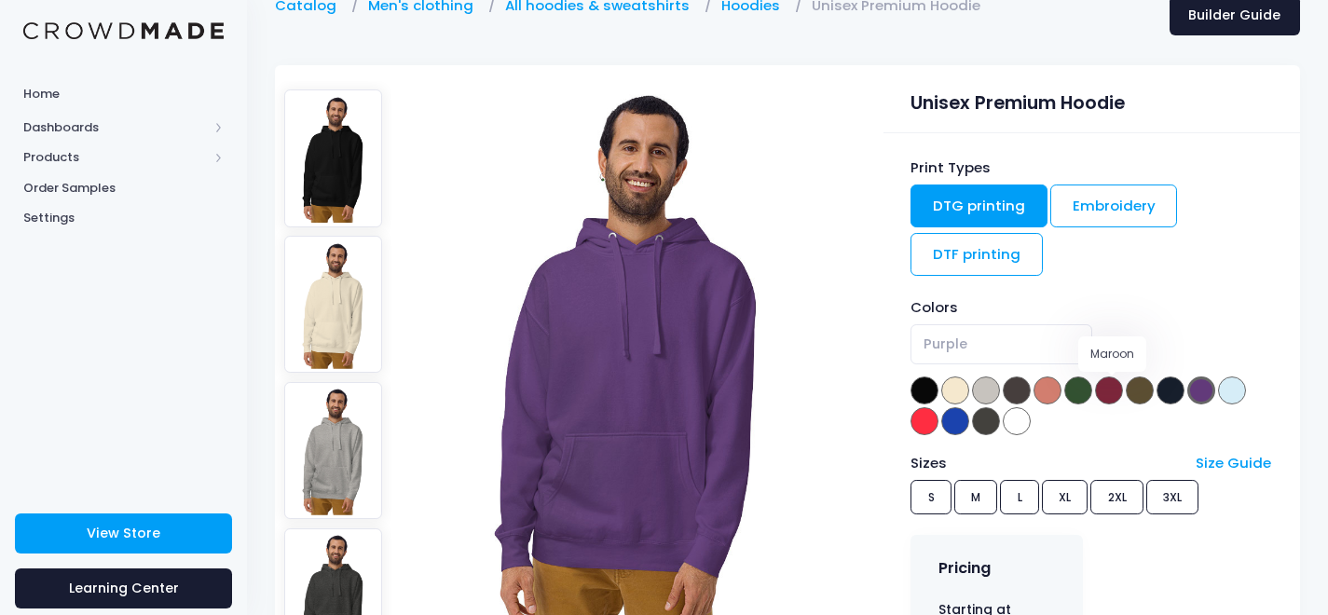
click at [1105, 394] on span at bounding box center [1109, 391] width 28 height 28
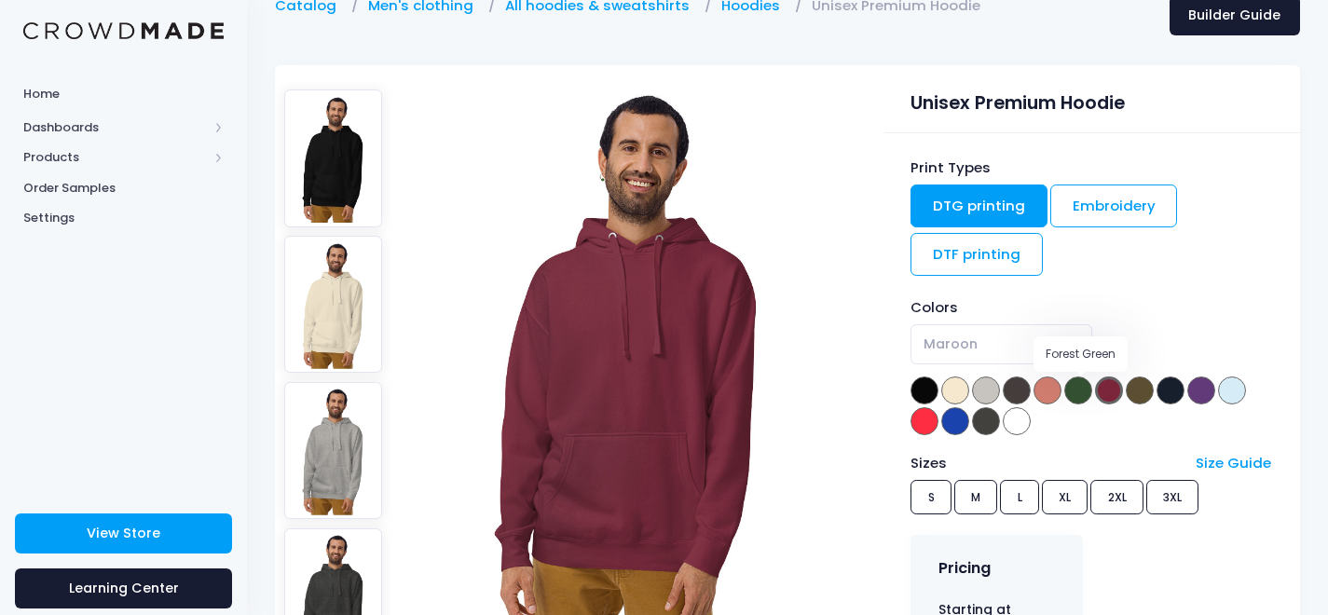
click at [1081, 391] on span at bounding box center [1078, 391] width 28 height 28
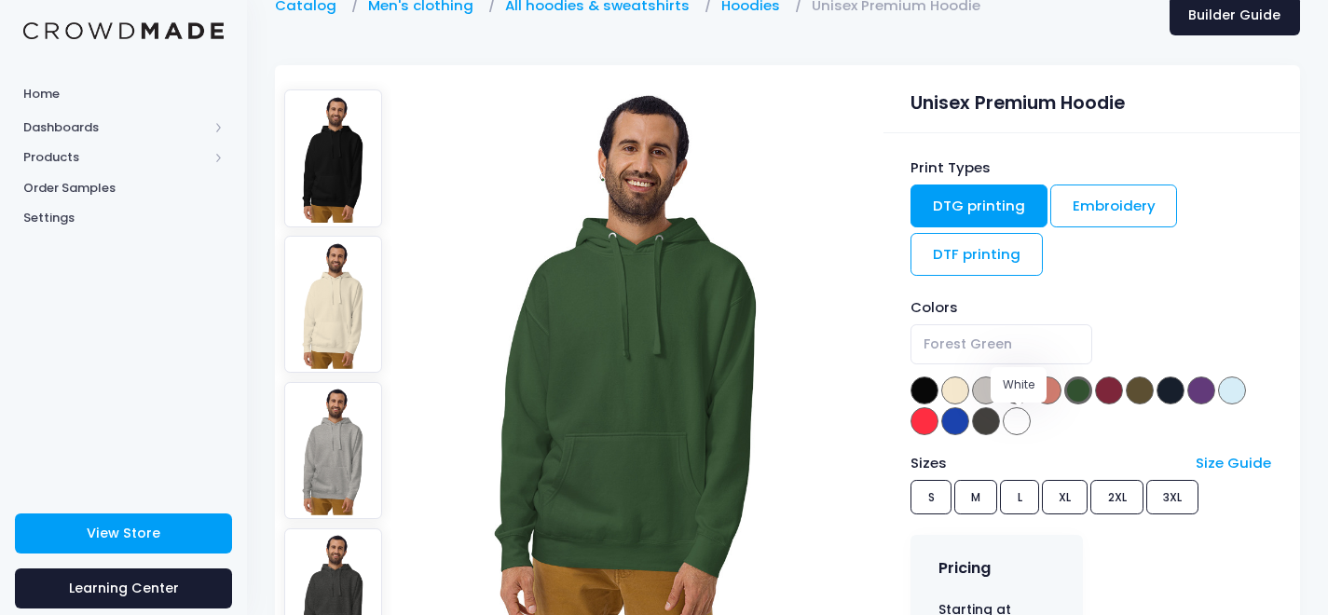
click at [1024, 427] on span at bounding box center [1017, 421] width 28 height 28
select select "White"
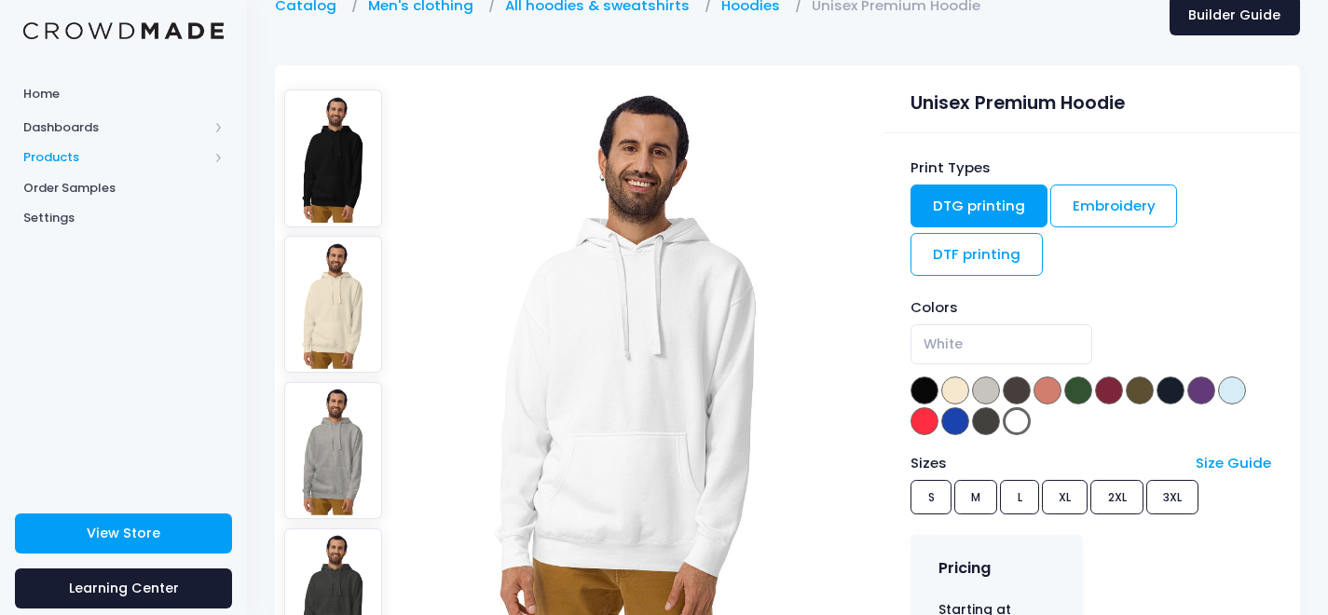
click at [216, 158] on span at bounding box center [218, 157] width 9 height 9
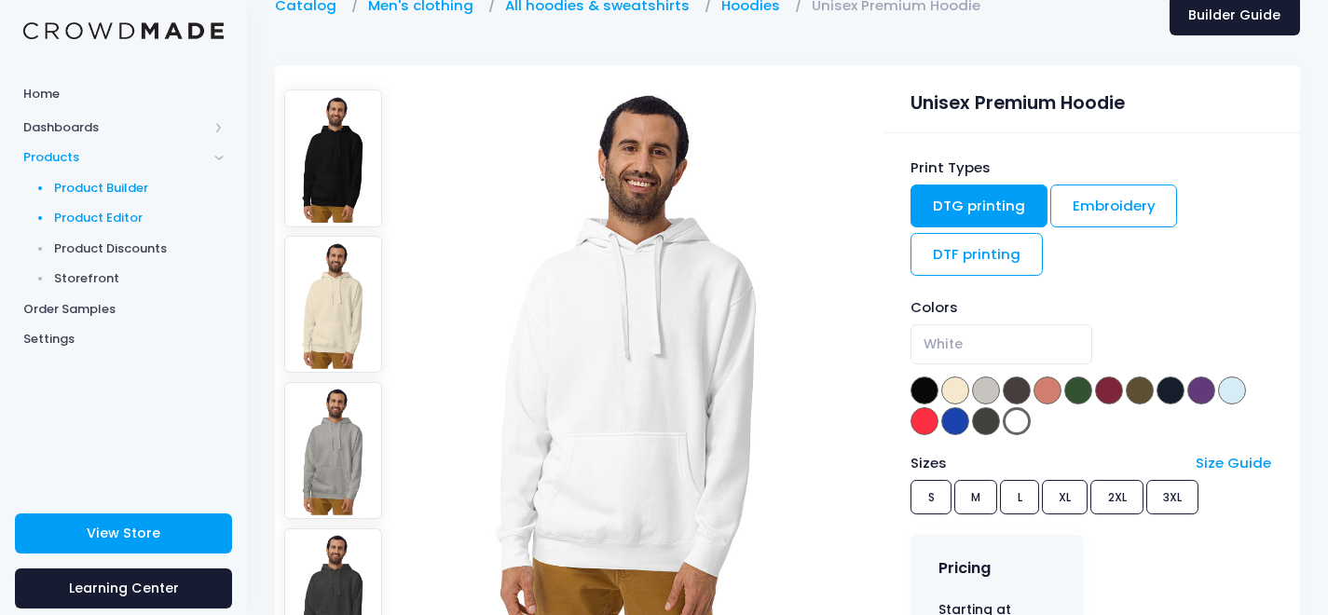
click at [117, 214] on span "Product Editor" at bounding box center [139, 218] width 171 height 19
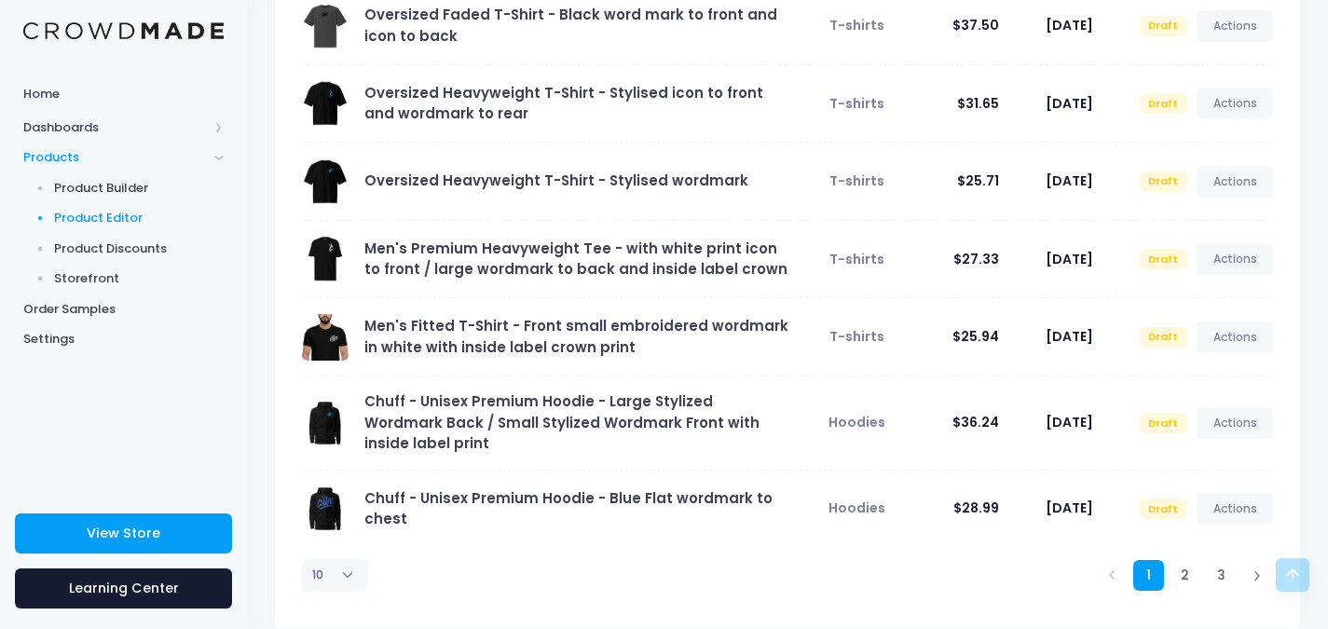
scroll to position [482, 0]
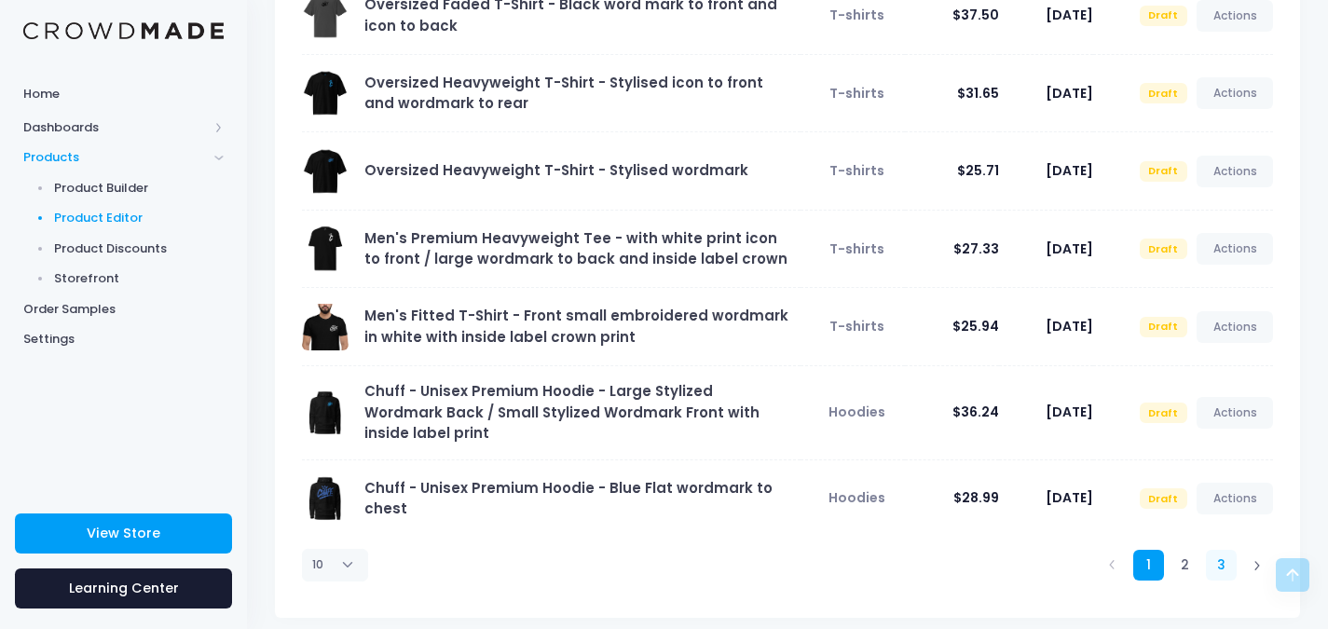
click at [1221, 550] on link "3" at bounding box center [1221, 565] width 31 height 31
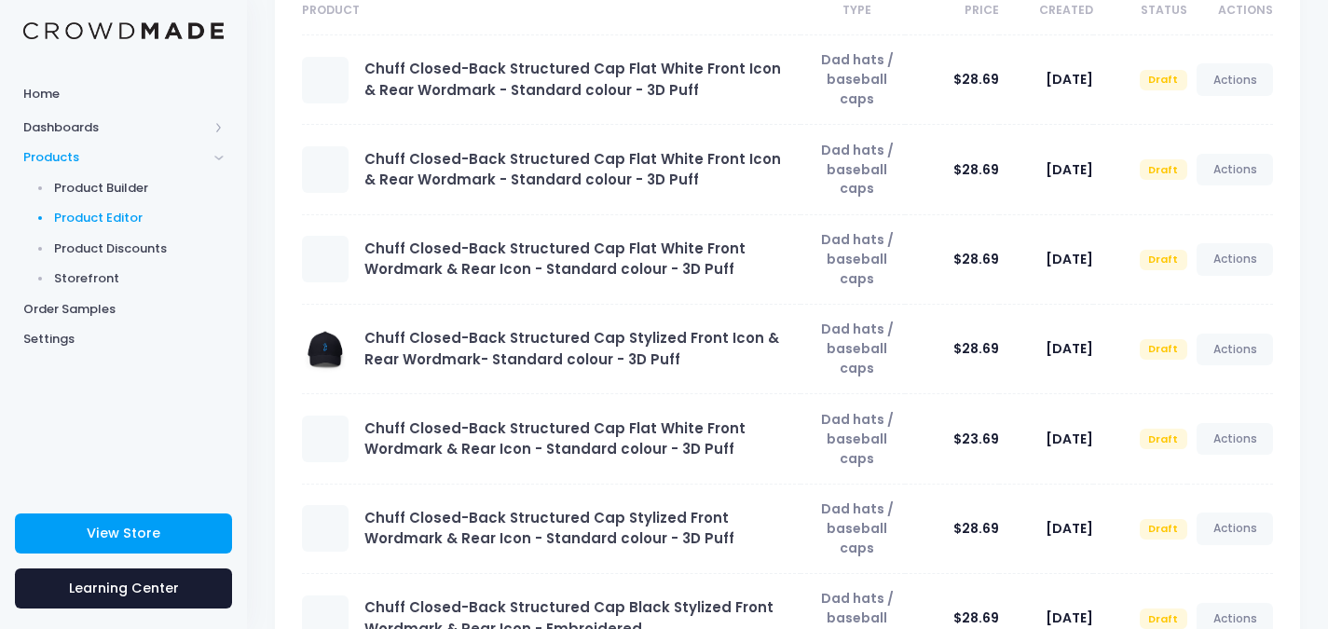
scroll to position [233, 0]
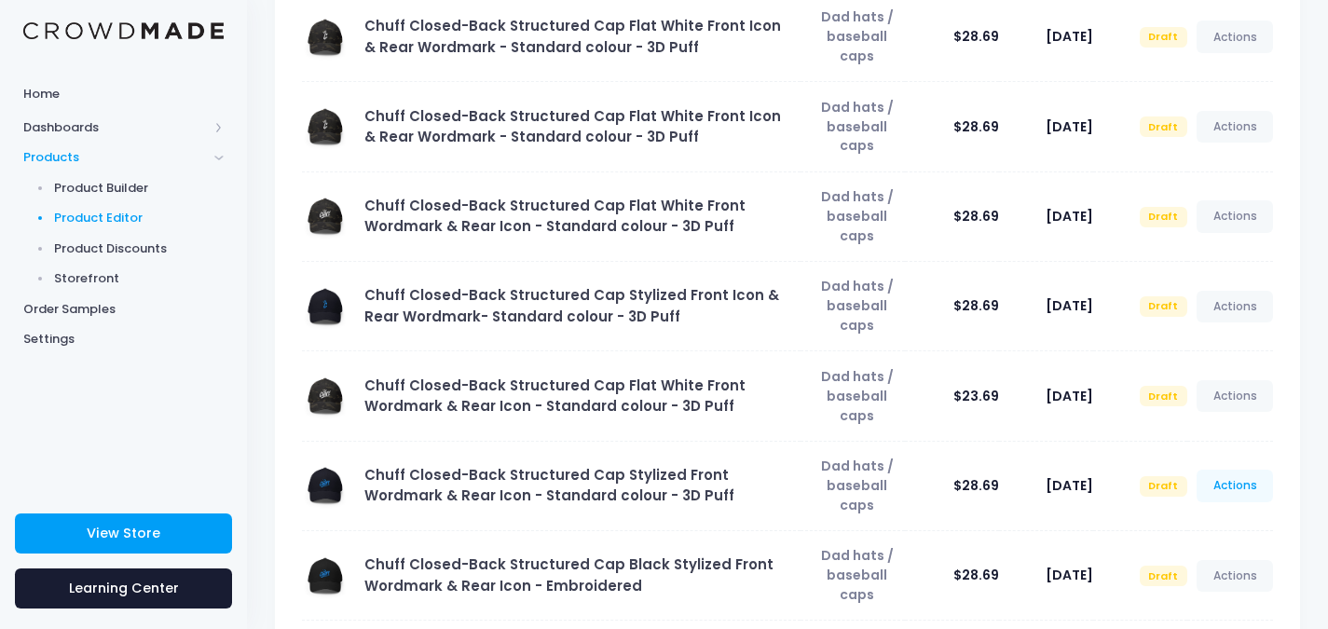
click at [1223, 470] on link "Actions" at bounding box center [1235, 486] width 76 height 32
click at [1208, 494] on link "Preview" at bounding box center [1215, 496] width 99 height 33
click at [1235, 380] on link "Actions" at bounding box center [1235, 396] width 76 height 32
click at [1195, 418] on link "Preview" at bounding box center [1215, 419] width 99 height 33
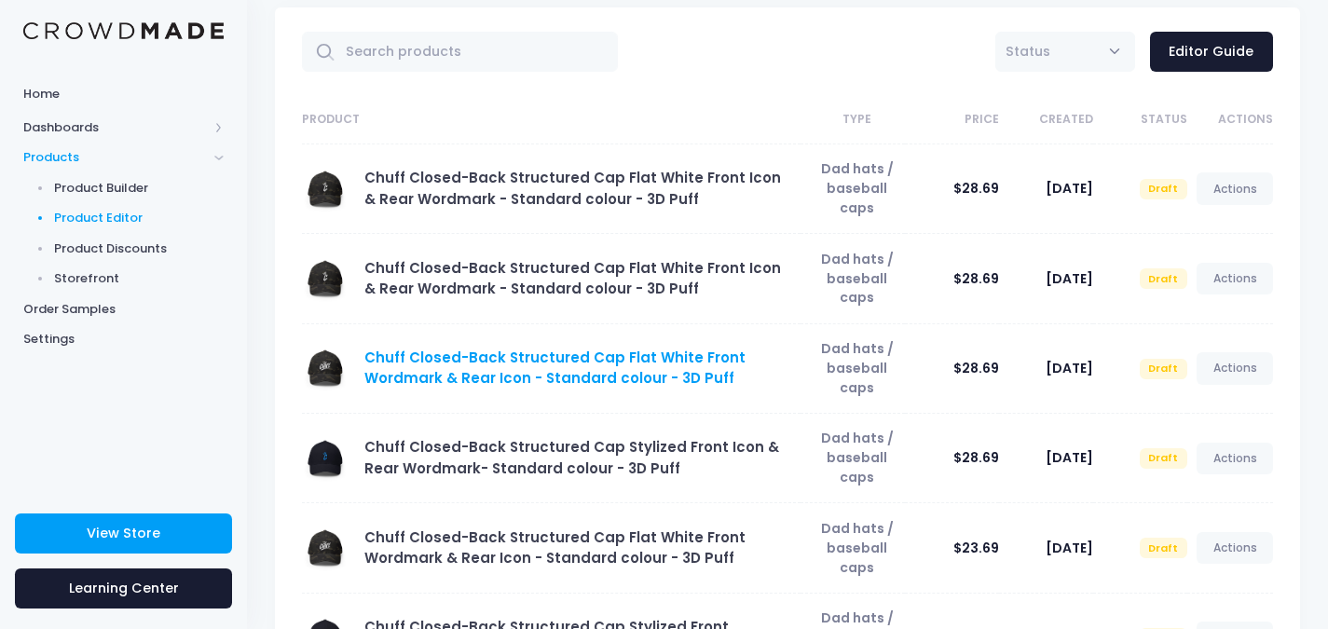
scroll to position [0, 0]
